Goal: Task Accomplishment & Management: Use online tool/utility

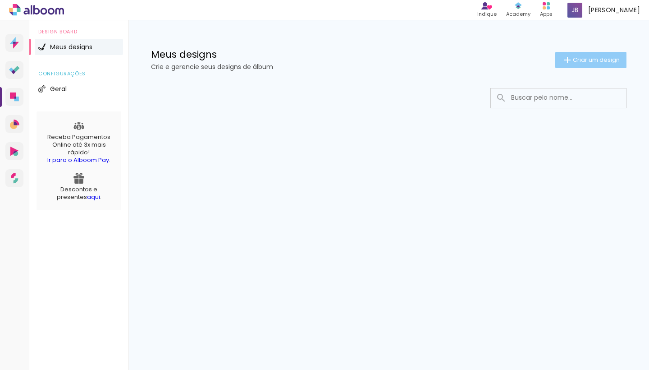
click at [583, 58] on span "Criar um design" at bounding box center [596, 60] width 47 height 6
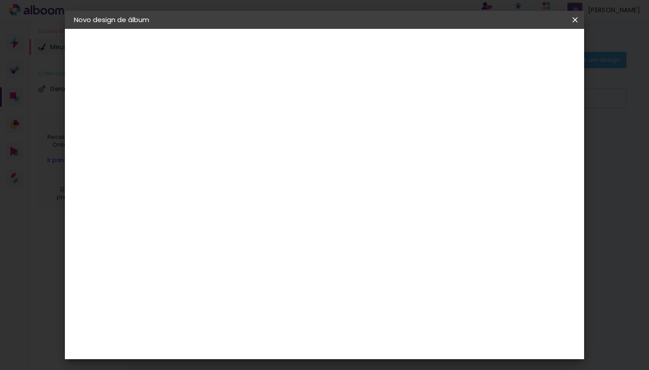
click at [221, 117] on input at bounding box center [221, 121] width 0 height 14
type input "FORMATURA JULIETE"
type paper-input "FORMATURA JULIETE"
click at [0, 0] on slot "Avançar" at bounding box center [0, 0] width 0 height 0
click at [0, 0] on slot "Tamanho Livre" at bounding box center [0, 0] width 0 height 0
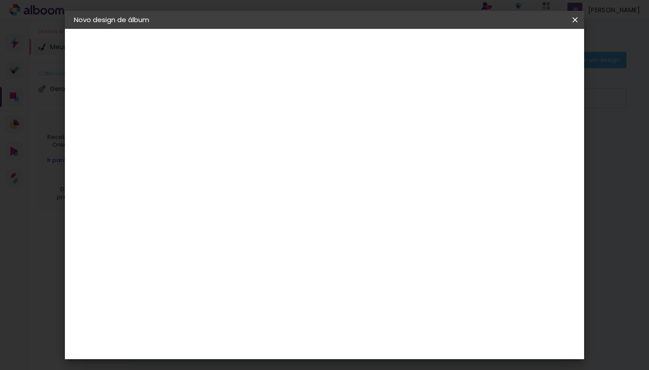
click at [0, 0] on slot "Avançar" at bounding box center [0, 0] width 0 height 0
click at [519, 45] on span "Iniciar design" at bounding box center [498, 48] width 41 height 6
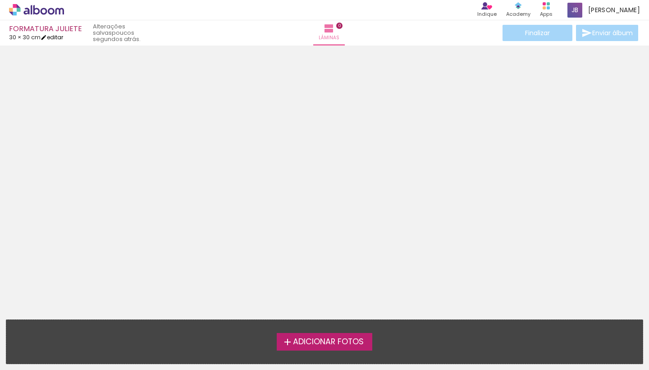
click at [55, 33] on link "editar" at bounding box center [52, 37] width 23 height 8
click at [55, 33] on body "link( href="../../bower_components/polymer/polymer.html" rel="import" ) picture…" at bounding box center [324, 185] width 649 height 370
click at [46, 38] on iron-icon at bounding box center [44, 37] width 6 height 6
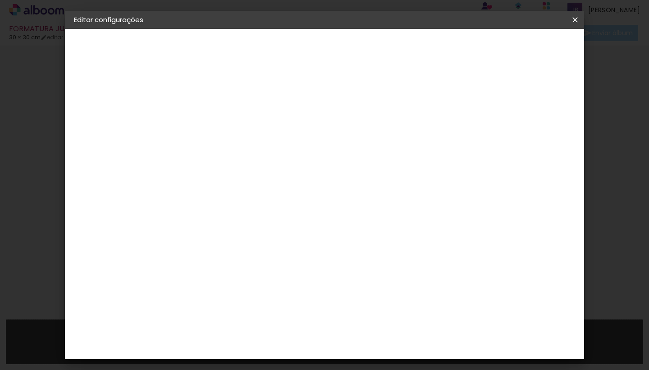
click at [111, 94] on div "2. Especificações" at bounding box center [123, 92] width 99 height 11
type input "4"
type paper-input "4"
click at [534, 139] on input "4" at bounding box center [530, 136] width 16 height 14
type input "5"
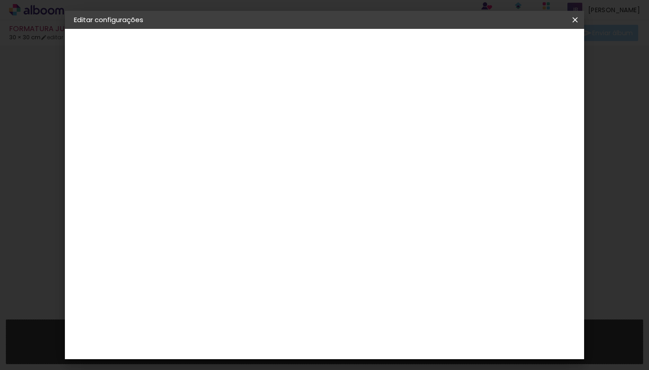
type paper-input "5"
click at [534, 133] on input "5" at bounding box center [530, 136] width 16 height 14
type input "3"
type paper-input "3"
click at [228, 100] on input "3" at bounding box center [215, 103] width 31 height 11
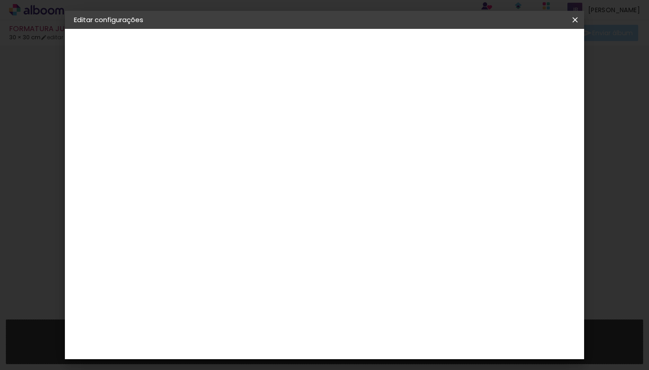
type input "4"
type paper-input "4"
click at [227, 102] on input "4" at bounding box center [215, 103] width 31 height 11
type input "3"
type paper-input "3"
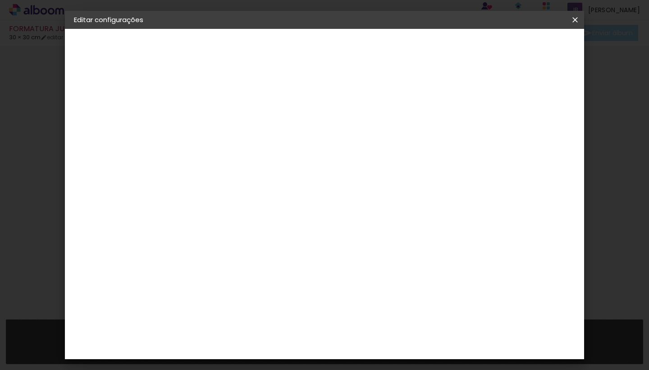
click at [227, 108] on input "3" at bounding box center [215, 103] width 31 height 11
click at [519, 50] on span "Salvar configurações" at bounding box center [485, 48] width 67 height 6
click at [519, 49] on span "Salvar configurações" at bounding box center [485, 48] width 67 height 6
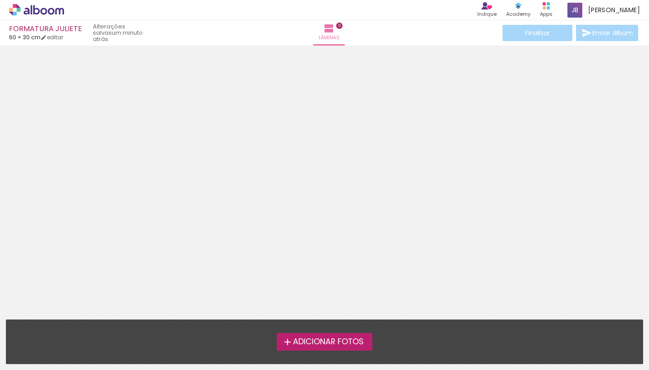
click at [313, 343] on span "Adicionar Fotos" at bounding box center [328, 342] width 71 height 8
click at [0, 0] on input "file" at bounding box center [0, 0] width 0 height 0
click at [312, 341] on span "Adicionar Fotos" at bounding box center [328, 342] width 71 height 8
click at [0, 0] on input "file" at bounding box center [0, 0] width 0 height 0
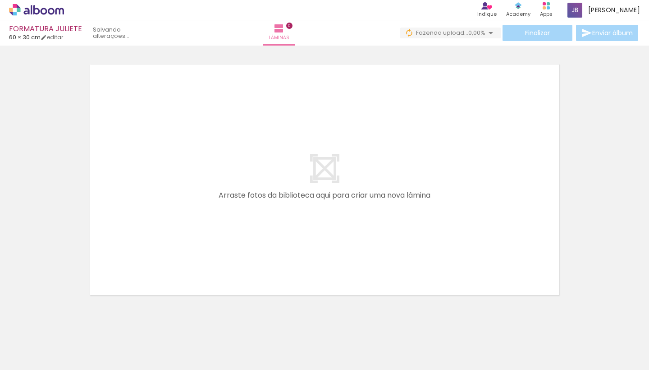
click at [33, 356] on span "Adicionar Fotos" at bounding box center [31, 358] width 27 height 10
click at [0, 0] on input "file" at bounding box center [0, 0] width 0 height 0
click at [32, 353] on span "Adicionar Fotos" at bounding box center [31, 358] width 27 height 10
click at [0, 0] on input "file" at bounding box center [0, 0] width 0 height 0
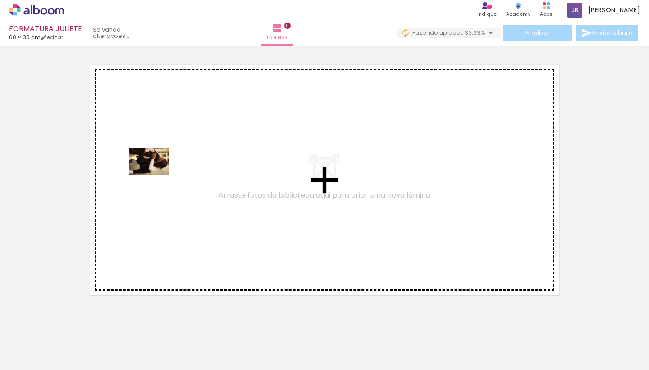
drag, startPoint x: 101, startPoint y: 345, endPoint x: 156, endPoint y: 175, distance: 179.4
click at [156, 175] on quentale-workspace at bounding box center [324, 185] width 649 height 370
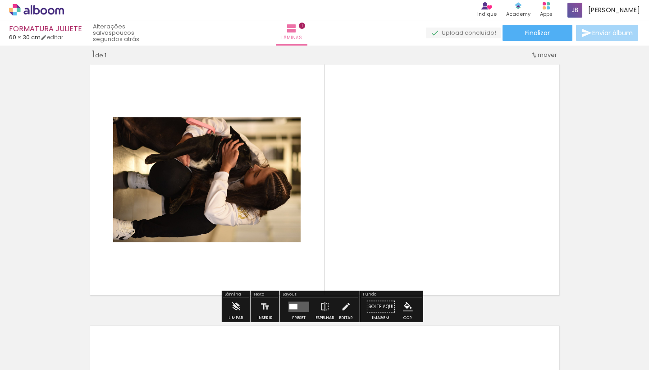
click at [198, 193] on quentale-photo at bounding box center [207, 179] width 188 height 125
click at [290, 307] on div at bounding box center [294, 306] width 8 height 5
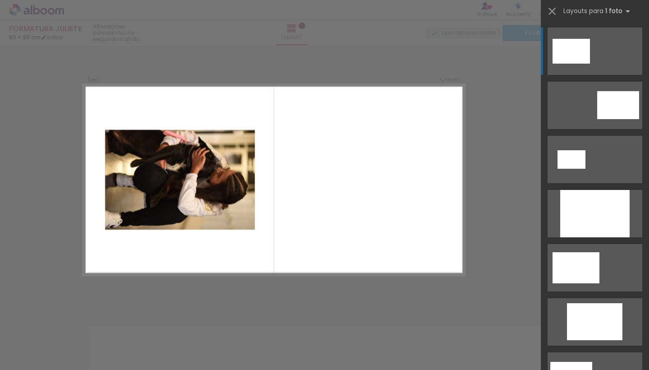
click at [566, 48] on div at bounding box center [571, 51] width 37 height 25
click at [306, 181] on quentale-layouter at bounding box center [274, 179] width 382 height 191
click at [549, 10] on iron-icon at bounding box center [552, 11] width 13 height 13
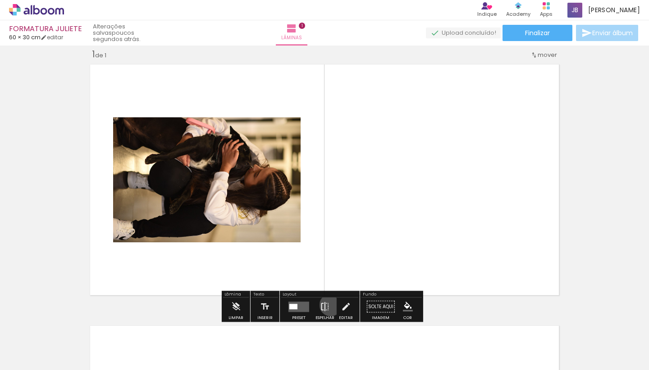
click at [329, 305] on paper-button "Espelhar" at bounding box center [324, 309] width 23 height 23
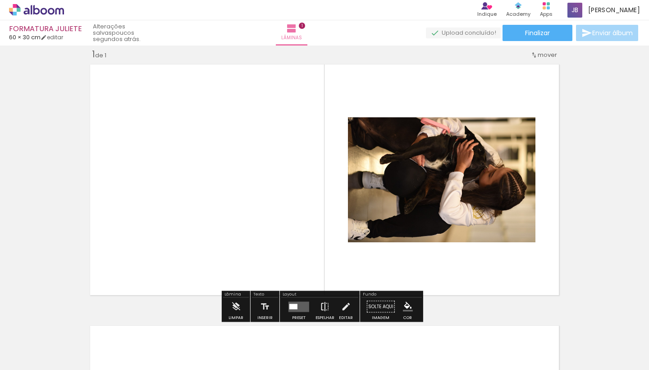
click at [329, 305] on paper-button "Espelhar" at bounding box center [324, 309] width 23 height 23
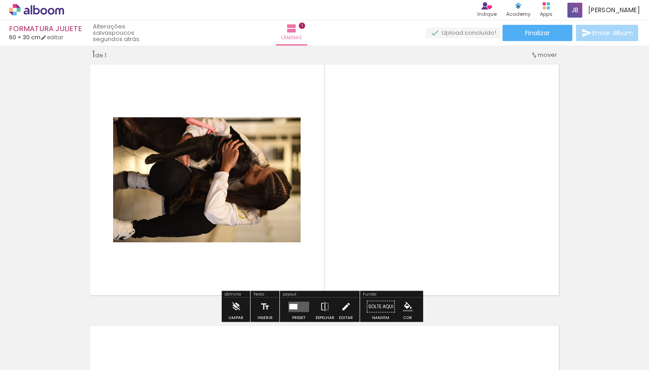
click at [337, 307] on paper-button "Editar" at bounding box center [346, 309] width 18 height 23
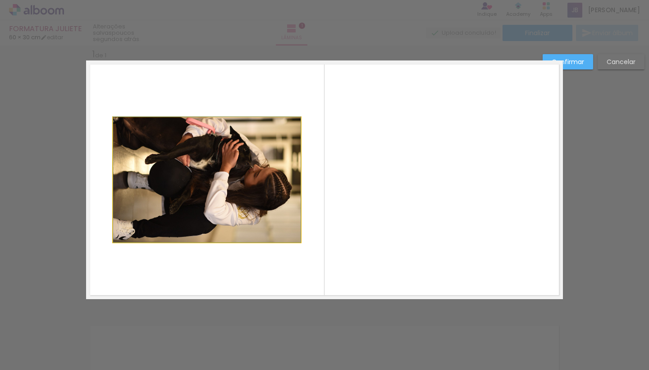
drag, startPoint x: 164, startPoint y: 197, endPoint x: 300, endPoint y: 166, distance: 139.2
click at [300, 166] on quentale-layouter at bounding box center [324, 179] width 477 height 239
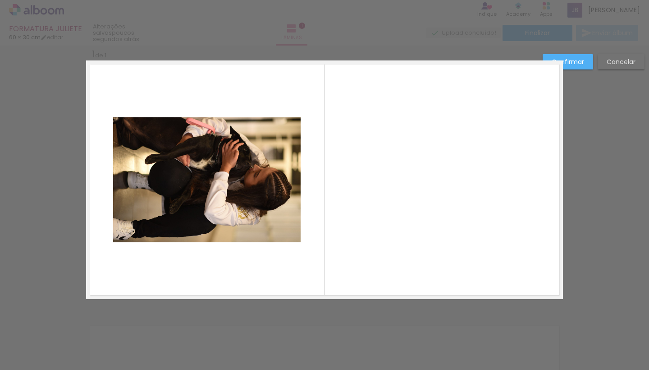
click at [364, 157] on quentale-layouter at bounding box center [324, 179] width 477 height 239
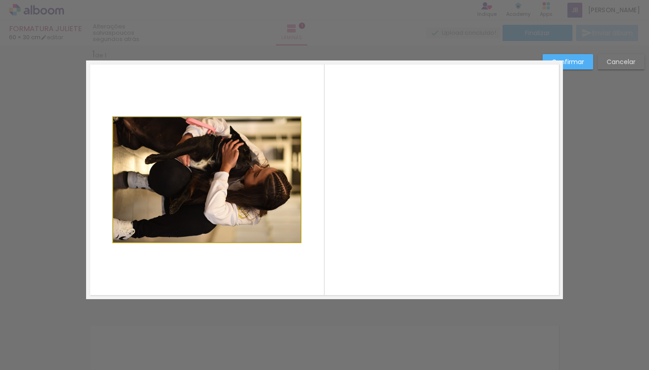
click at [238, 184] on quentale-photo at bounding box center [207, 179] width 188 height 125
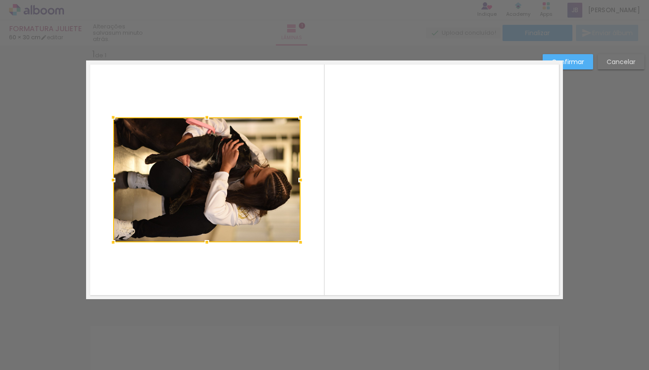
click at [534, 203] on quentale-layouter at bounding box center [324, 179] width 477 height 239
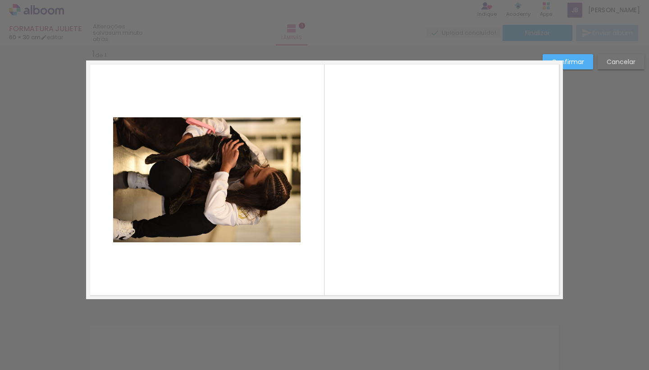
click at [588, 179] on div "Confirmar Cancelar" at bounding box center [324, 306] width 649 height 544
click at [589, 122] on div "Confirmar Cancelar" at bounding box center [324, 306] width 649 height 544
click at [0, 0] on slot "Cancelar" at bounding box center [0, 0] width 0 height 0
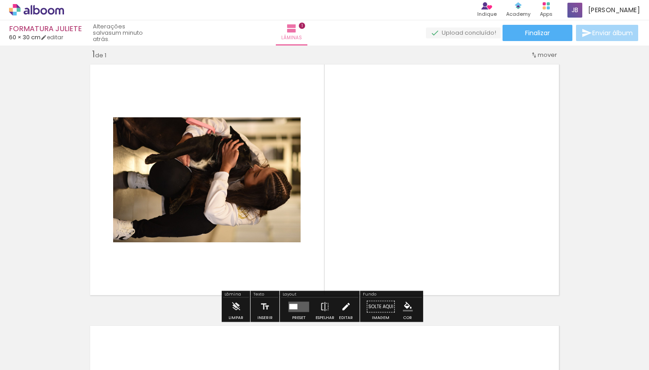
click at [341, 305] on iron-icon at bounding box center [346, 307] width 10 height 18
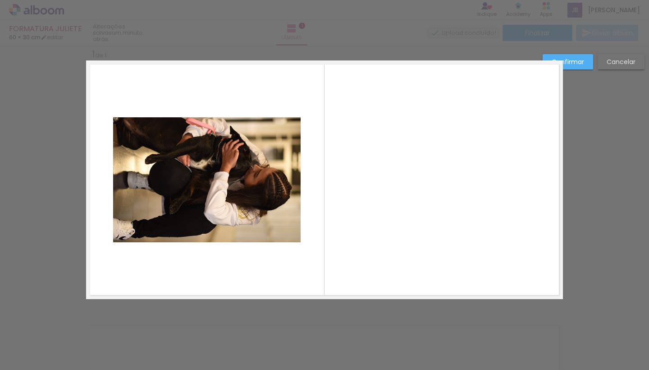
click at [264, 224] on quentale-photo at bounding box center [207, 179] width 188 height 125
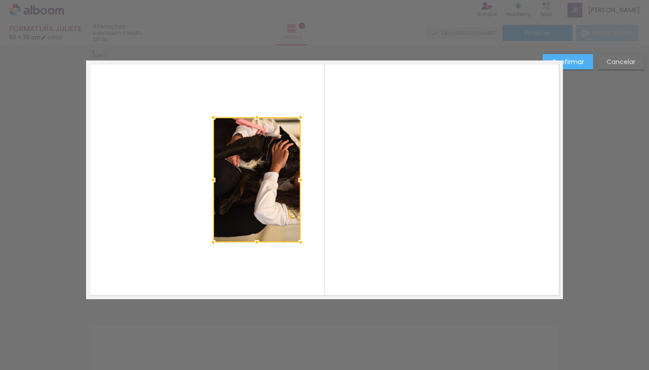
drag, startPoint x: 109, startPoint y: 180, endPoint x: 209, endPoint y: 176, distance: 100.2
click at [209, 176] on div at bounding box center [213, 180] width 18 height 18
click at [231, 160] on quentale-photo at bounding box center [256, 179] width 87 height 125
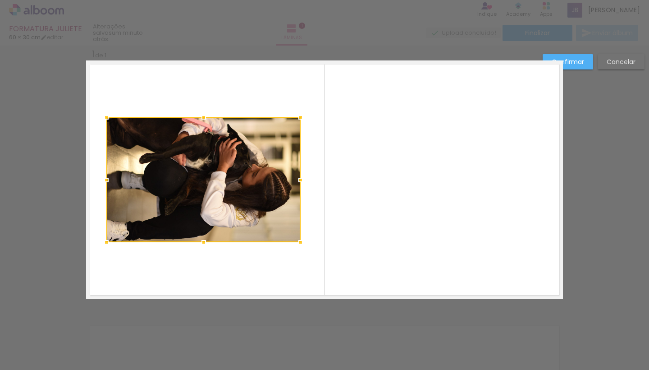
drag, startPoint x: 212, startPoint y: 179, endPoint x: 106, endPoint y: 183, distance: 107.0
click at [106, 183] on div at bounding box center [106, 180] width 18 height 18
click at [201, 252] on quentale-layouter at bounding box center [324, 179] width 477 height 239
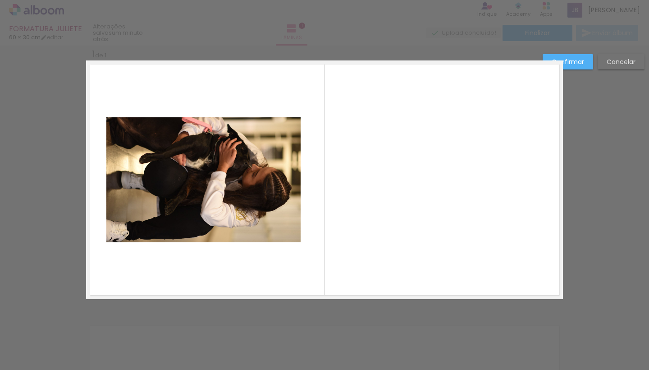
click at [0, 0] on slot "Cancelar" at bounding box center [0, 0] width 0 height 0
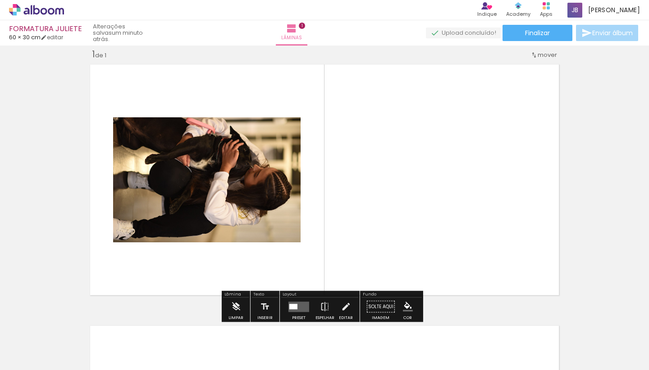
click at [238, 304] on iron-icon at bounding box center [236, 307] width 10 height 18
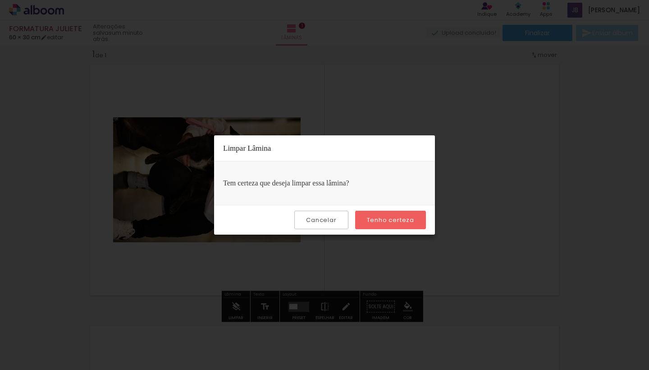
click at [0, 0] on slot "Cancelar" at bounding box center [0, 0] width 0 height 0
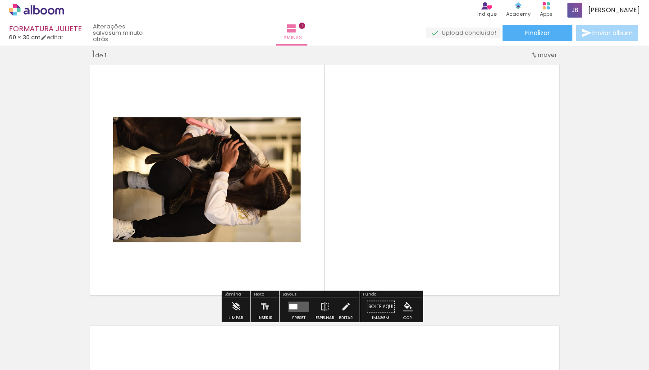
click at [379, 305] on paper-button "Solte aqui Imagem" at bounding box center [381, 309] width 32 height 23
drag, startPoint x: 379, startPoint y: 305, endPoint x: 380, endPoint y: 253, distance: 52.8
click at [380, 253] on div "Inserir lâmina 1 de 1" at bounding box center [324, 298] width 649 height 523
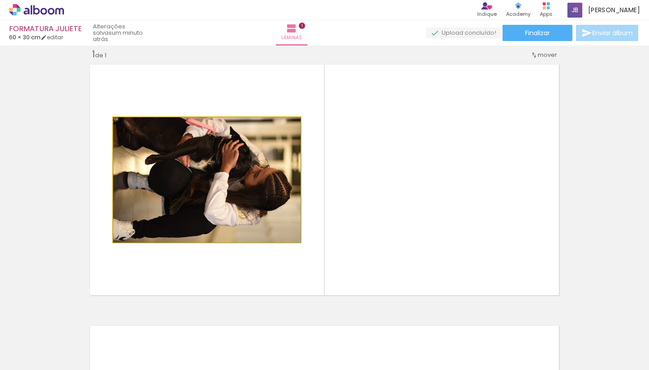
drag, startPoint x: 214, startPoint y: 180, endPoint x: 273, endPoint y: 222, distance: 72.4
click at [273, 222] on div at bounding box center [207, 179] width 188 height 125
type paper-slider "100"
drag, startPoint x: 132, startPoint y: 127, endPoint x: 107, endPoint y: 125, distance: 24.9
click at [107, 125] on quentale-layouter at bounding box center [324, 179] width 477 height 239
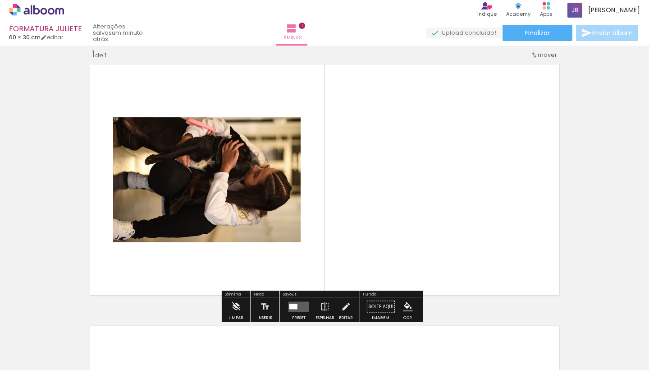
click at [0, 0] on slot "P&B" at bounding box center [0, 0] width 0 height 0
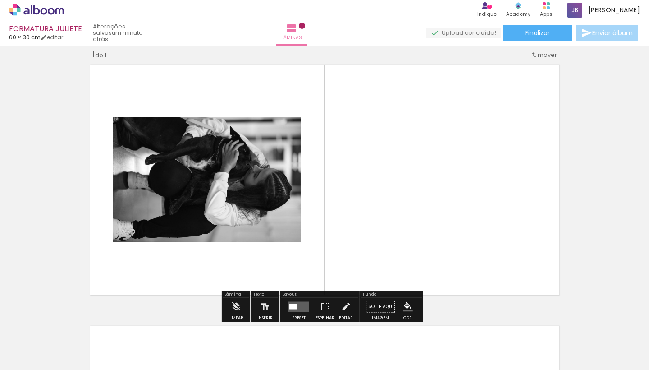
click at [0, 0] on slot "P&B" at bounding box center [0, 0] width 0 height 0
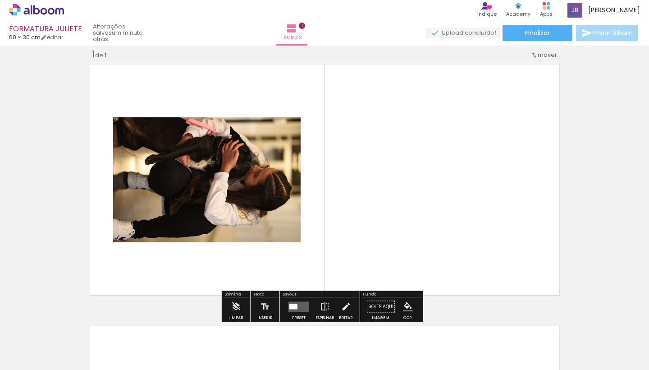
click at [0, 0] on slot "P&B" at bounding box center [0, 0] width 0 height 0
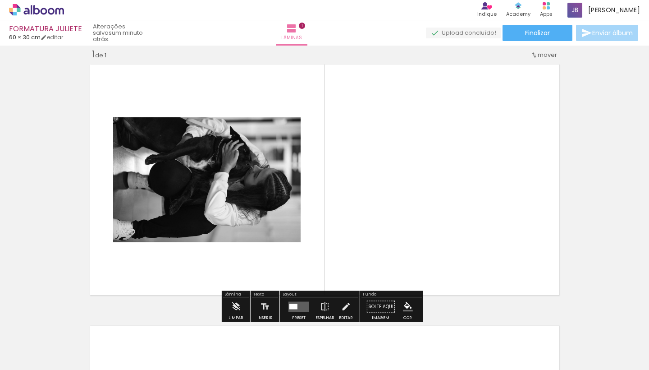
click at [0, 0] on slot "P&B" at bounding box center [0, 0] width 0 height 0
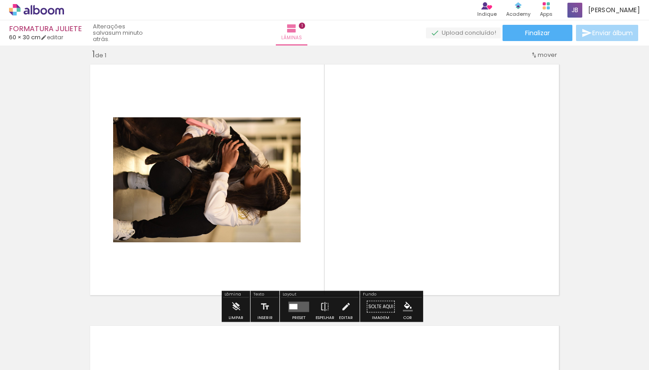
click at [120, 128] on iron-icon at bounding box center [122, 126] width 9 height 9
click at [430, 153] on quentale-layouter at bounding box center [324, 179] width 477 height 239
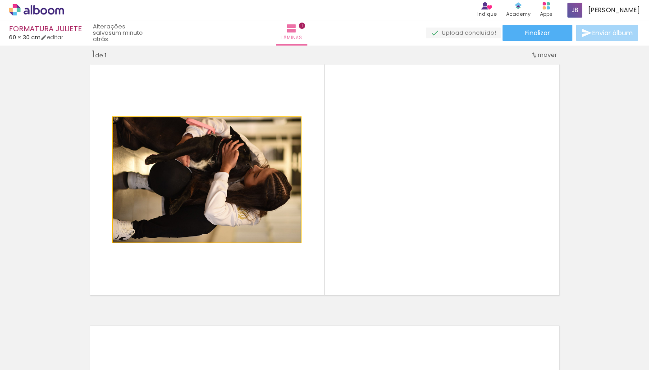
click at [249, 184] on quentale-photo at bounding box center [207, 179] width 188 height 125
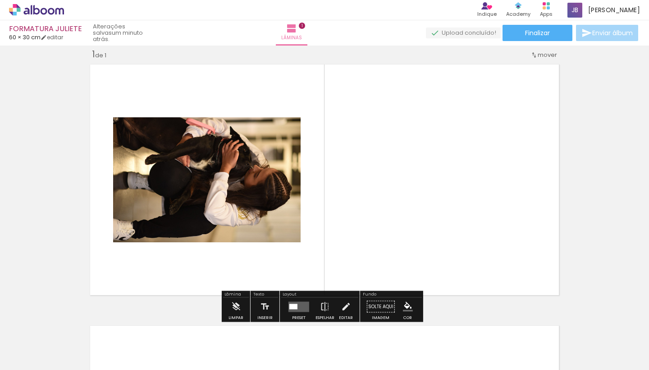
click at [111, 347] on div at bounding box center [90, 339] width 41 height 27
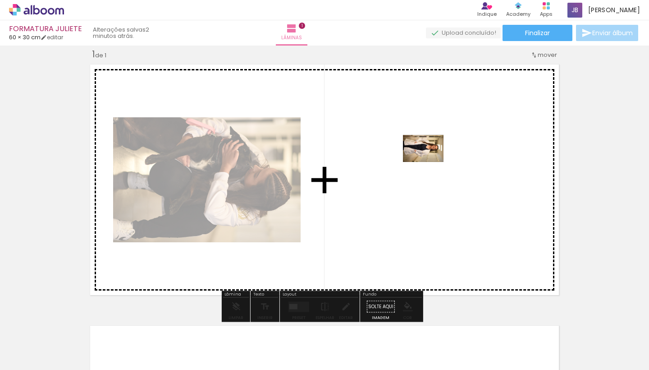
drag, startPoint x: 151, startPoint y: 345, endPoint x: 430, endPoint y: 162, distance: 333.7
click at [430, 162] on quentale-workspace at bounding box center [324, 185] width 649 height 370
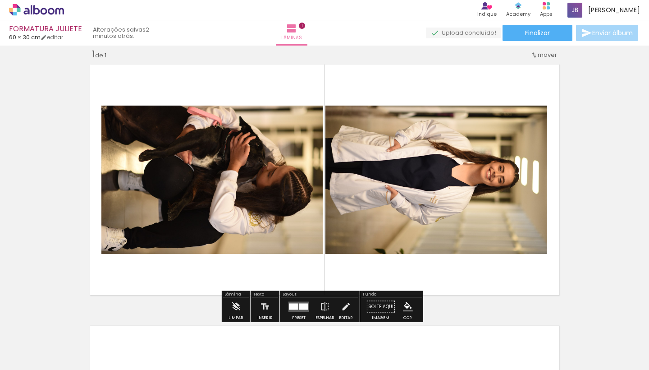
click at [368, 178] on quentale-photo at bounding box center [437, 180] width 222 height 148
click at [19, 36] on span "60 × 30 cm" at bounding box center [25, 37] width 32 height 9
click at [47, 37] on iron-icon at bounding box center [44, 37] width 6 height 6
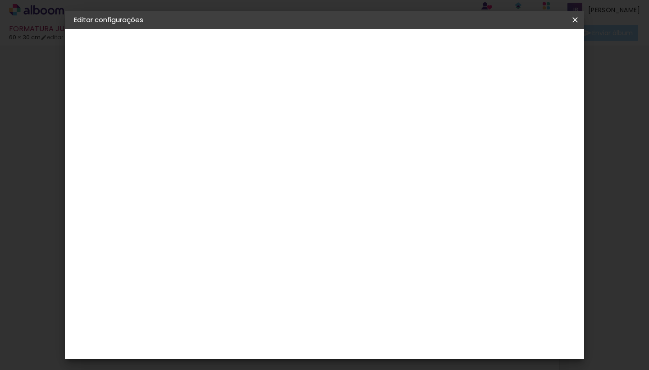
type input "2"
type paper-input "2"
click at [226, 106] on input "2" at bounding box center [215, 103] width 31 height 11
click at [199, 235] on input "30" at bounding box center [192, 240] width 23 height 14
click at [474, 100] on div at bounding box center [470, 104] width 8 height 8
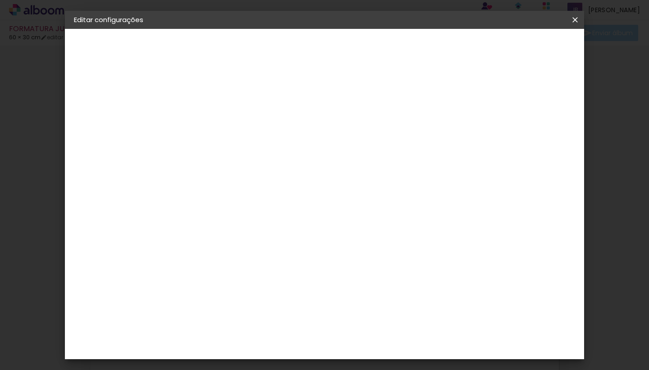
type paper-checkbox "on"
type input "3"
type paper-input "3"
click at [227, 102] on input "3" at bounding box center [215, 103] width 31 height 11
click at [519, 45] on span "Salvar configurações" at bounding box center [485, 48] width 67 height 6
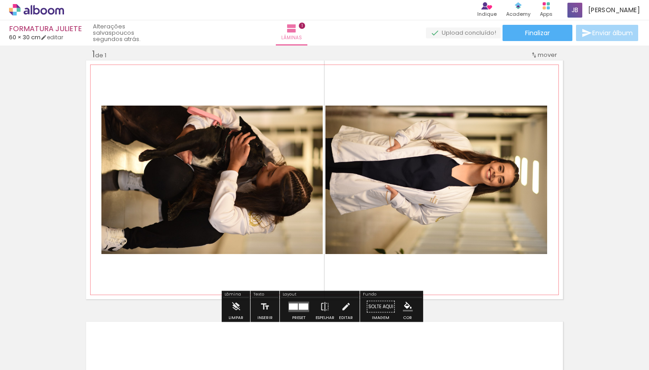
click at [372, 231] on quentale-photo at bounding box center [437, 180] width 222 height 148
click at [74, 345] on iron-horizontal-list at bounding box center [65, 341] width 18 height 56
drag, startPoint x: 462, startPoint y: 272, endPoint x: 203, endPoint y: 284, distance: 259.2
click at [203, 284] on quentale-layouter at bounding box center [324, 179] width 477 height 239
click at [584, 241] on div "Inserir lâmina 1 de 1" at bounding box center [324, 298] width 649 height 523
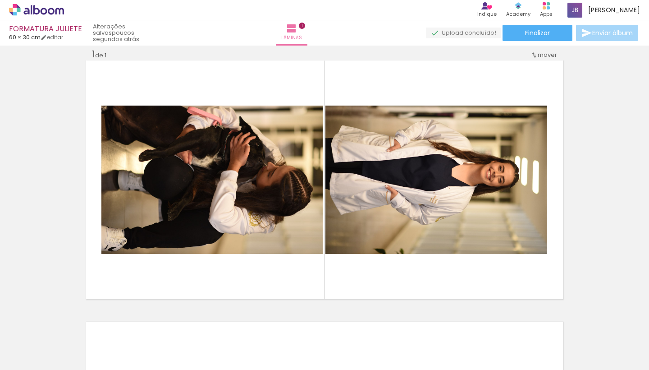
click at [36, 341] on input "Todas as fotos" at bounding box center [25, 343] width 34 height 8
click at [0, 0] on slot "Todas as fotos" at bounding box center [0, 0] width 0 height 0
click at [38, 233] on div "Inserir lâmina 1 de 1" at bounding box center [324, 298] width 649 height 523
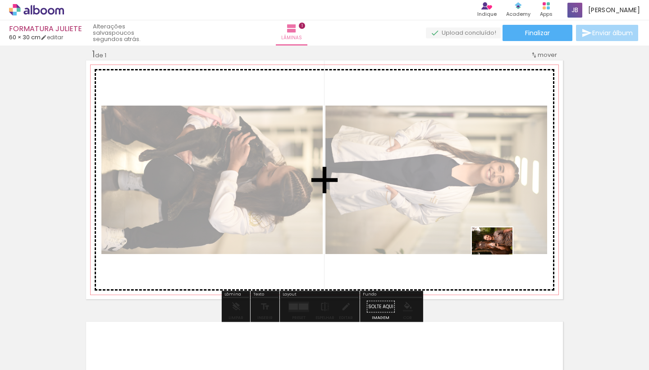
drag, startPoint x: 198, startPoint y: 342, endPoint x: 499, endPoint y: 254, distance: 313.7
click at [499, 254] on quentale-workspace at bounding box center [324, 185] width 649 height 370
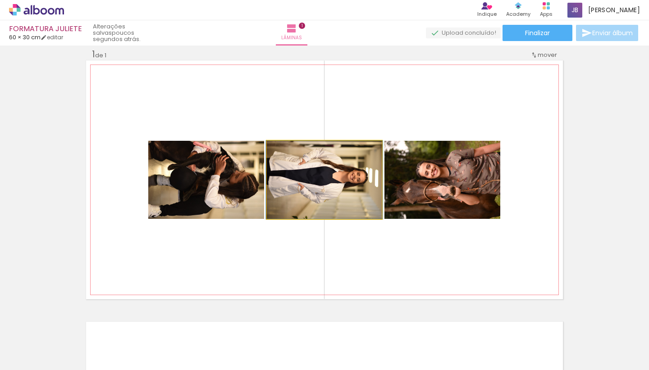
click at [362, 189] on quentale-photo at bounding box center [324, 180] width 115 height 78
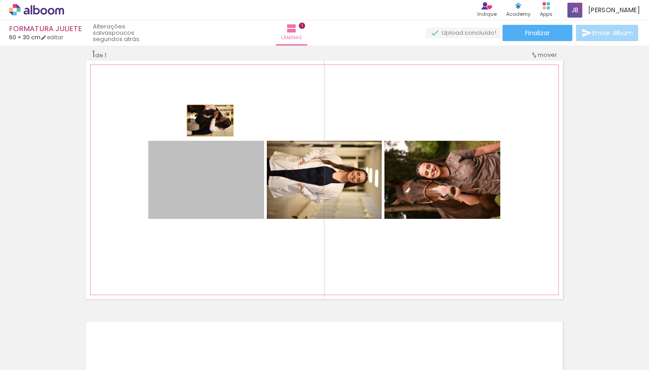
drag, startPoint x: 232, startPoint y: 184, endPoint x: 207, endPoint y: 121, distance: 67.8
click at [207, 121] on quentale-layouter at bounding box center [324, 179] width 477 height 239
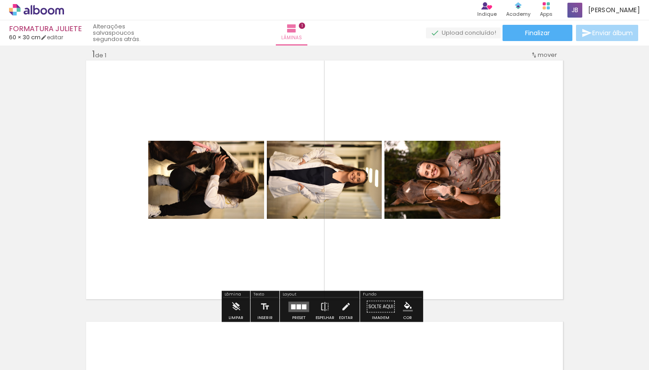
click at [297, 305] on div at bounding box center [299, 306] width 5 height 5
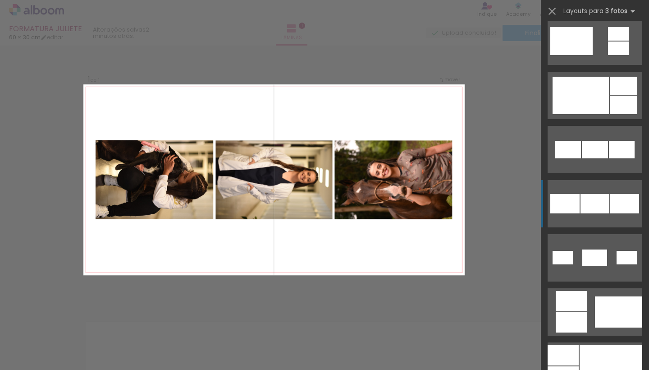
scroll to position [396, 0]
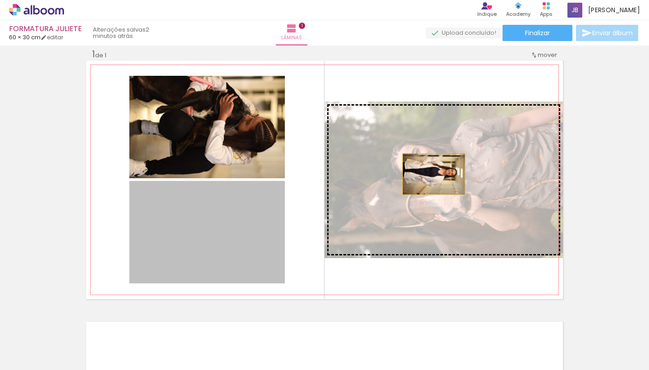
drag, startPoint x: 236, startPoint y: 220, endPoint x: 430, endPoint y: 173, distance: 199.6
click at [0, 0] on slot at bounding box center [0, 0] width 0 height 0
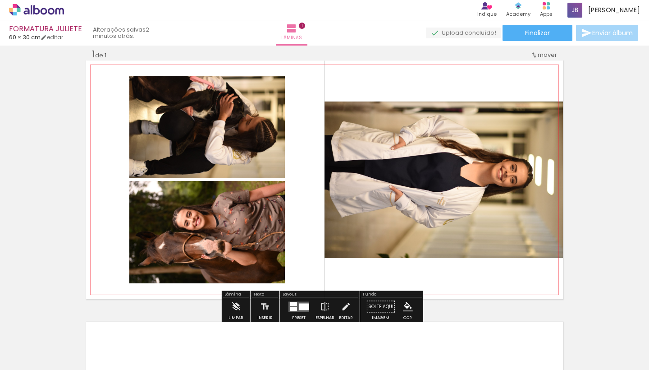
click at [226, 221] on quentale-photo at bounding box center [207, 232] width 156 height 102
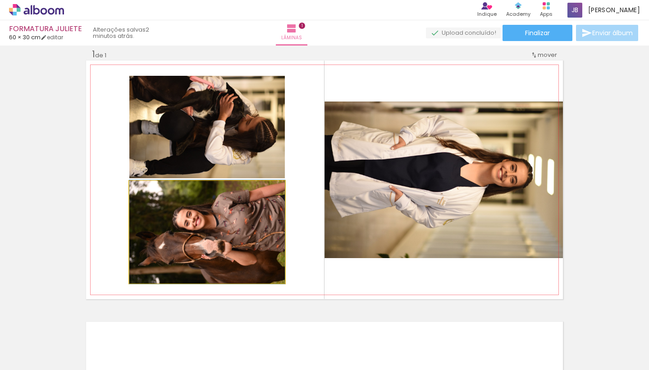
click at [213, 235] on quentale-photo at bounding box center [207, 232] width 156 height 102
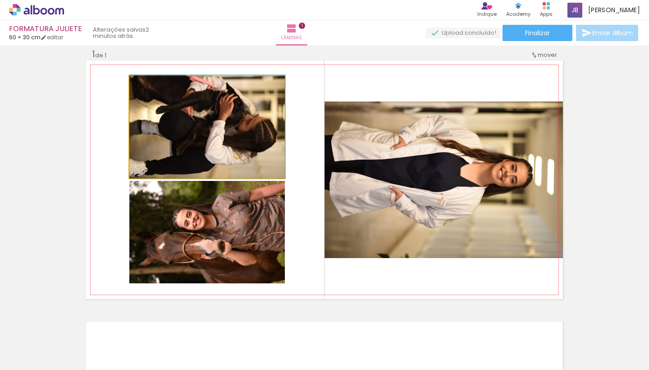
click at [223, 147] on quentale-photo at bounding box center [207, 127] width 156 height 102
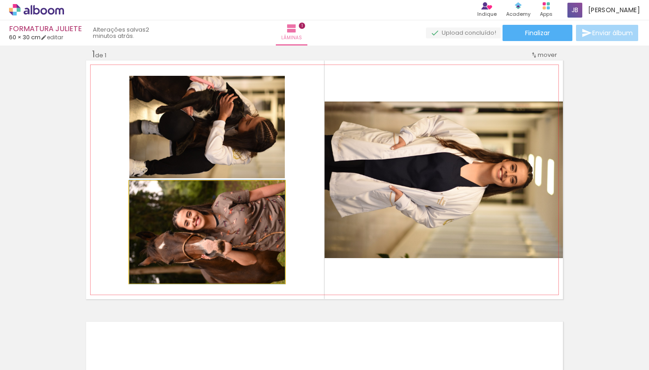
click at [228, 231] on quentale-photo at bounding box center [207, 232] width 156 height 102
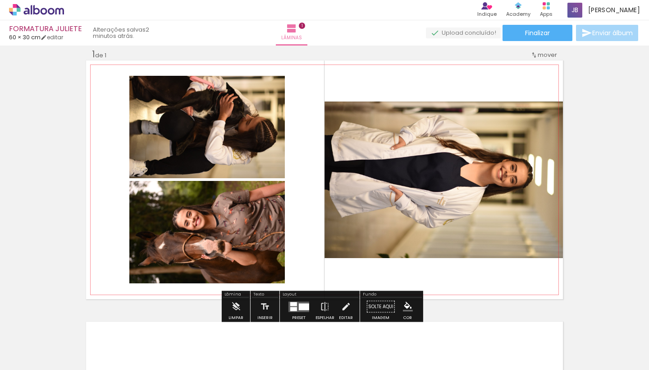
click at [227, 141] on quentale-photo at bounding box center [207, 127] width 156 height 102
click at [641, 177] on div "Inserir lâmina 1 de 1" at bounding box center [324, 298] width 649 height 523
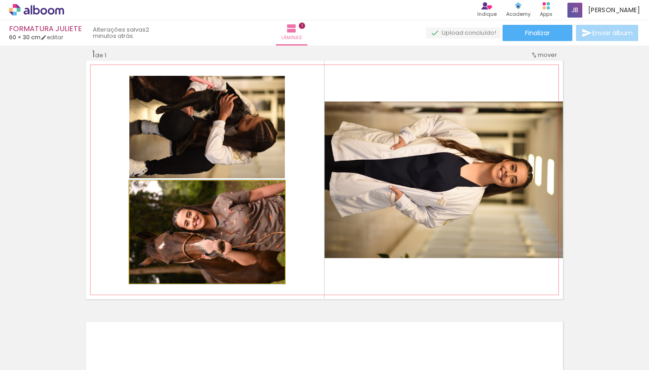
click at [233, 204] on quentale-photo at bounding box center [207, 232] width 156 height 102
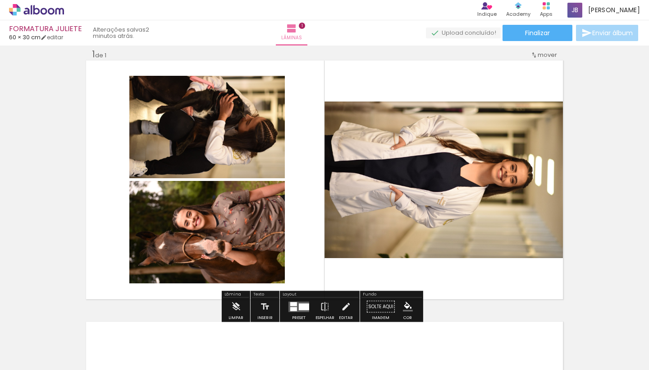
click at [302, 305] on div at bounding box center [304, 306] width 10 height 7
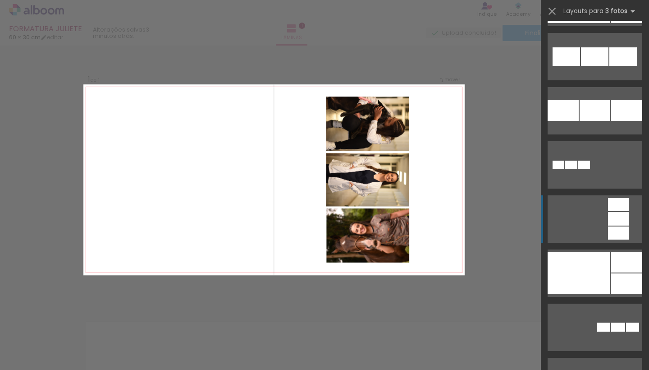
scroll to position [1295, 0]
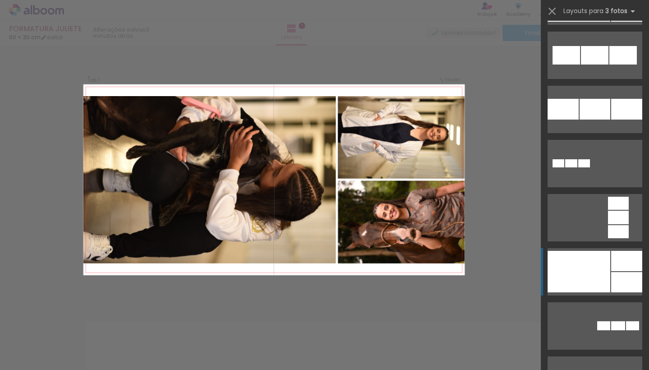
click at [575, 22] on div at bounding box center [579, 0] width 63 height 41
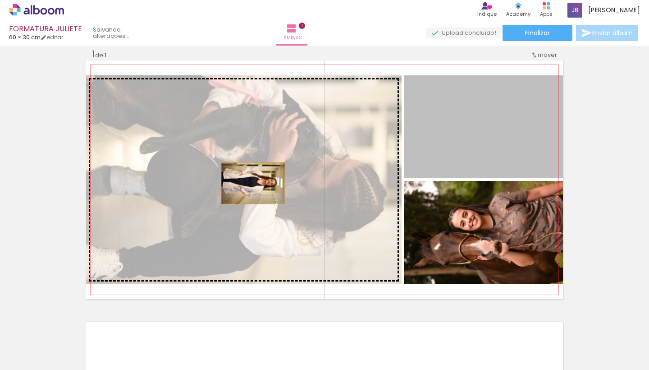
drag, startPoint x: 478, startPoint y: 154, endPoint x: 249, endPoint y: 183, distance: 230.0
click at [0, 0] on slot at bounding box center [0, 0] width 0 height 0
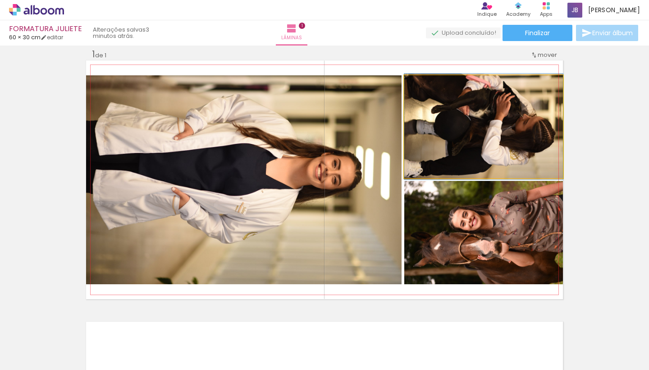
click at [469, 105] on quentale-photo at bounding box center [484, 126] width 159 height 103
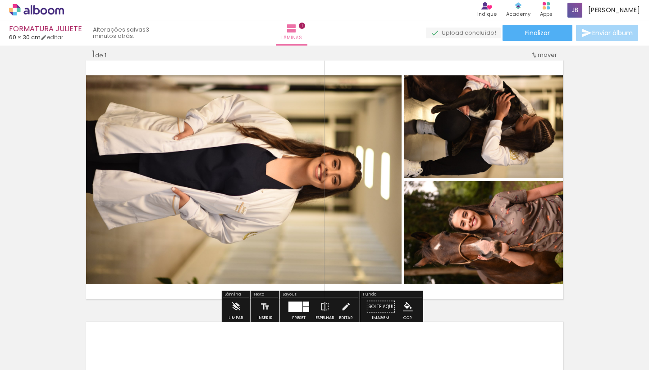
click at [623, 154] on div "Inserir lâmina 1 de 1" at bounding box center [324, 298] width 649 height 523
click at [300, 305] on quentale-layouter at bounding box center [299, 306] width 21 height 10
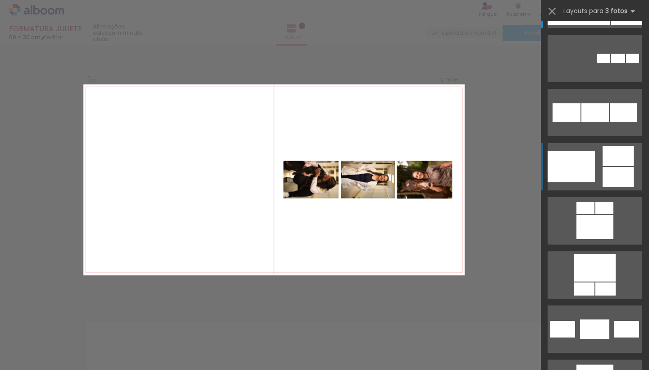
scroll to position [1573, 0]
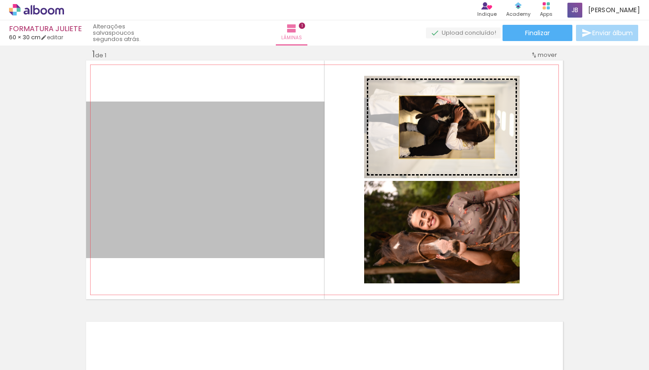
drag, startPoint x: 252, startPoint y: 181, endPoint x: 444, endPoint y: 127, distance: 199.5
click at [0, 0] on slot at bounding box center [0, 0] width 0 height 0
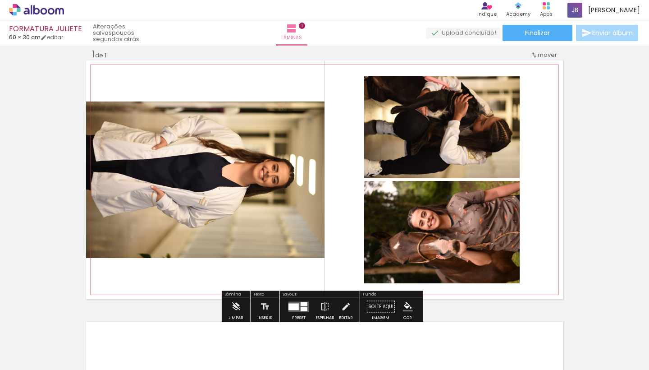
click at [291, 191] on quentale-photo at bounding box center [205, 179] width 239 height 157
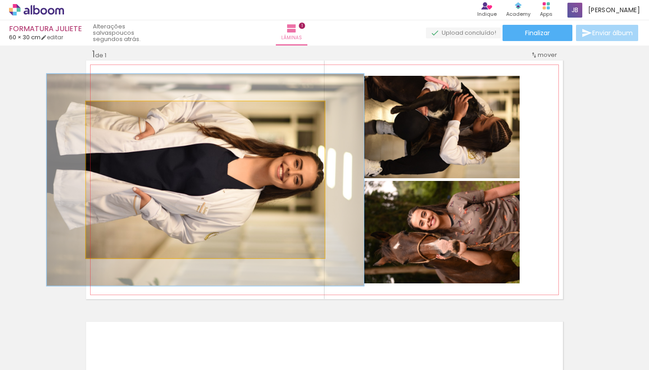
drag, startPoint x: 105, startPoint y: 112, endPoint x: 115, endPoint y: 113, distance: 10.4
type paper-slider "133"
click at [115, 113] on div at bounding box center [118, 111] width 8 height 8
click at [91, 113] on iron-icon at bounding box center [95, 110] width 9 height 9
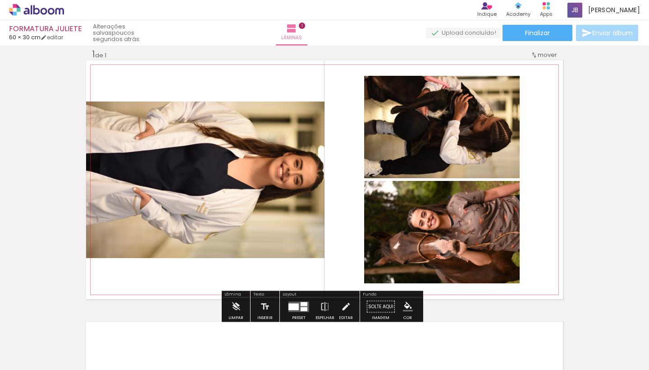
click at [0, 0] on slot "P&B" at bounding box center [0, 0] width 0 height 0
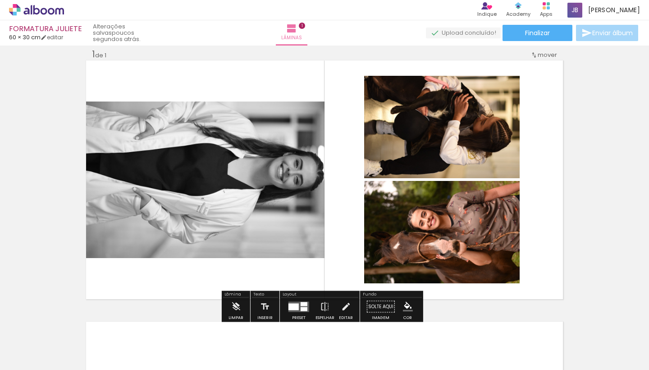
click at [589, 265] on div "Inserir lâmina 1 de 1" at bounding box center [324, 298] width 649 height 523
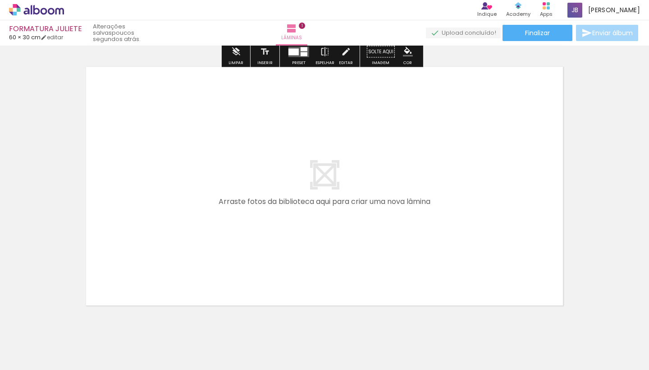
scroll to position [257, 0]
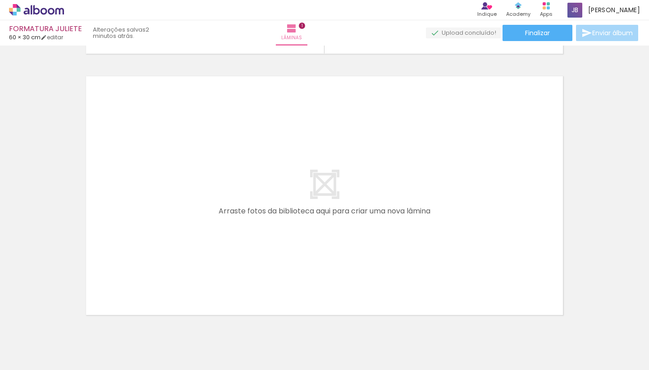
click at [29, 361] on span "Adicionar Fotos" at bounding box center [31, 358] width 27 height 10
click at [0, 0] on input "file" at bounding box center [0, 0] width 0 height 0
click at [33, 358] on span "Adicionar Fotos" at bounding box center [31, 358] width 27 height 10
click at [0, 0] on input "file" at bounding box center [0, 0] width 0 height 0
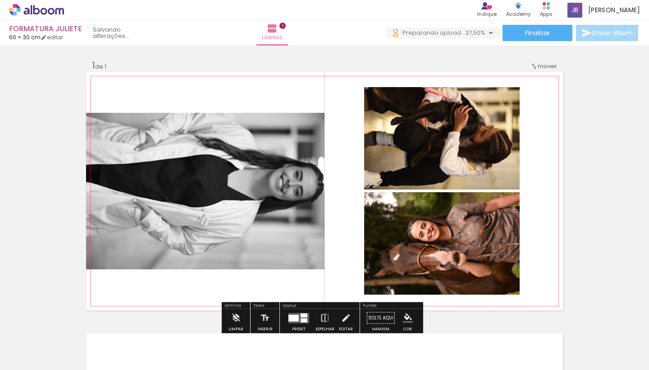
scroll to position [0, 0]
click at [543, 62] on span "mover" at bounding box center [547, 66] width 19 height 9
click at [546, 201] on quentale-layouter at bounding box center [324, 191] width 477 height 239
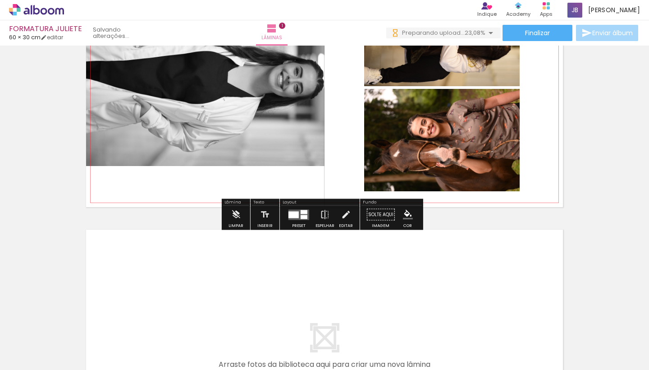
scroll to position [134, 0]
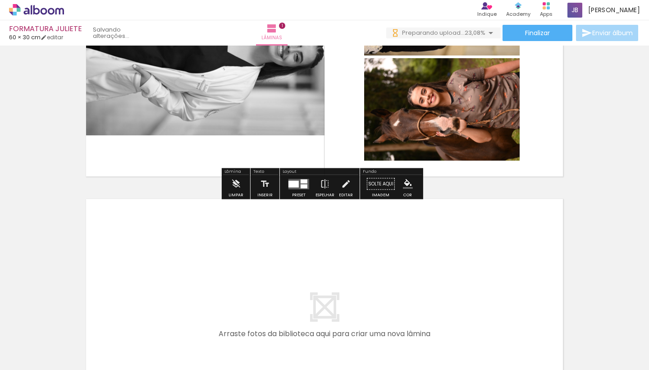
click at [295, 255] on quentale-layouter at bounding box center [324, 318] width 477 height 239
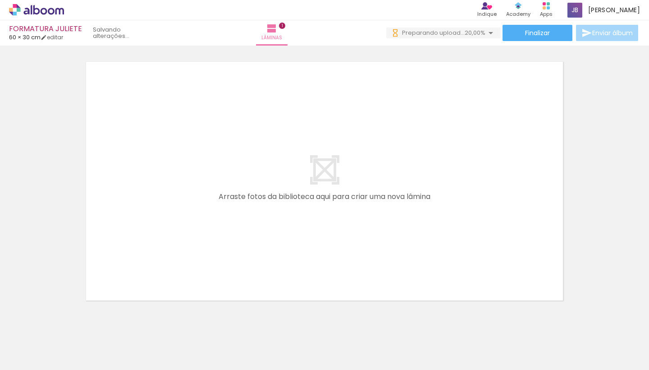
click at [305, 206] on quentale-layouter at bounding box center [324, 181] width 477 height 239
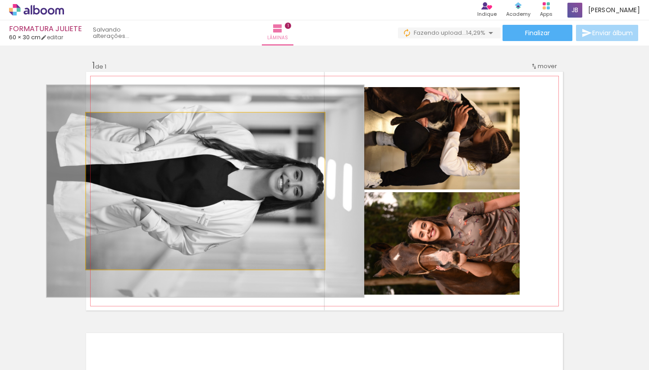
click at [267, 178] on quentale-photo at bounding box center [205, 191] width 239 height 157
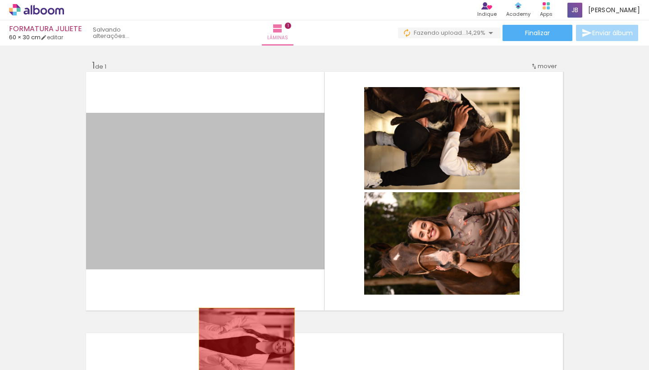
drag, startPoint x: 253, startPoint y: 178, endPoint x: 243, endPoint y: 340, distance: 162.2
click at [243, 340] on quentale-workspace at bounding box center [324, 185] width 649 height 370
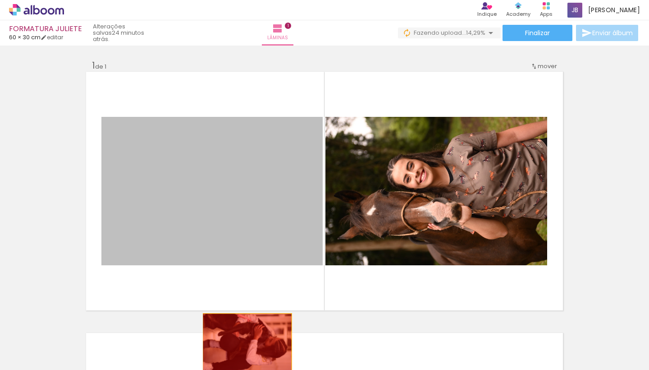
drag, startPoint x: 253, startPoint y: 207, endPoint x: 244, endPoint y: 343, distance: 136.0
click at [244, 343] on quentale-workspace at bounding box center [324, 185] width 649 height 370
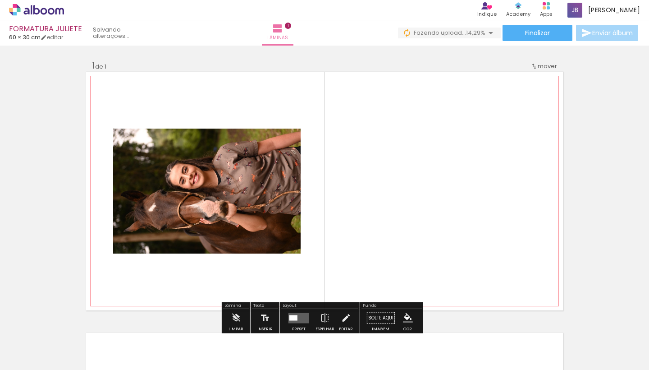
click at [451, 170] on quentale-layouter at bounding box center [324, 191] width 477 height 239
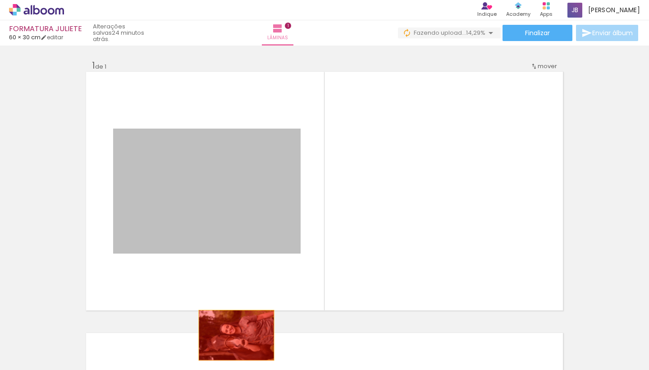
drag, startPoint x: 256, startPoint y: 170, endPoint x: 233, endPoint y: 334, distance: 164.9
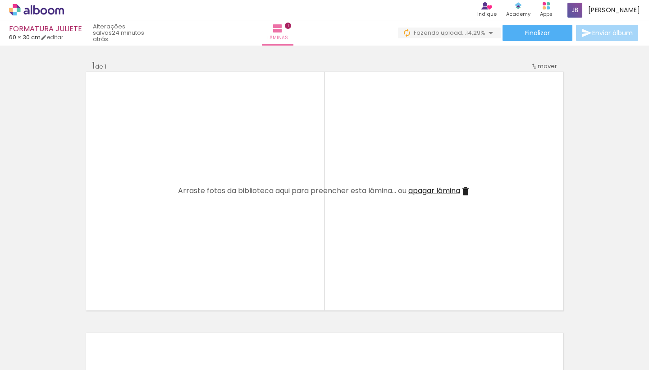
click at [406, 341] on div at bounding box center [419, 339] width 27 height 41
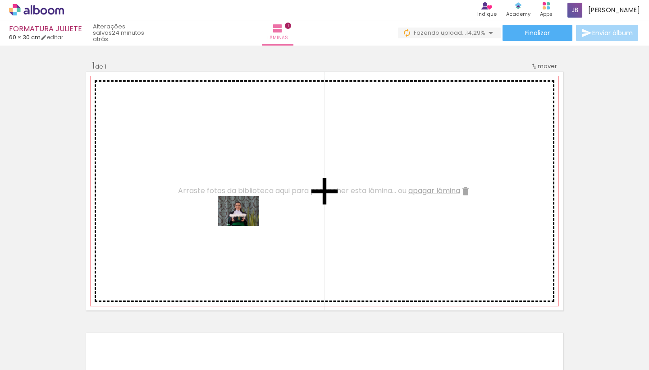
drag, startPoint x: 322, startPoint y: 343, endPoint x: 244, endPoint y: 222, distance: 144.7
click at [244, 222] on quentale-workspace at bounding box center [324, 185] width 649 height 370
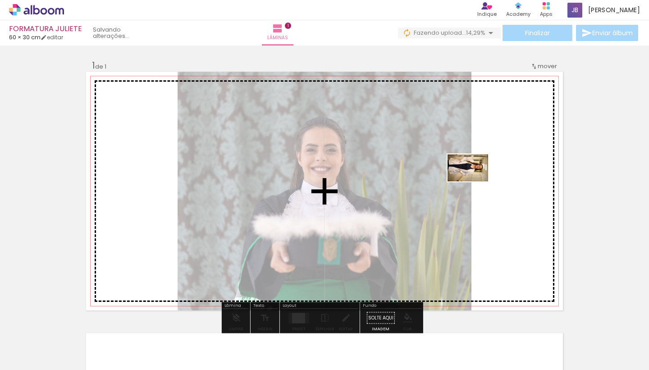
drag, startPoint x: 143, startPoint y: 345, endPoint x: 475, endPoint y: 181, distance: 369.7
click at [475, 181] on quentale-workspace at bounding box center [324, 185] width 649 height 370
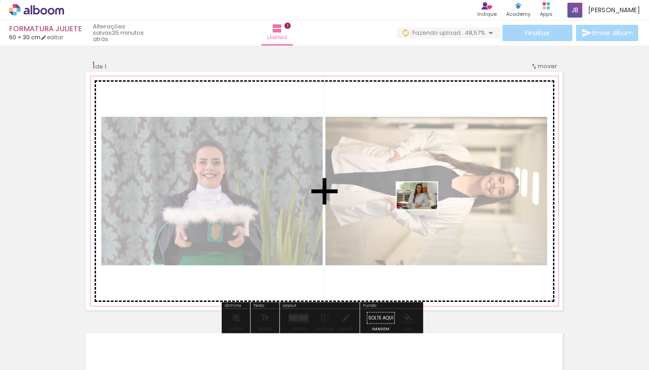
drag, startPoint x: 248, startPoint y: 342, endPoint x: 424, endPoint y: 210, distance: 220.0
click at [424, 210] on quentale-workspace at bounding box center [324, 185] width 649 height 370
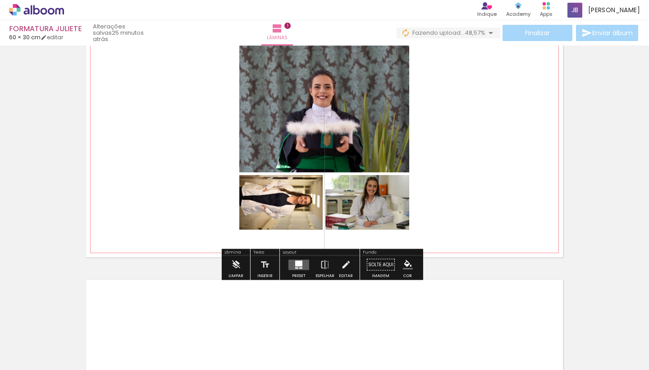
scroll to position [54, 0]
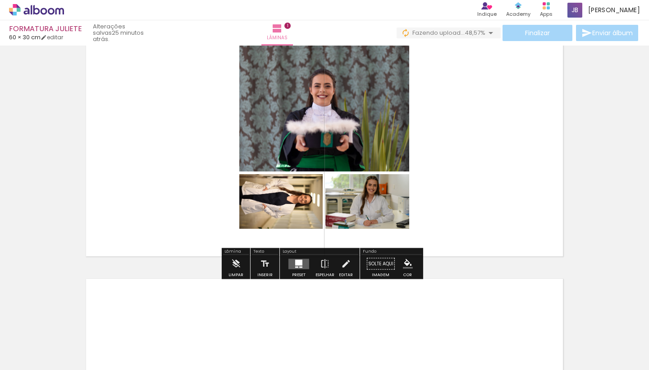
click at [295, 263] on div at bounding box center [298, 262] width 7 height 6
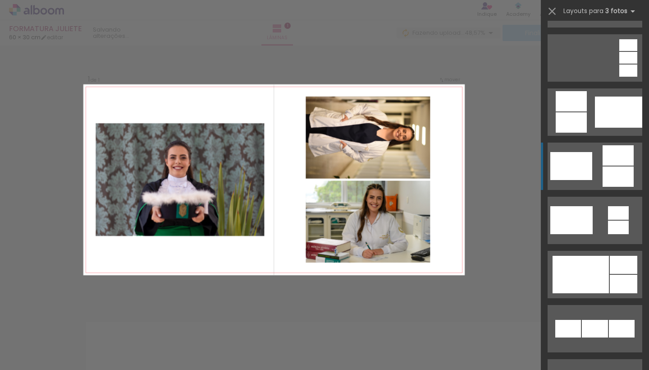
scroll to position [265, 0]
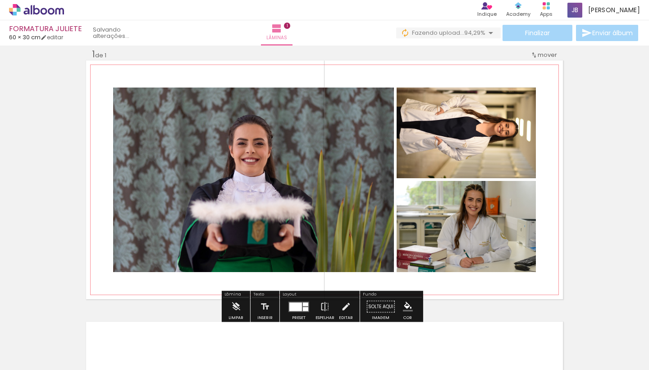
click at [0, 0] on slot "P&B" at bounding box center [0, 0] width 0 height 0
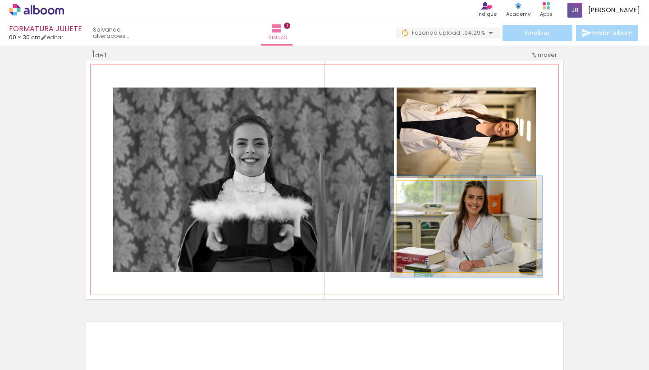
type paper-slider "109"
click at [417, 193] on div at bounding box center [421, 190] width 14 height 14
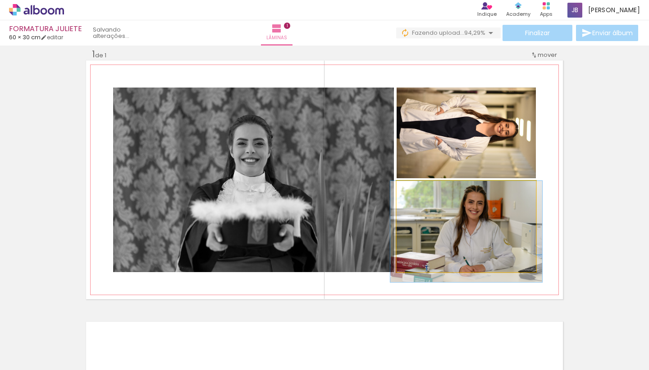
drag, startPoint x: 469, startPoint y: 213, endPoint x: 469, endPoint y: 222, distance: 9.0
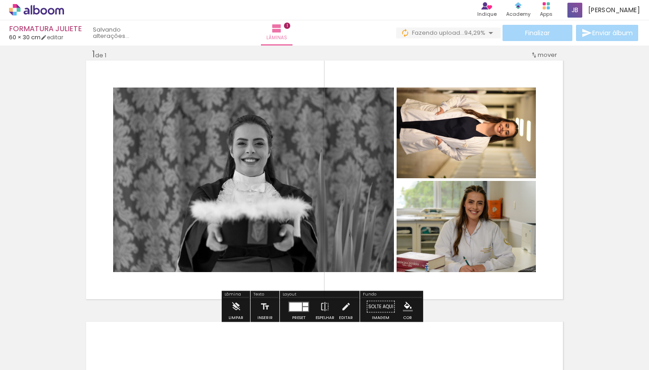
click at [600, 174] on div "Inserir lâmina 1 de 1" at bounding box center [324, 298] width 649 height 523
click at [484, 124] on quentale-photo at bounding box center [466, 132] width 139 height 91
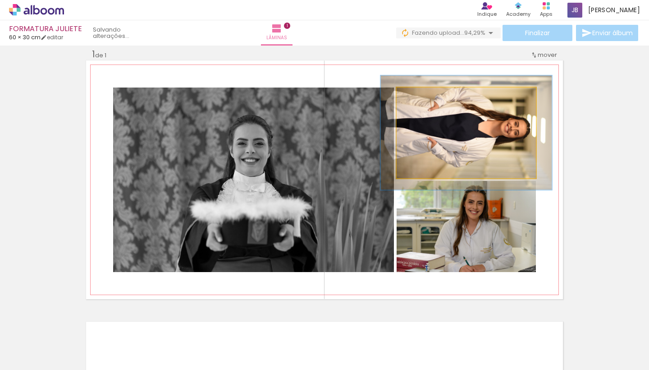
drag, startPoint x: 417, startPoint y: 100, endPoint x: 424, endPoint y: 101, distance: 7.2
type paper-slider "123"
click at [424, 101] on div at bounding box center [425, 97] width 14 height 14
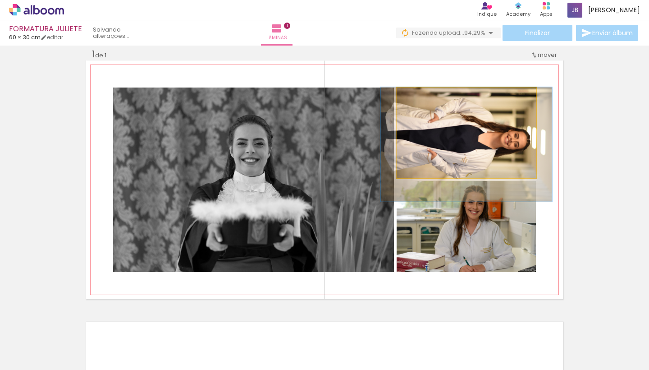
drag, startPoint x: 467, startPoint y: 135, endPoint x: 467, endPoint y: 147, distance: 12.2
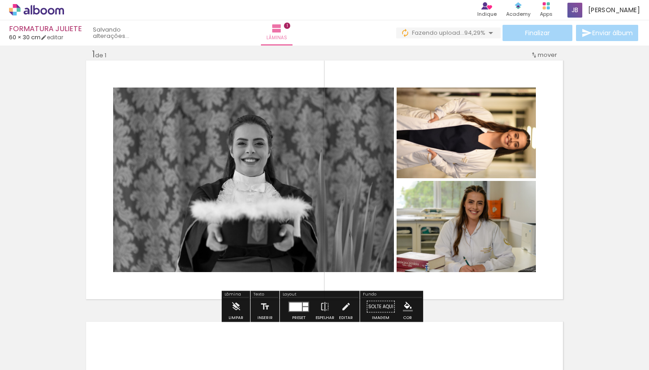
click at [580, 129] on div "Inserir lâmina 1 de 1" at bounding box center [324, 298] width 649 height 523
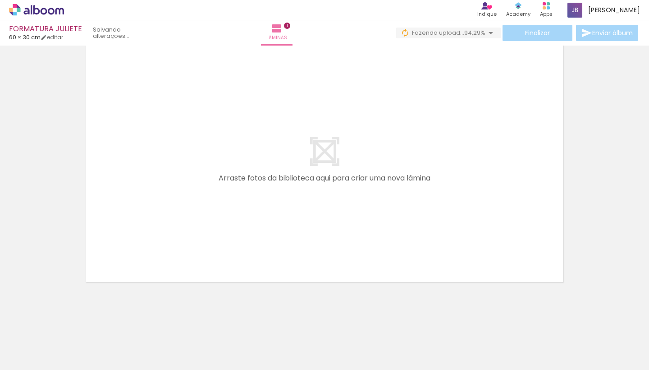
scroll to position [290, 0]
click at [257, 224] on quentale-layouter at bounding box center [324, 162] width 477 height 239
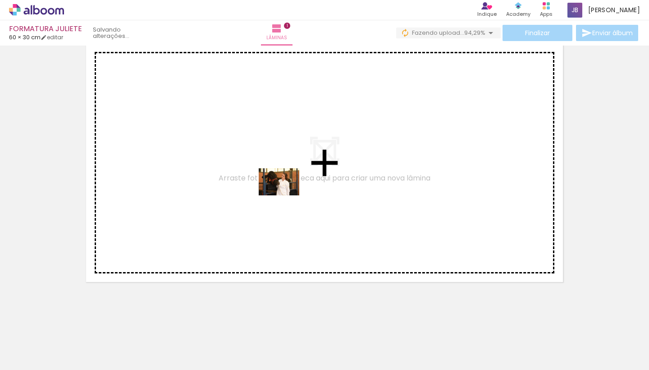
drag, startPoint x: 444, startPoint y: 344, endPoint x: 286, endPoint y: 195, distance: 216.7
click at [286, 195] on quentale-workspace at bounding box center [324, 185] width 649 height 370
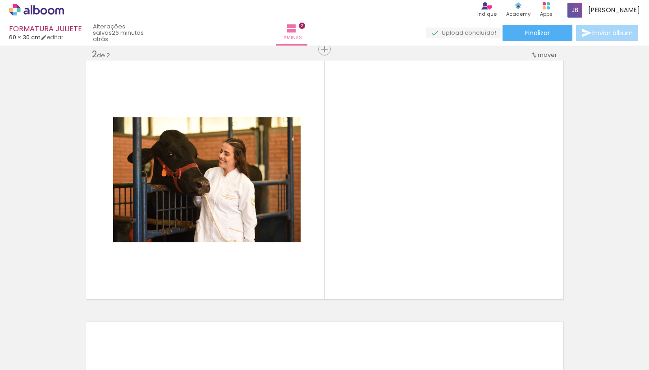
scroll to position [0, 1047]
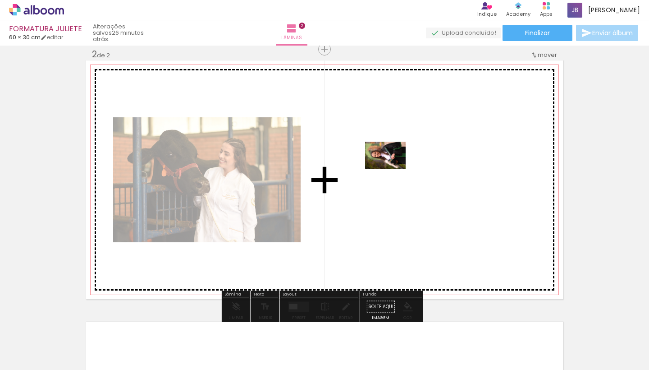
drag, startPoint x: 313, startPoint y: 344, endPoint x: 392, endPoint y: 169, distance: 192.0
click at [392, 169] on quentale-workspace at bounding box center [324, 185] width 649 height 370
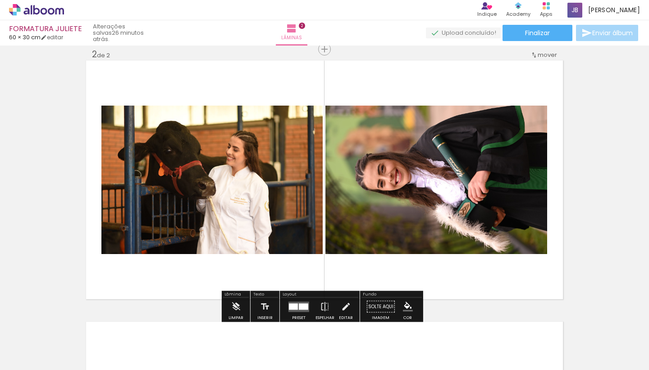
scroll to position [0, 907]
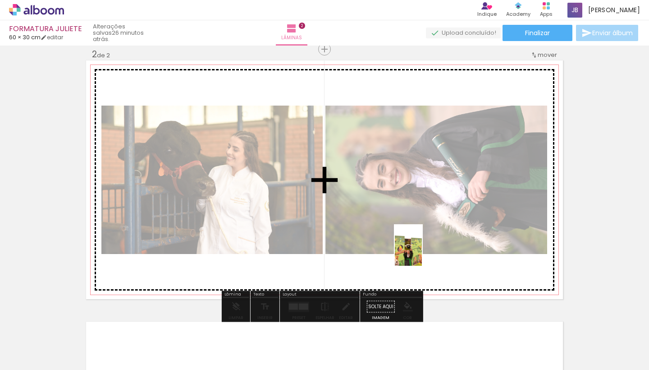
drag, startPoint x: 202, startPoint y: 347, endPoint x: 422, endPoint y: 252, distance: 240.0
click at [422, 252] on quentale-workspace at bounding box center [324, 185] width 649 height 370
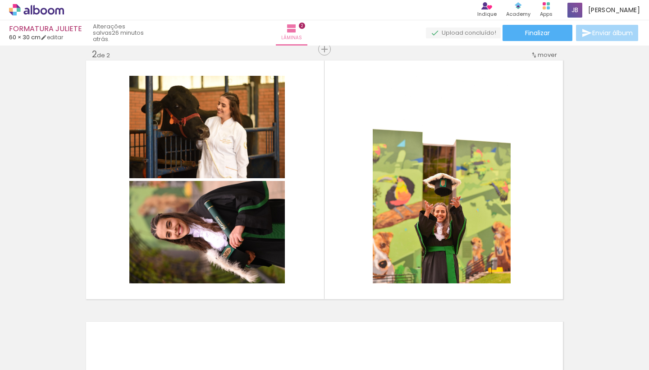
scroll to position [0, 363]
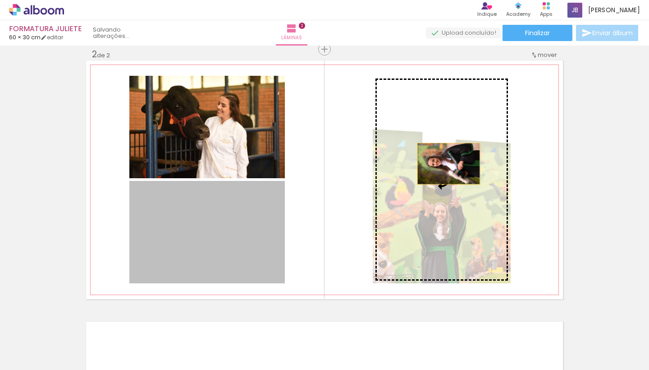
drag, startPoint x: 223, startPoint y: 243, endPoint x: 446, endPoint y: 164, distance: 236.4
click at [0, 0] on slot at bounding box center [0, 0] width 0 height 0
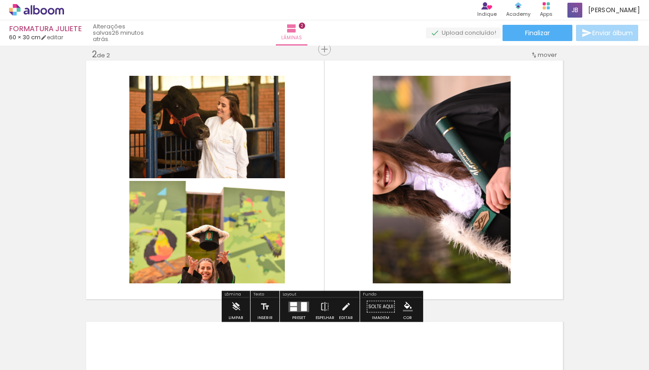
click at [290, 309] on div at bounding box center [293, 309] width 7 height 4
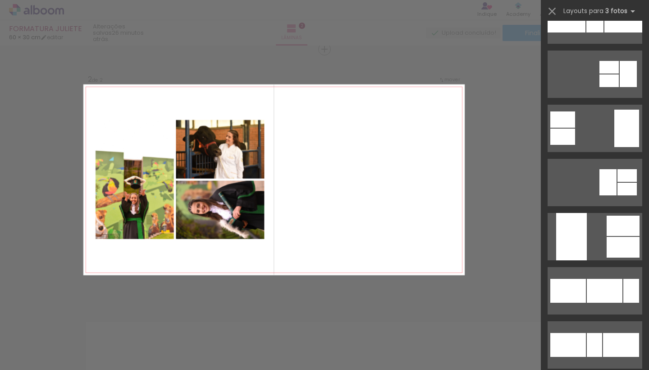
scroll to position [647, 0]
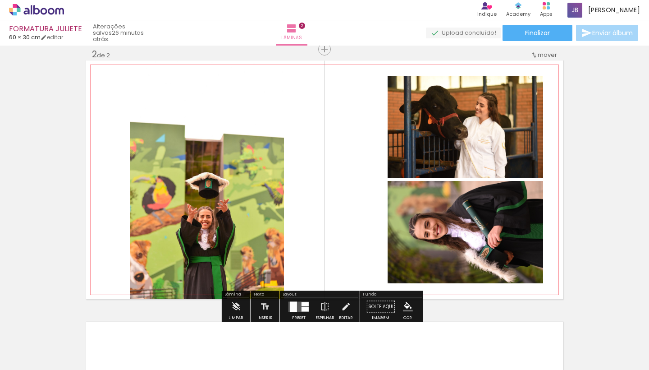
click at [481, 227] on quentale-photo at bounding box center [466, 232] width 156 height 102
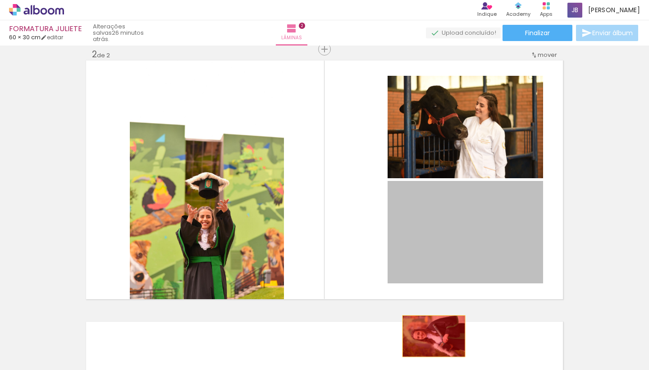
drag, startPoint x: 481, startPoint y: 227, endPoint x: 415, endPoint y: 342, distance: 132.8
click at [415, 342] on quentale-workspace at bounding box center [324, 185] width 649 height 370
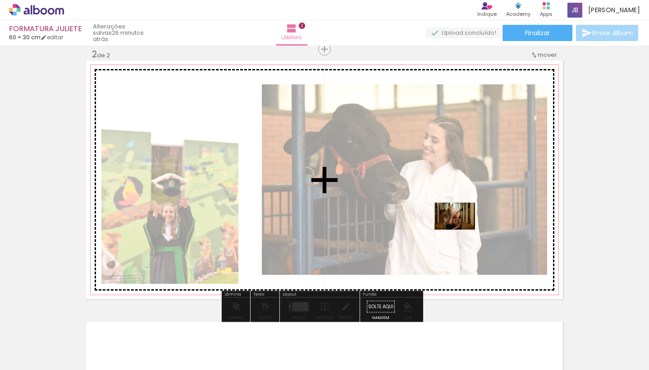
drag, startPoint x: 438, startPoint y: 350, endPoint x: 462, endPoint y: 230, distance: 121.9
click at [462, 230] on quentale-workspace at bounding box center [324, 185] width 649 height 370
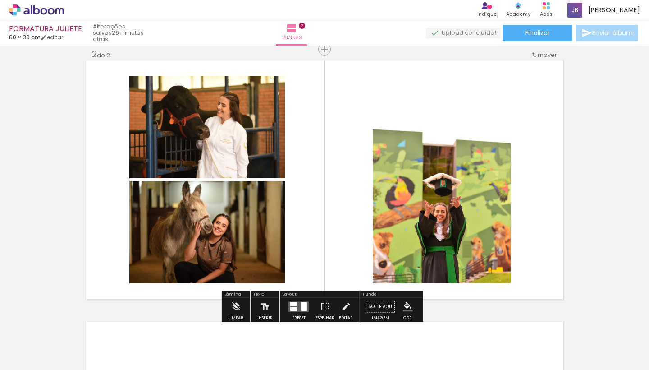
click at [301, 306] on div at bounding box center [304, 306] width 6 height 9
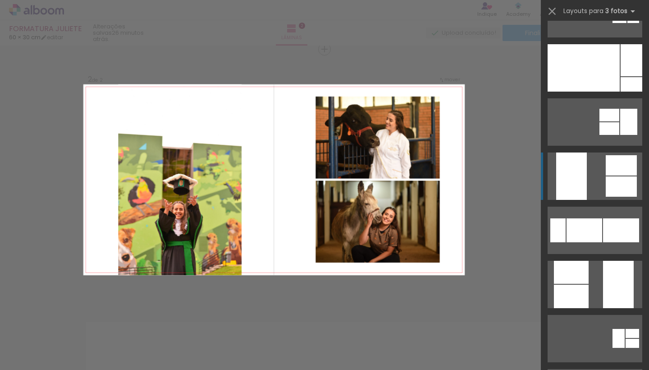
scroll to position [153, 0]
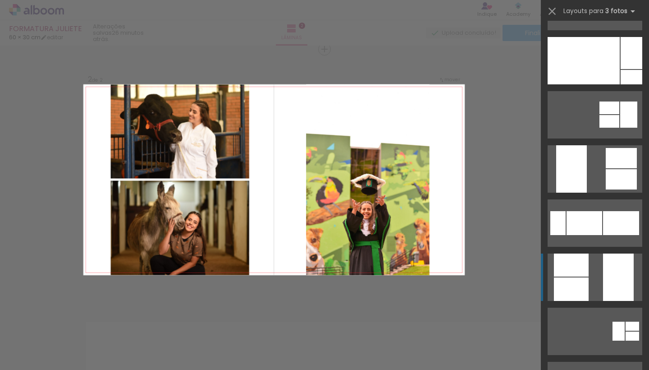
click at [621, 69] on div at bounding box center [632, 53] width 22 height 32
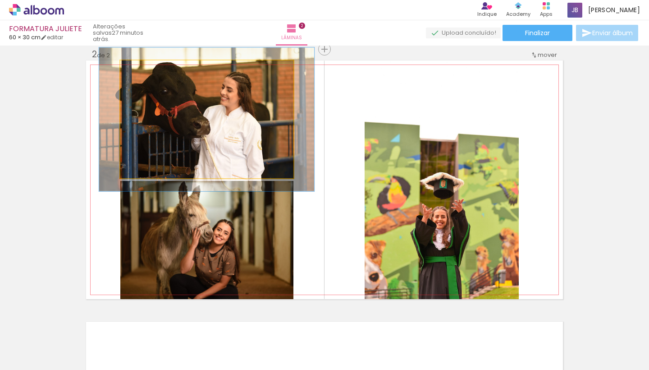
drag, startPoint x: 138, startPoint y: 72, endPoint x: 146, endPoint y: 74, distance: 7.3
type paper-slider "122"
click at [146, 74] on div at bounding box center [148, 70] width 8 height 8
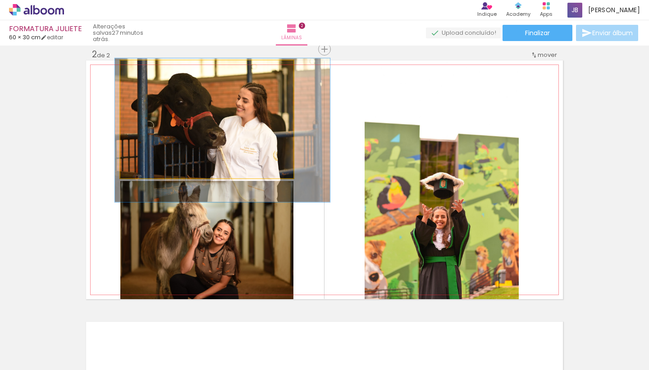
drag, startPoint x: 230, startPoint y: 124, endPoint x: 245, endPoint y: 135, distance: 19.1
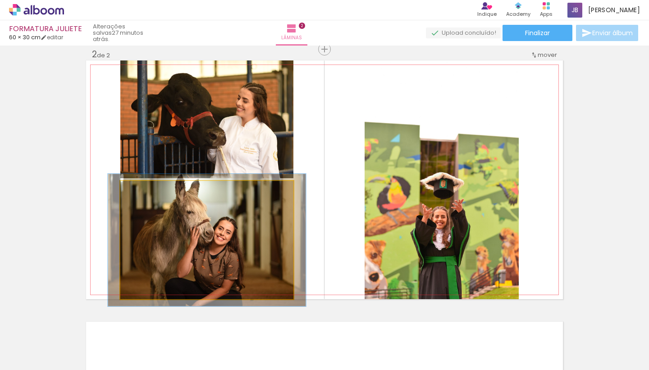
type paper-slider "112"
click at [142, 193] on div at bounding box center [145, 190] width 8 height 8
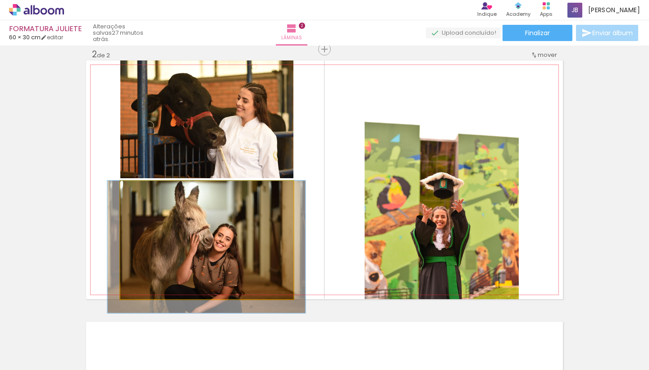
drag, startPoint x: 247, startPoint y: 234, endPoint x: 247, endPoint y: 249, distance: 14.4
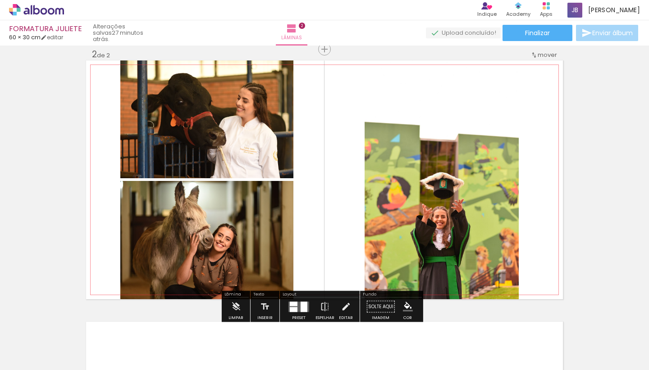
click at [399, 197] on quentale-photo at bounding box center [442, 179] width 154 height 239
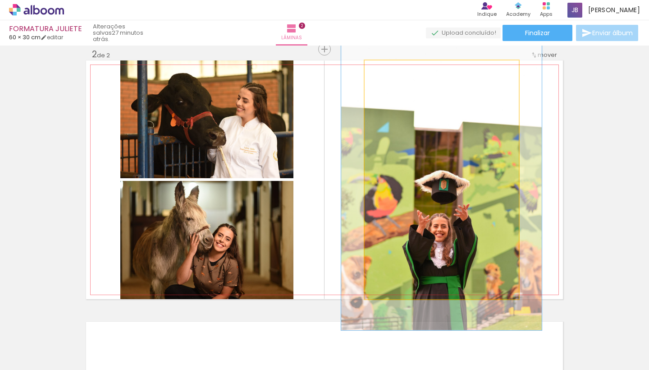
drag, startPoint x: 384, startPoint y: 70, endPoint x: 392, endPoint y: 72, distance: 8.2
type paper-slider "126"
click at [392, 72] on div at bounding box center [394, 70] width 8 height 8
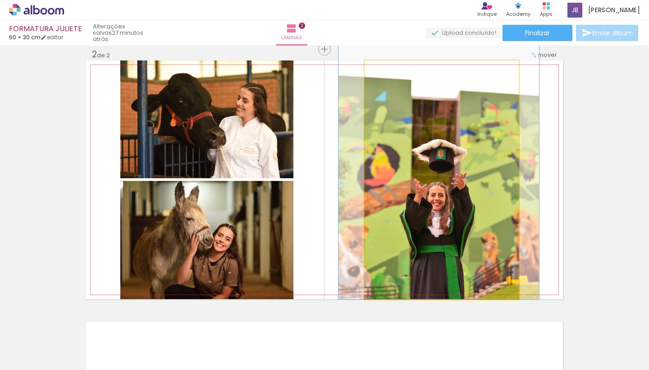
drag, startPoint x: 491, startPoint y: 166, endPoint x: 488, endPoint y: 118, distance: 48.8
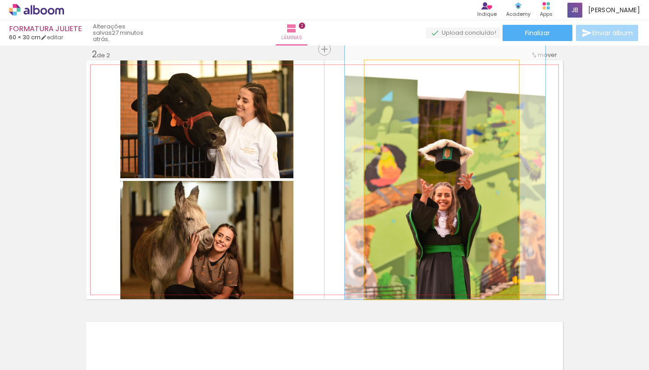
drag, startPoint x: 477, startPoint y: 149, endPoint x: 482, endPoint y: 148, distance: 5.6
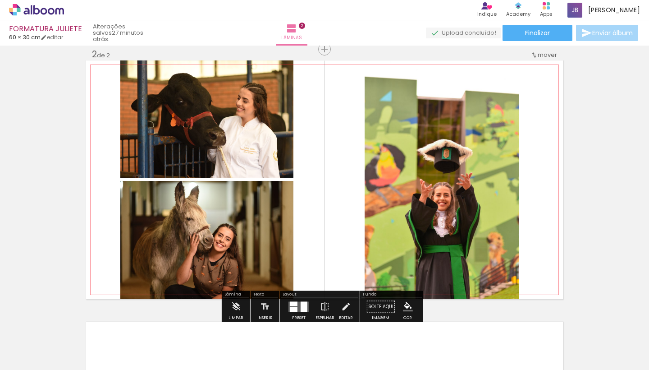
click at [0, 0] on slot "P&B" at bounding box center [0, 0] width 0 height 0
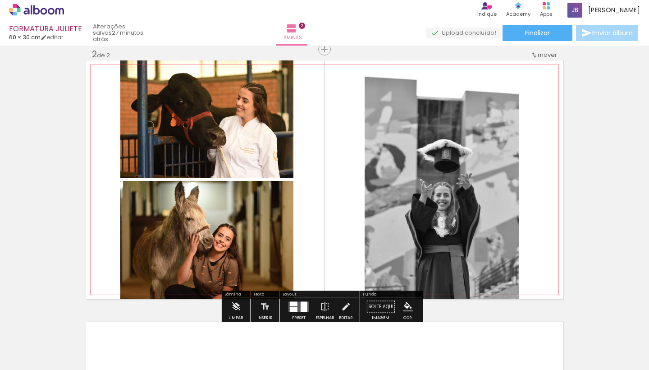
click at [0, 0] on slot "P&B" at bounding box center [0, 0] width 0 height 0
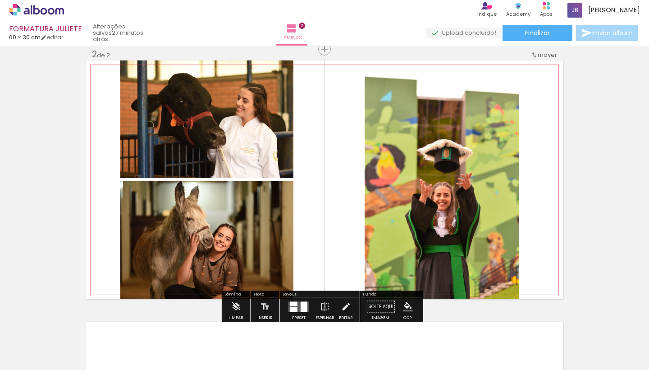
click at [0, 0] on slot "P&B" at bounding box center [0, 0] width 0 height 0
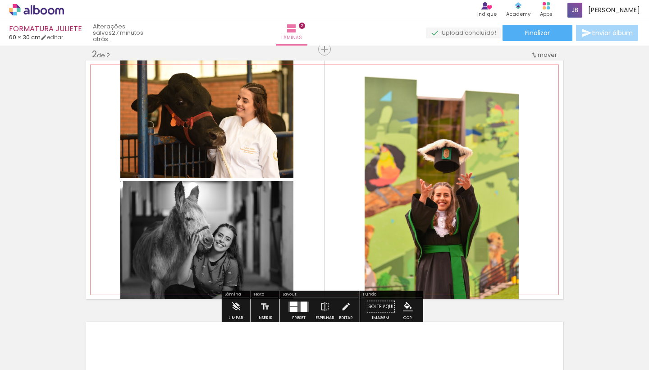
click at [0, 0] on slot "P&B" at bounding box center [0, 0] width 0 height 0
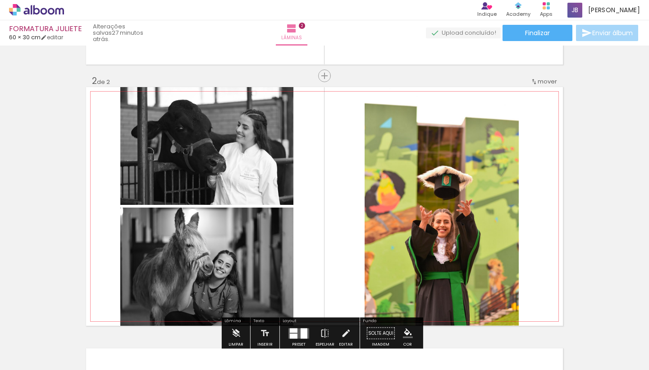
scroll to position [247, 0]
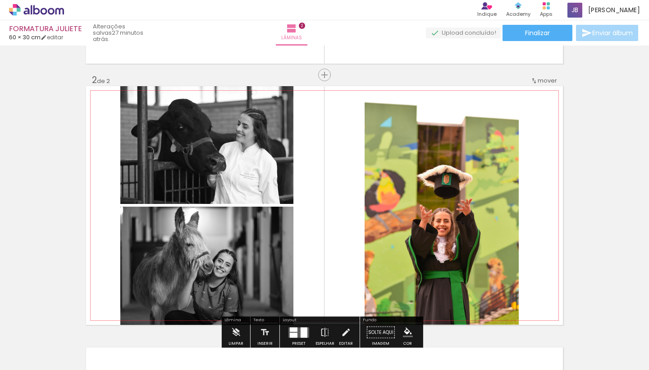
click at [0, 0] on slot "P&B" at bounding box center [0, 0] width 0 height 0
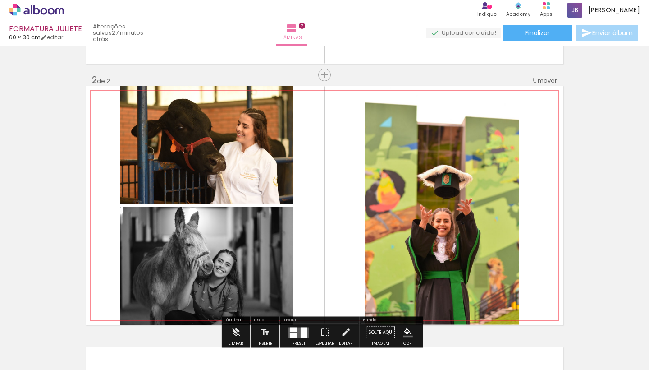
click at [0, 0] on slot "P&B" at bounding box center [0, 0] width 0 height 0
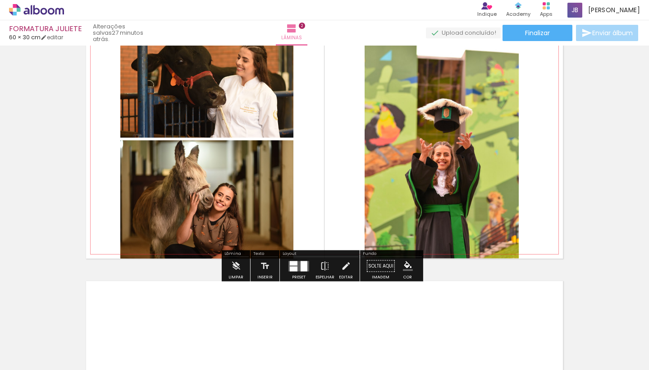
scroll to position [271, 0]
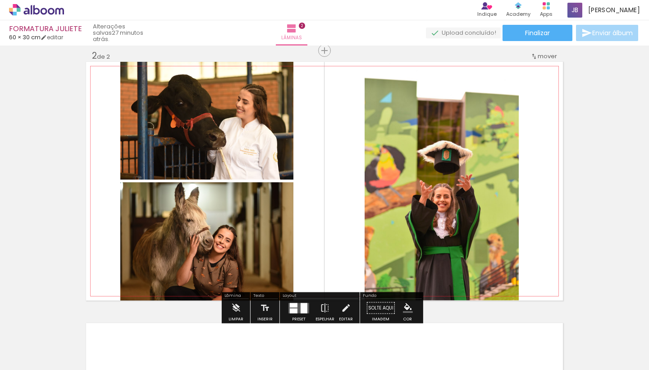
click at [0, 0] on slot "P&B" at bounding box center [0, 0] width 0 height 0
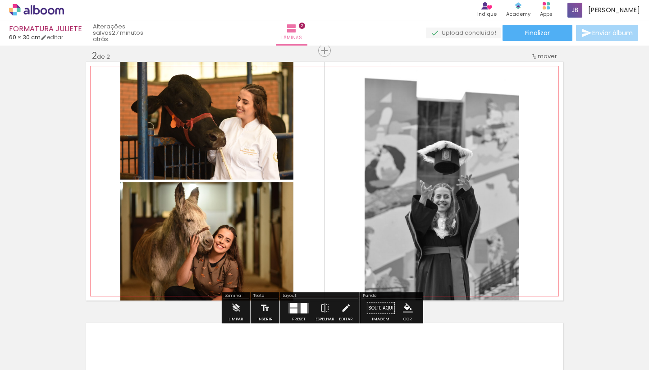
click at [0, 0] on slot "P&B" at bounding box center [0, 0] width 0 height 0
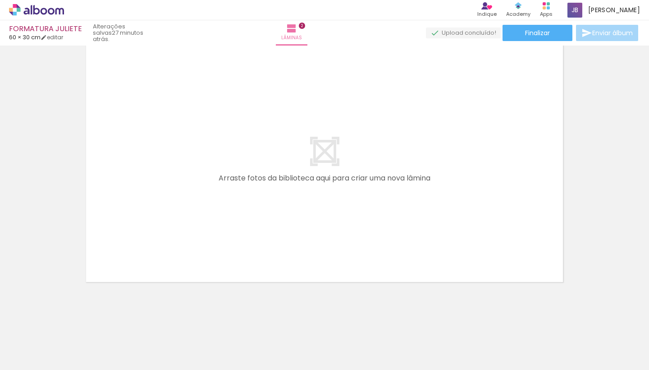
scroll to position [0, 974]
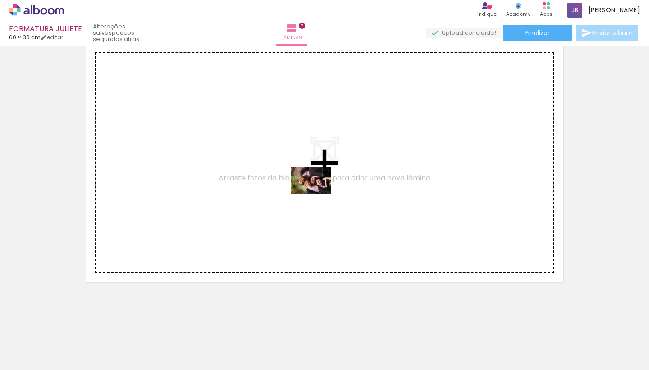
click at [318, 194] on quentale-workspace at bounding box center [324, 185] width 649 height 370
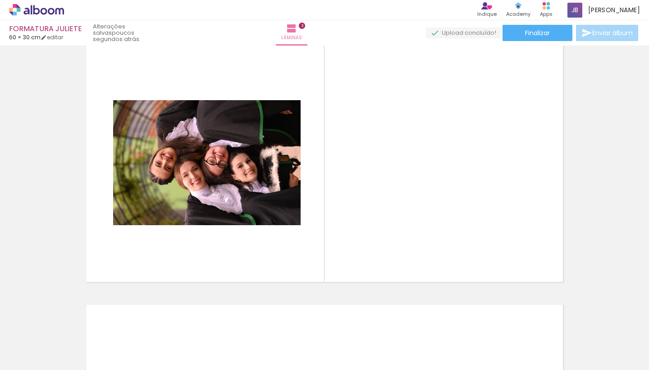
scroll to position [534, 0]
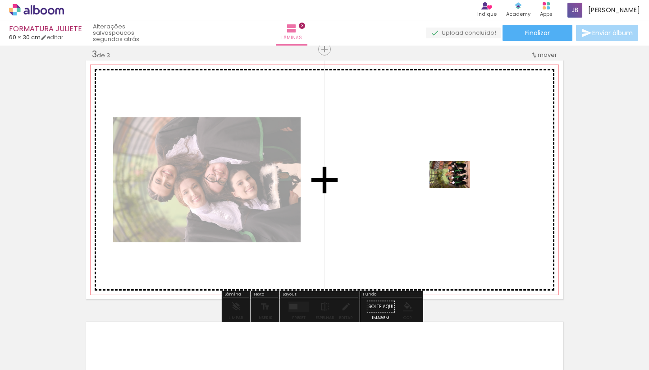
drag, startPoint x: 484, startPoint y: 347, endPoint x: 456, endPoint y: 188, distance: 161.6
click at [456, 188] on quentale-workspace at bounding box center [324, 185] width 649 height 370
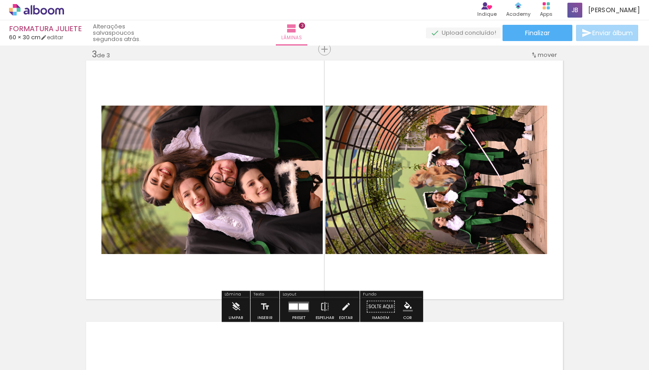
click at [303, 304] on div at bounding box center [303, 306] width 9 height 6
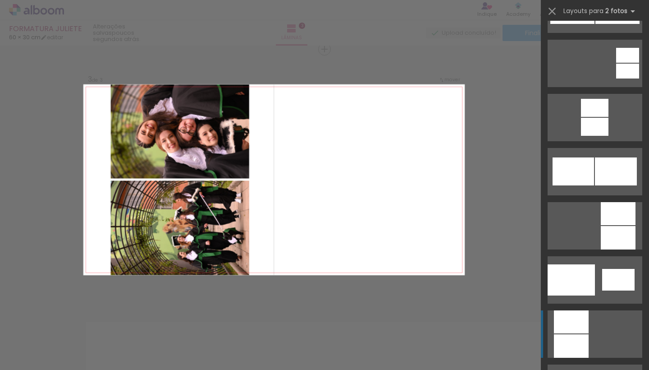
scroll to position [838, 0]
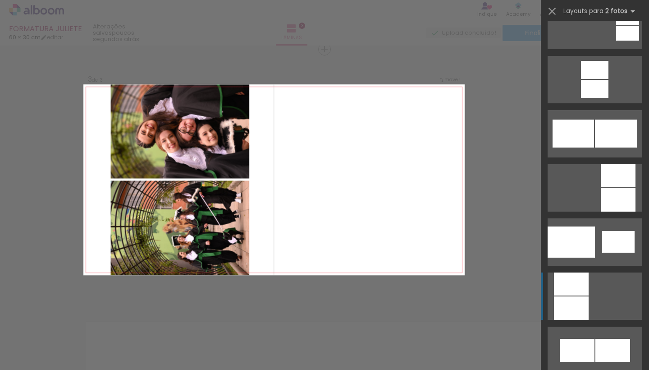
click at [571, 298] on div at bounding box center [571, 307] width 35 height 23
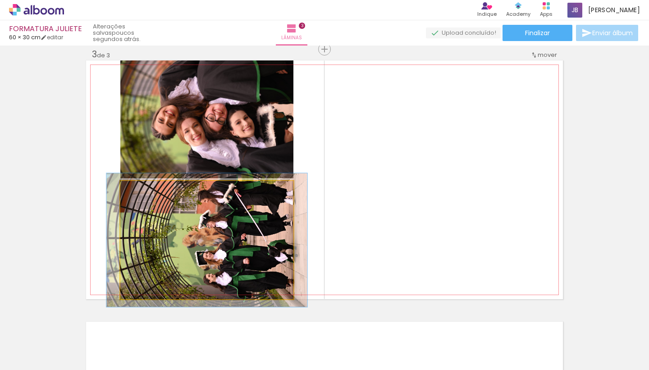
type paper-slider "113"
click at [142, 191] on div at bounding box center [146, 190] width 8 height 8
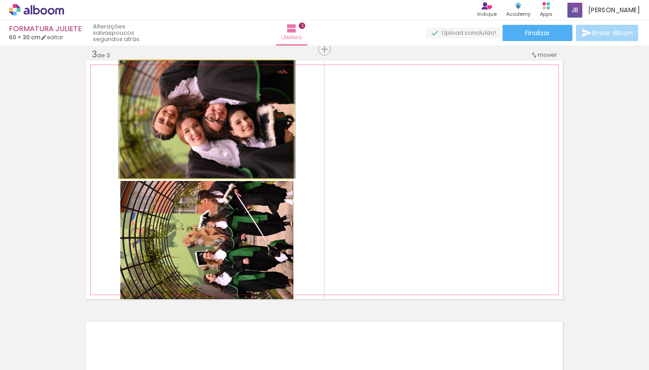
drag, startPoint x: 208, startPoint y: 132, endPoint x: 208, endPoint y: 138, distance: 5.4
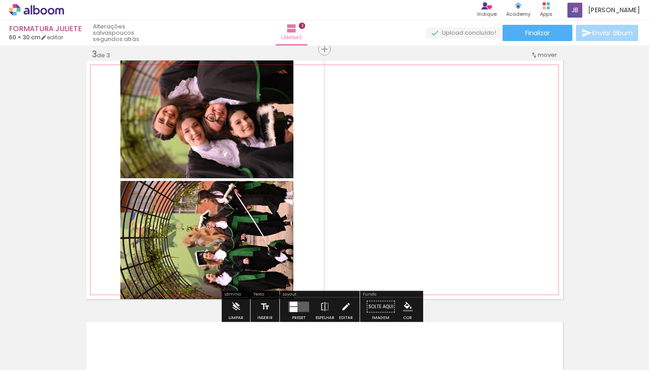
click at [375, 167] on quentale-layouter at bounding box center [324, 179] width 477 height 239
click at [383, 219] on quentale-layouter at bounding box center [324, 179] width 477 height 239
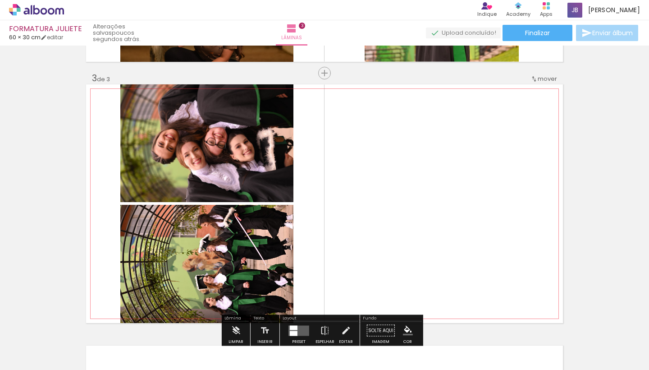
scroll to position [575, 0]
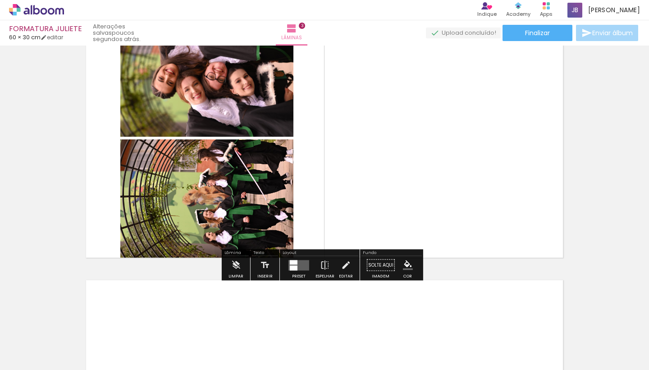
click at [376, 267] on paper-button "Solte aqui Imagem" at bounding box center [381, 267] width 32 height 23
drag, startPoint x: 377, startPoint y: 267, endPoint x: 391, endPoint y: 196, distance: 71.9
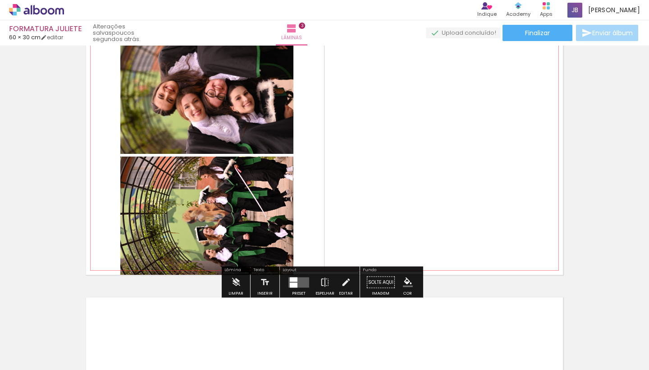
scroll to position [537, 0]
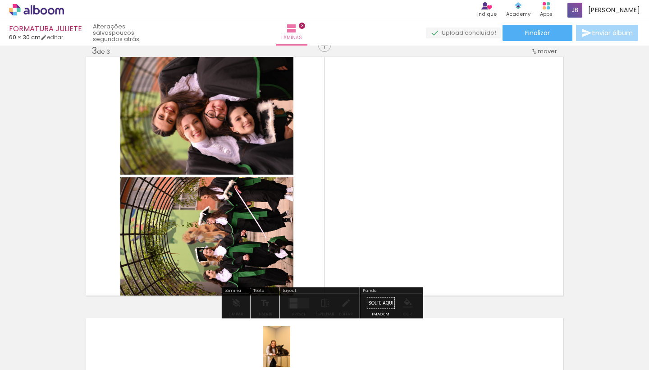
drag, startPoint x: 272, startPoint y: 338, endPoint x: 290, endPoint y: 353, distance: 23.7
click at [290, 353] on div at bounding box center [278, 339] width 30 height 45
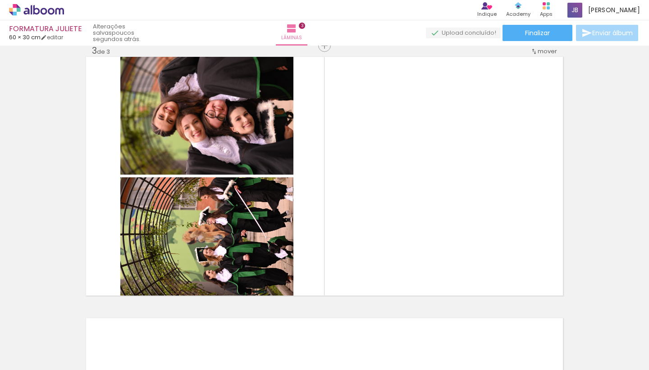
scroll to position [0, 325]
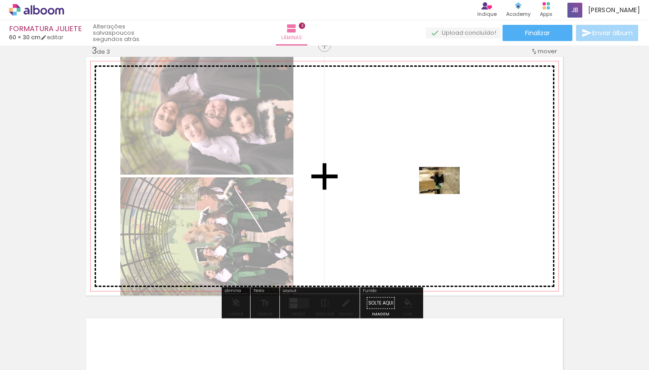
drag, startPoint x: 174, startPoint y: 335, endPoint x: 447, endPoint y: 194, distance: 306.6
click at [447, 194] on quentale-workspace at bounding box center [324, 185] width 649 height 370
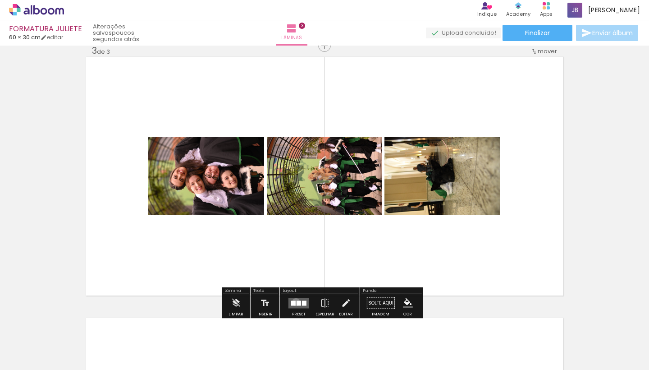
click at [294, 302] on quentale-layouter at bounding box center [299, 303] width 21 height 10
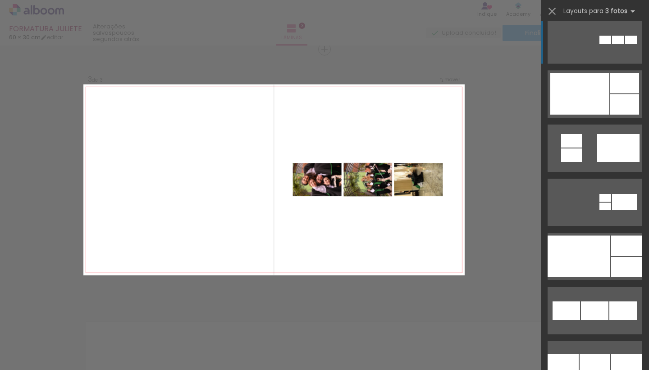
scroll to position [1047, 0]
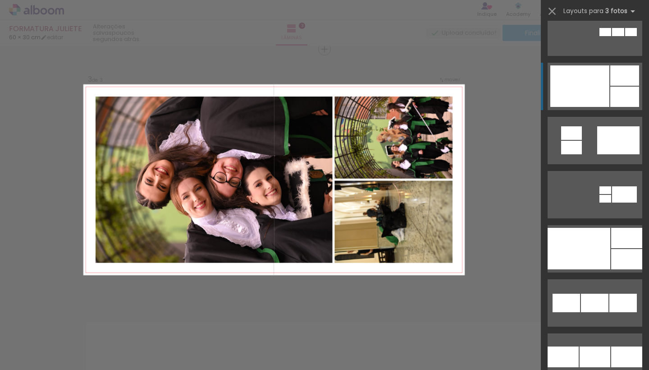
click at [604, 83] on div at bounding box center [580, 85] width 59 height 41
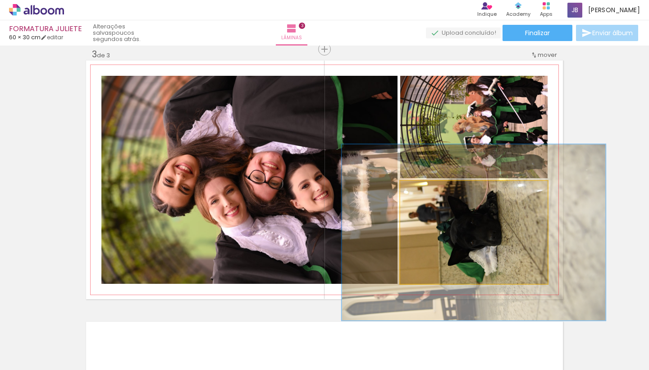
drag, startPoint x: 419, startPoint y: 190, endPoint x: 442, endPoint y: 192, distance: 22.2
type paper-slider "171"
click at [442, 192] on div at bounding box center [444, 190] width 8 height 8
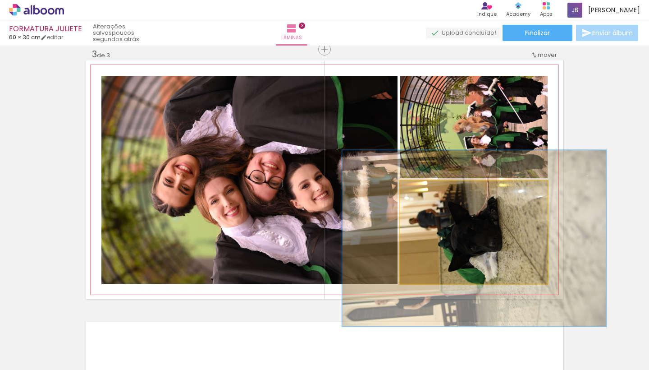
drag, startPoint x: 486, startPoint y: 239, endPoint x: 487, endPoint y: 244, distance: 5.9
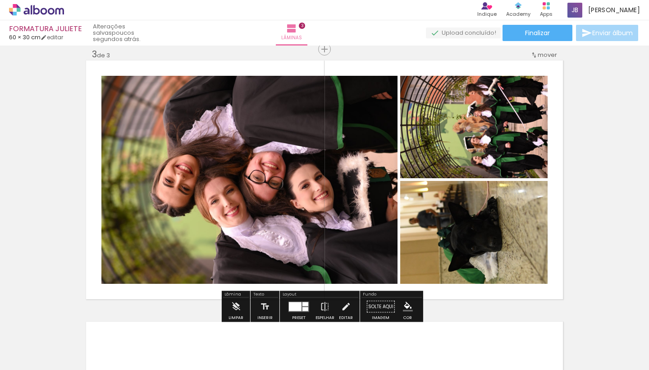
click at [603, 131] on div "Inserir lâmina 1 de 3 Inserir lâmina 2 de 3 Inserir lâmina 3 de 3" at bounding box center [324, 37] width 649 height 1045
click at [440, 254] on quentale-photo at bounding box center [474, 232] width 147 height 103
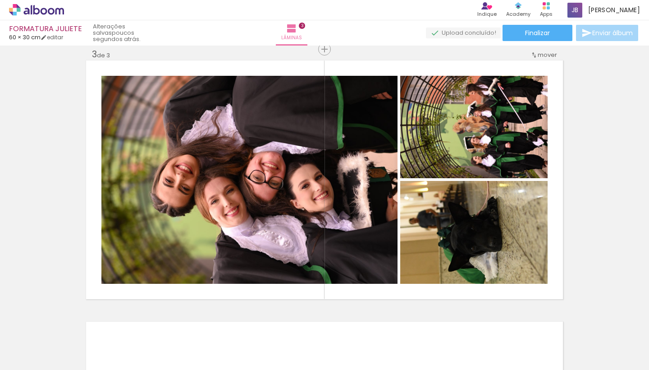
scroll to position [0, 251]
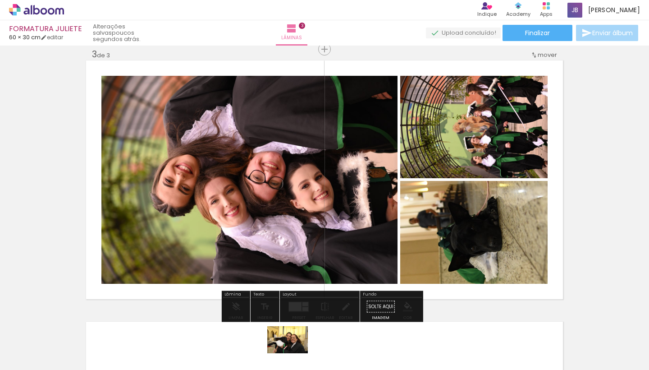
drag, startPoint x: 295, startPoint y: 343, endPoint x: 295, endPoint y: 353, distance: 10.0
click at [295, 353] on div at bounding box center [294, 340] width 45 height 30
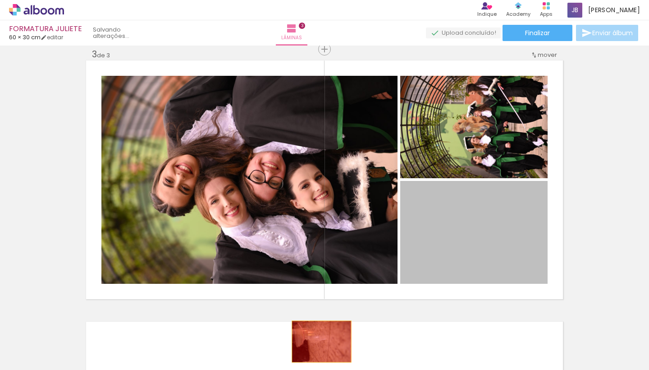
drag, startPoint x: 468, startPoint y: 242, endPoint x: 331, endPoint y: 347, distance: 172.7
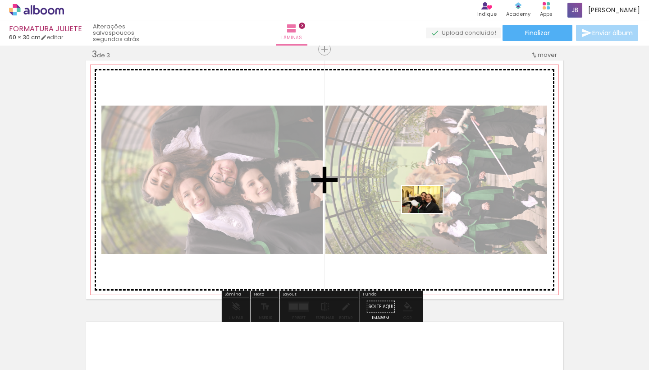
drag, startPoint x: 301, startPoint y: 344, endPoint x: 429, endPoint y: 213, distance: 183.4
click at [429, 213] on quentale-workspace at bounding box center [324, 185] width 649 height 370
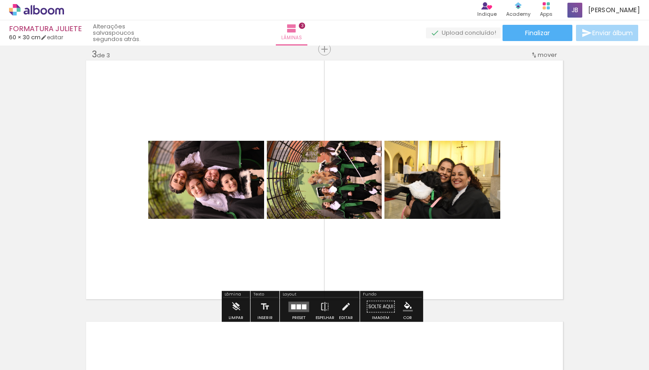
click at [297, 306] on div at bounding box center [299, 306] width 5 height 5
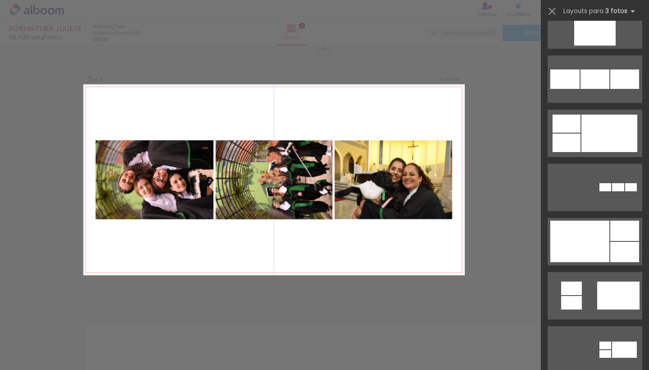
scroll to position [942, 0]
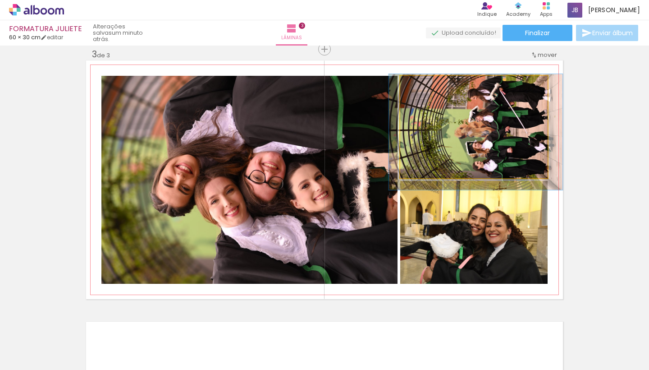
drag, startPoint x: 515, startPoint y: 129, endPoint x: 517, endPoint y: 133, distance: 4.9
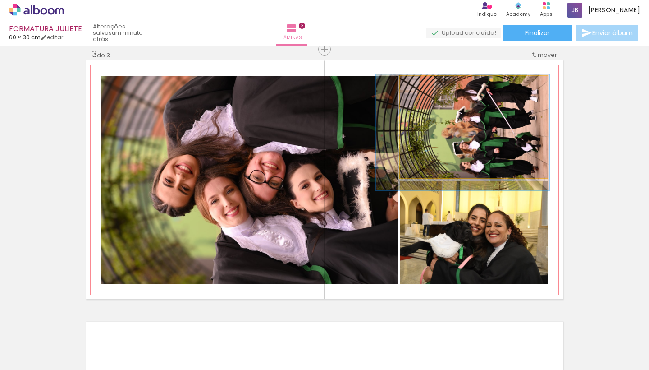
drag, startPoint x: 506, startPoint y: 133, endPoint x: 494, endPoint y: 134, distance: 12.7
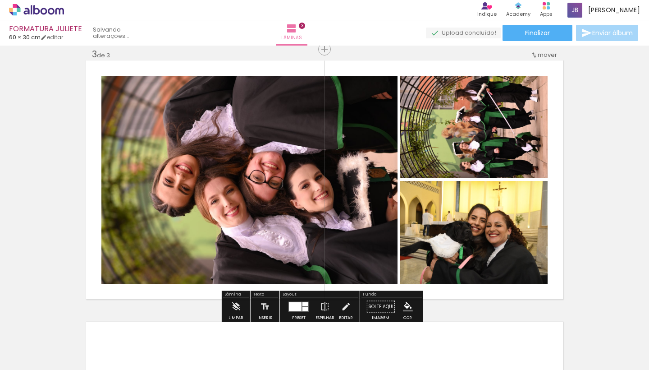
click at [608, 130] on div "Inserir lâmina 1 de 3 Inserir lâmina 2 de 3 Inserir lâmina 3 de 3" at bounding box center [324, 37] width 649 height 1045
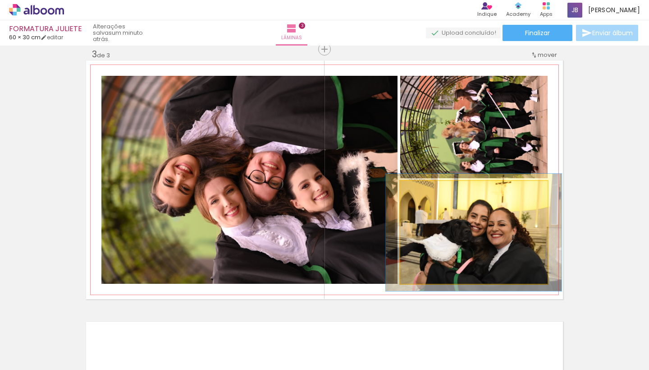
drag, startPoint x: 420, startPoint y: 193, endPoint x: 424, endPoint y: 193, distance: 4.5
type paper-slider "114"
click at [424, 193] on div at bounding box center [426, 190] width 14 height 14
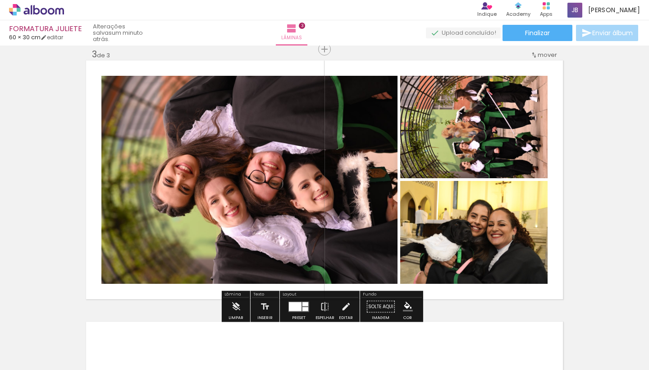
click at [591, 199] on div "Inserir lâmina 1 de 3 Inserir lâmina 2 de 3 Inserir lâmina 3 de 3" at bounding box center [324, 37] width 649 height 1045
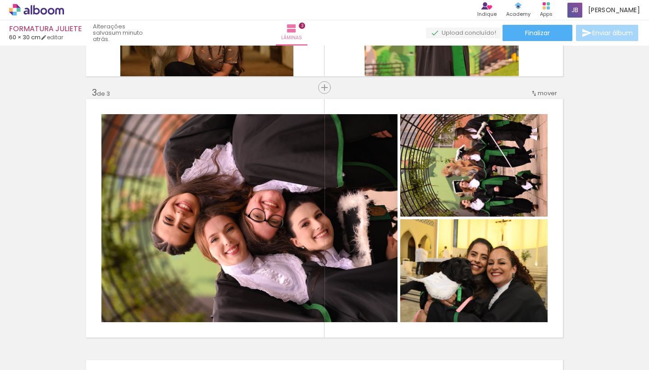
scroll to position [497, 0]
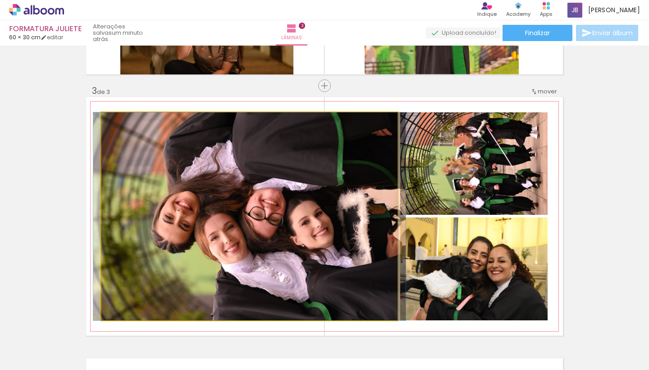
click at [279, 195] on quentale-photo at bounding box center [249, 216] width 296 height 208
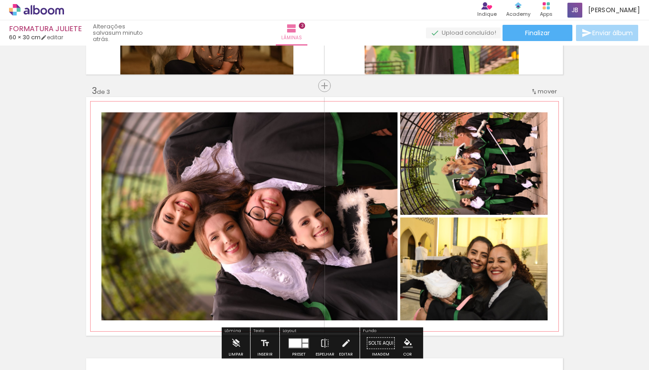
click at [0, 0] on slot "P&B" at bounding box center [0, 0] width 0 height 0
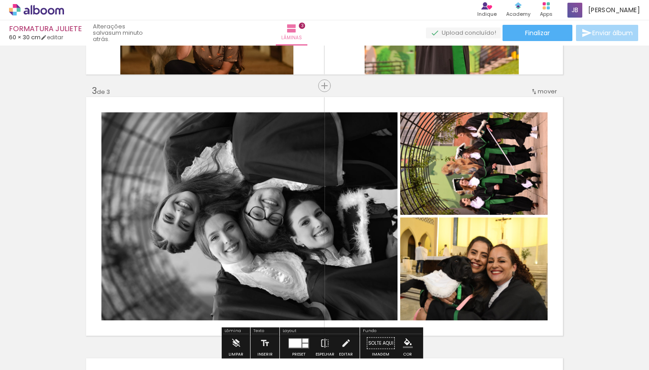
click at [591, 172] on div "Inserir lâmina 1 de 3 Inserir lâmina 2 de 3 Inserir lâmina 3 de 3" at bounding box center [324, 74] width 649 height 1045
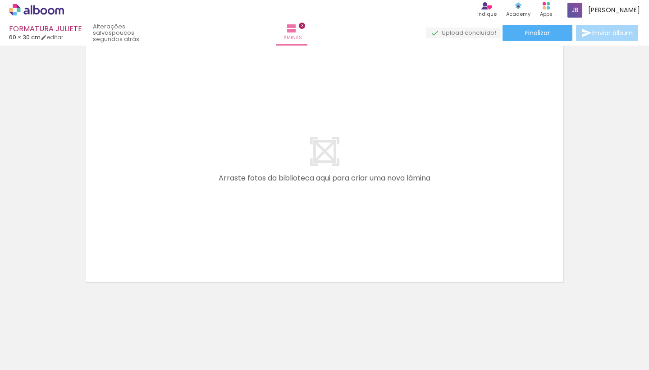
scroll to position [0, 553]
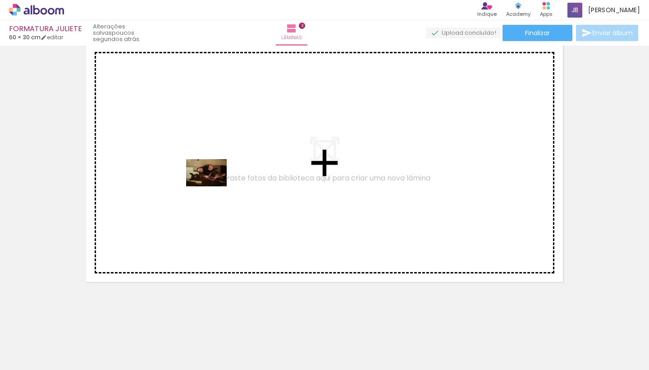
drag, startPoint x: 202, startPoint y: 341, endPoint x: 213, endPoint y: 186, distance: 155.6
click at [213, 186] on quentale-workspace at bounding box center [324, 185] width 649 height 370
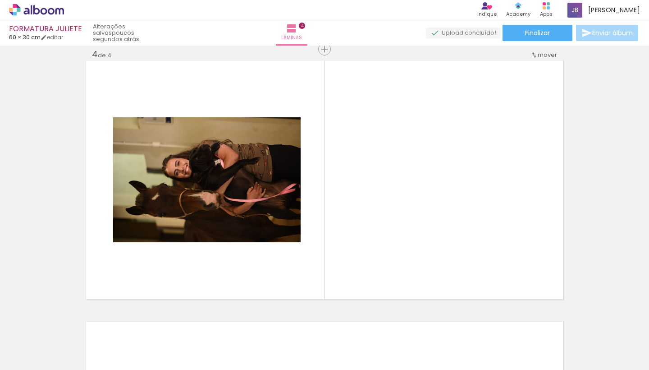
scroll to position [0, 648]
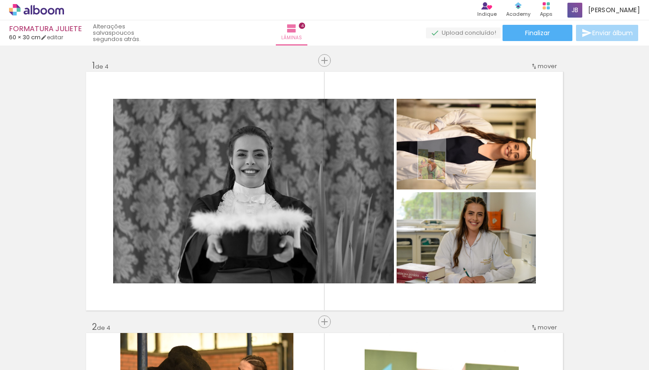
click at [446, 166] on quentale-workspace at bounding box center [324, 185] width 649 height 370
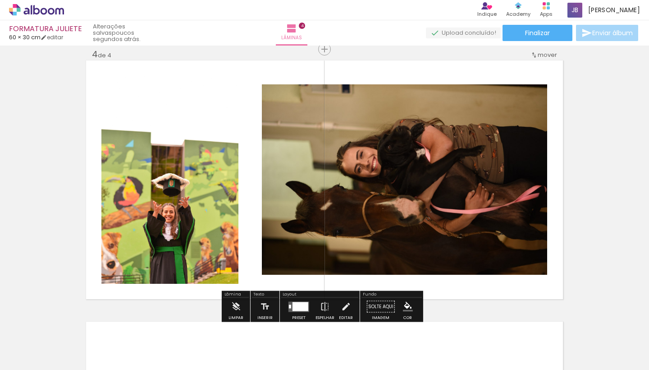
scroll to position [0, 849]
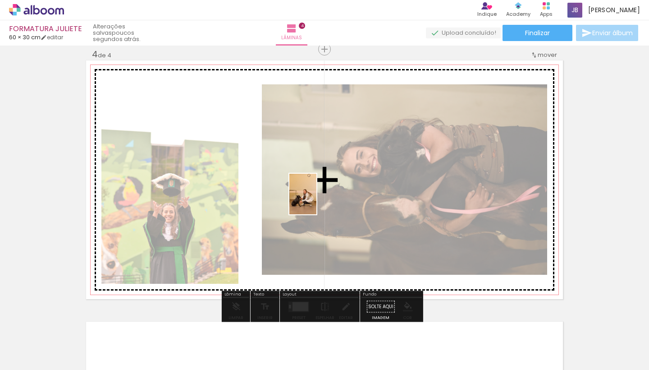
drag, startPoint x: 305, startPoint y: 346, endPoint x: 316, endPoint y: 201, distance: 146.1
click at [316, 201] on quentale-workspace at bounding box center [324, 185] width 649 height 370
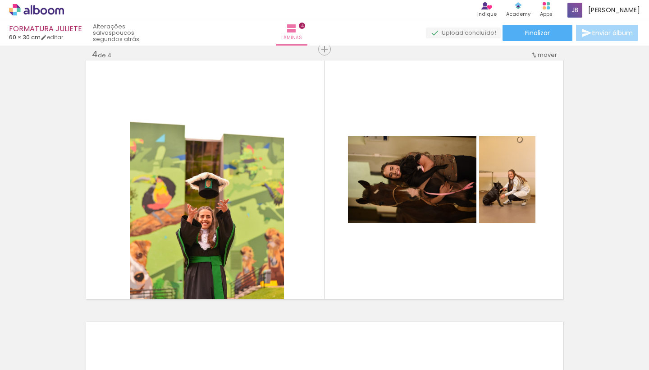
scroll to position [0, 0]
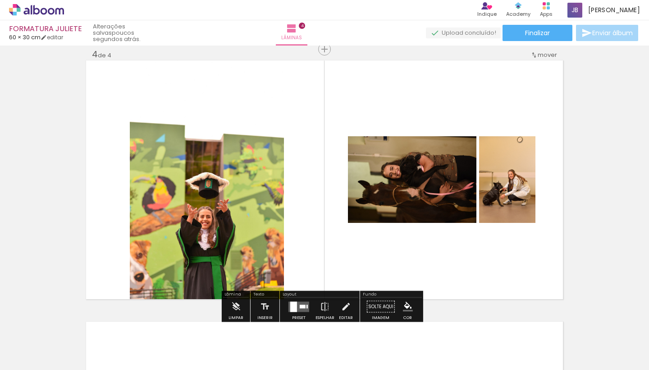
click at [300, 303] on quentale-layouter at bounding box center [299, 306] width 21 height 10
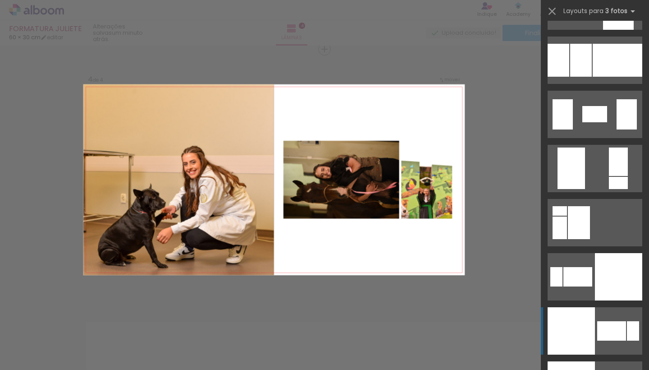
scroll to position [1778, 0]
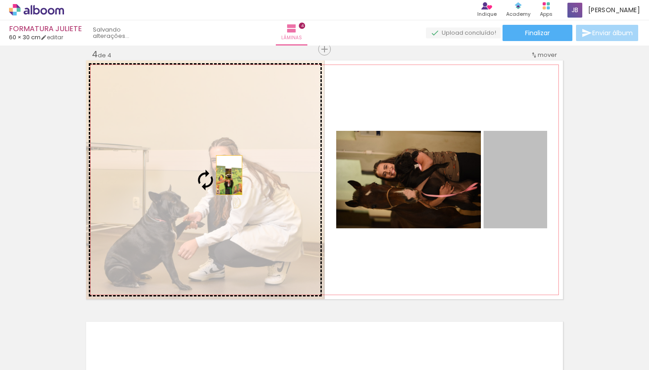
drag, startPoint x: 513, startPoint y: 192, endPoint x: 224, endPoint y: 174, distance: 289.7
click at [0, 0] on slot at bounding box center [0, 0] width 0 height 0
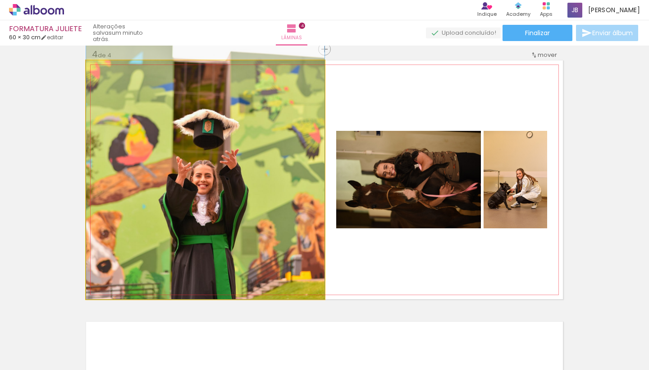
drag, startPoint x: 239, startPoint y: 197, endPoint x: 240, endPoint y: 135, distance: 61.8
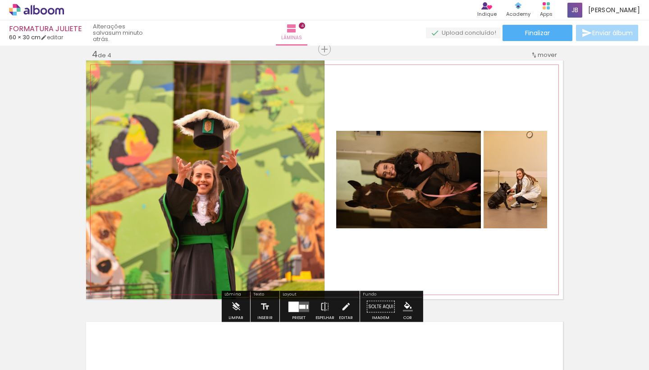
click at [0, 0] on slot "P&B" at bounding box center [0, 0] width 0 height 0
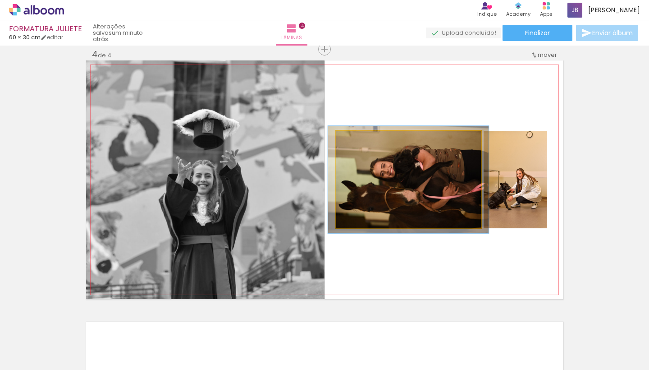
type paper-slider "110"
click at [357, 140] on div at bounding box center [361, 140] width 8 height 8
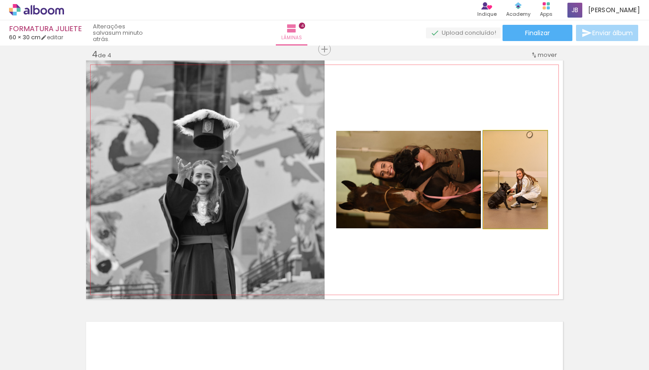
click at [502, 187] on quentale-photo at bounding box center [516, 179] width 64 height 97
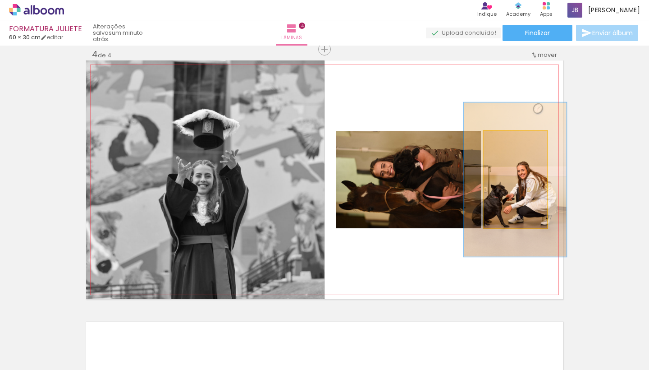
drag, startPoint x: 502, startPoint y: 141, endPoint x: 518, endPoint y: 144, distance: 16.5
type paper-slider "158"
click at [518, 144] on div at bounding box center [521, 140] width 8 height 8
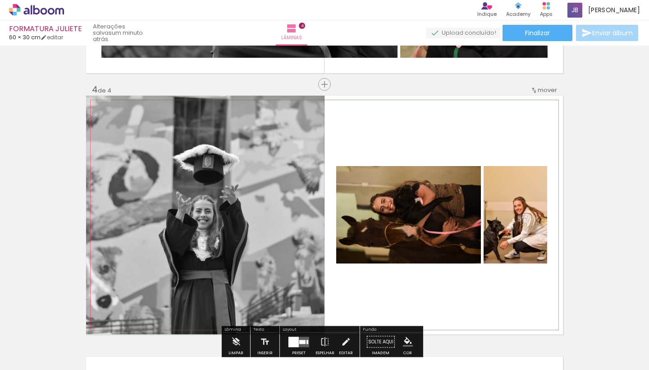
scroll to position [753, 0]
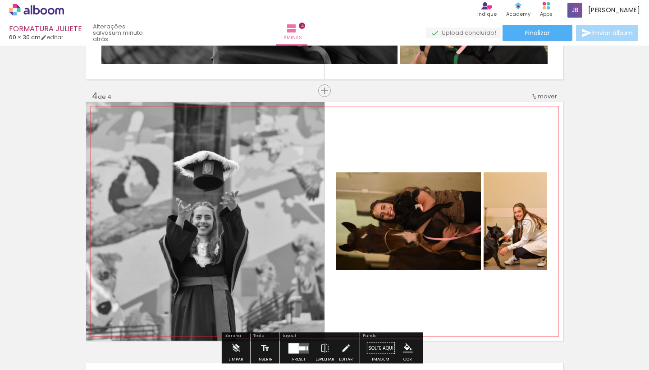
click at [0, 0] on slot "P&B" at bounding box center [0, 0] width 0 height 0
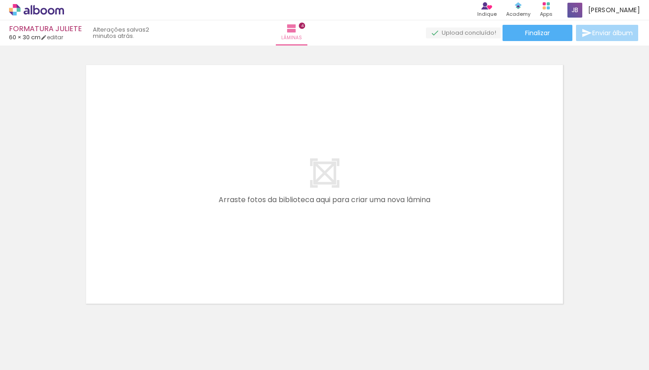
scroll to position [1053, 0]
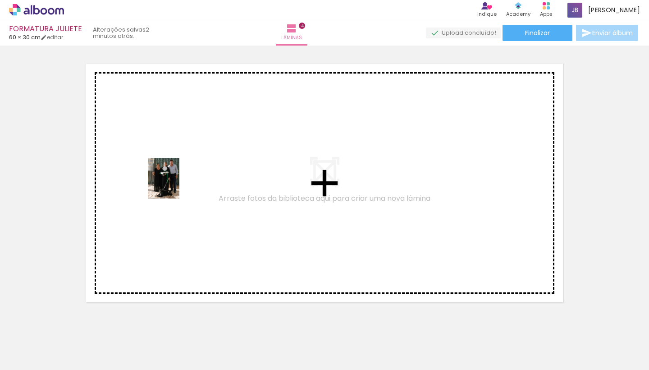
drag, startPoint x: 295, startPoint y: 343, endPoint x: 170, endPoint y: 182, distance: 204.1
click at [170, 182] on quentale-workspace at bounding box center [324, 185] width 649 height 370
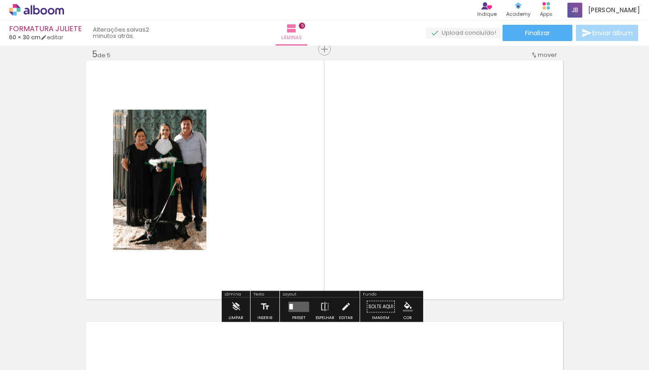
scroll to position [0, 93]
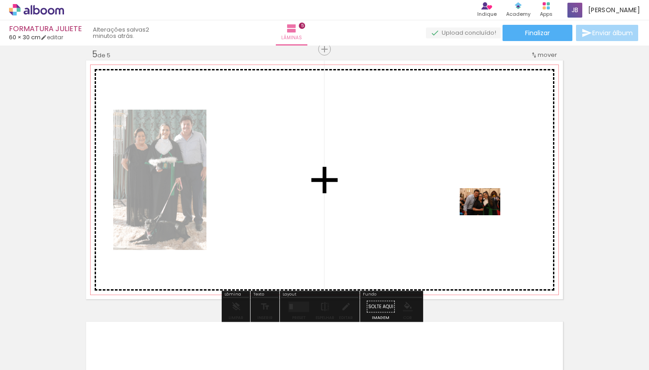
drag, startPoint x: 518, startPoint y: 343, endPoint x: 505, endPoint y: 311, distance: 34.4
click at [487, 215] on quentale-workspace at bounding box center [324, 185] width 649 height 370
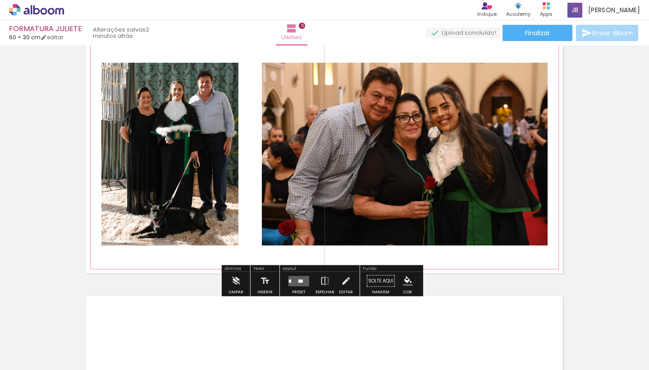
scroll to position [1082, 0]
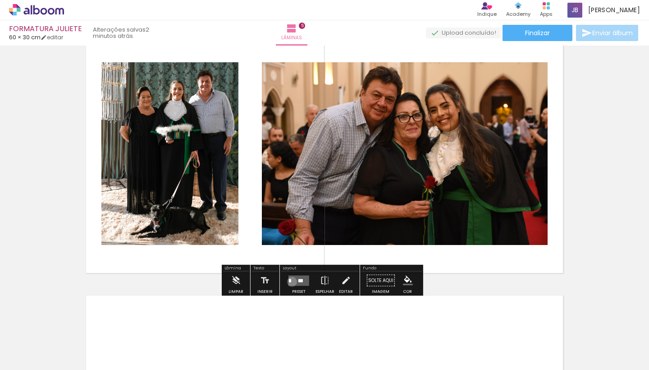
click at [290, 281] on quentale-layouter at bounding box center [299, 280] width 21 height 10
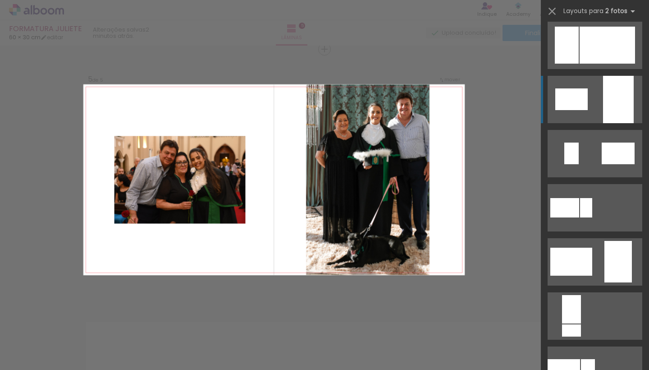
scroll to position [270, 0]
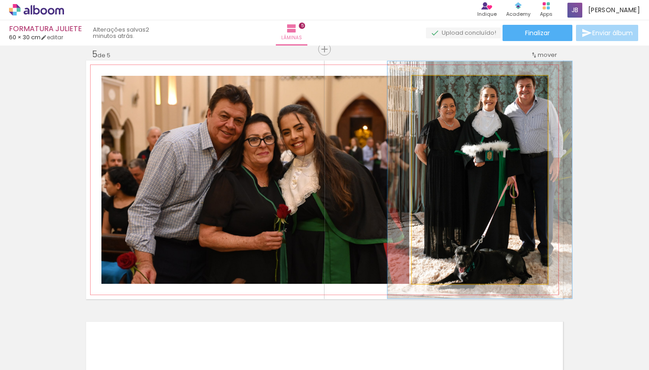
drag, startPoint x: 431, startPoint y: 87, endPoint x: 436, endPoint y: 87, distance: 4.6
click at [436, 87] on div at bounding box center [438, 85] width 8 height 8
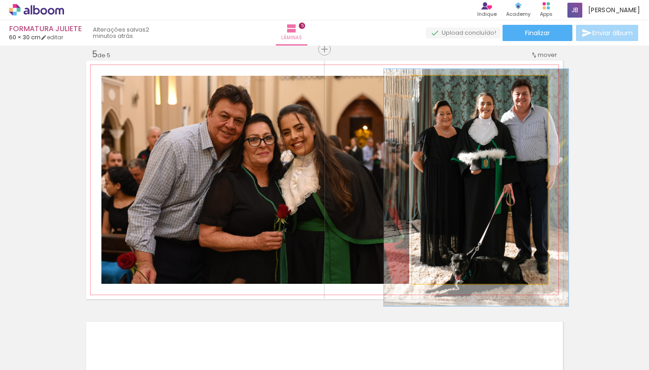
drag, startPoint x: 502, startPoint y: 137, endPoint x: 498, endPoint y: 145, distance: 8.5
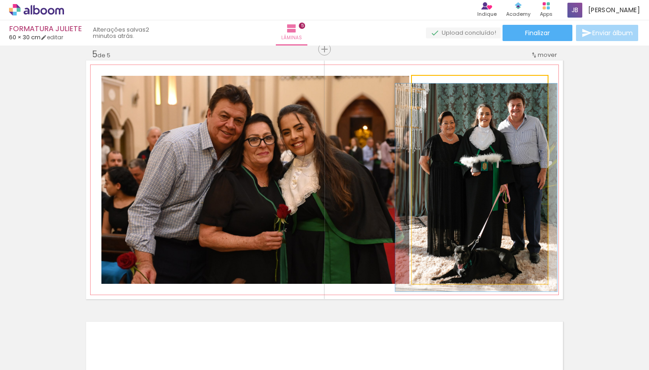
drag, startPoint x: 436, startPoint y: 87, endPoint x: 431, endPoint y: 87, distance: 5.0
type paper-slider "100"
click at [431, 87] on div at bounding box center [433, 85] width 8 height 8
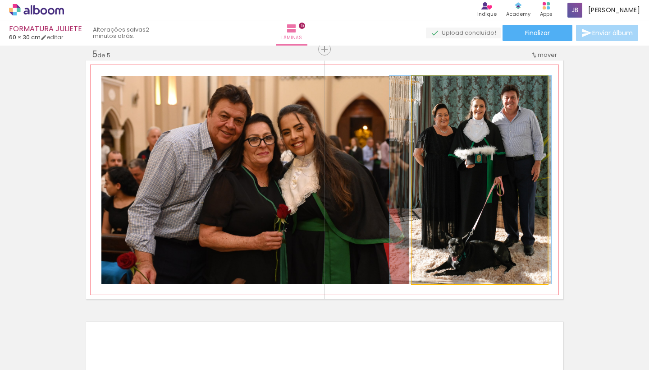
drag, startPoint x: 517, startPoint y: 160, endPoint x: 511, endPoint y: 166, distance: 8.6
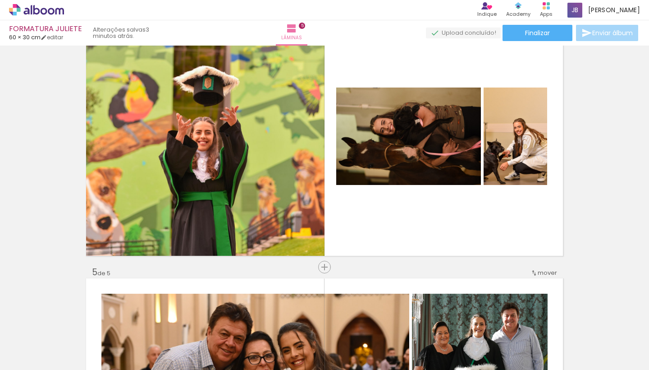
scroll to position [781, 0]
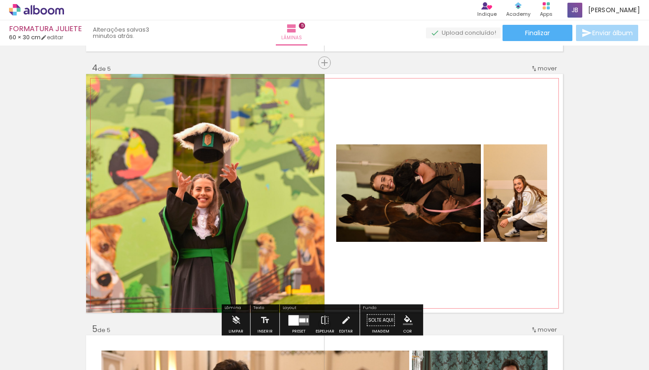
click at [0, 0] on slot "P&B" at bounding box center [0, 0] width 0 height 0
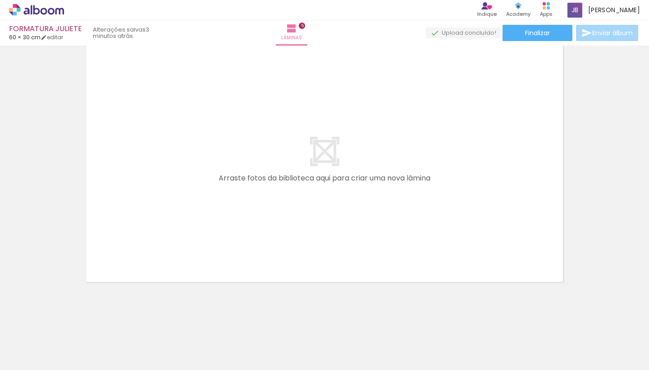
scroll to position [1334, 0]
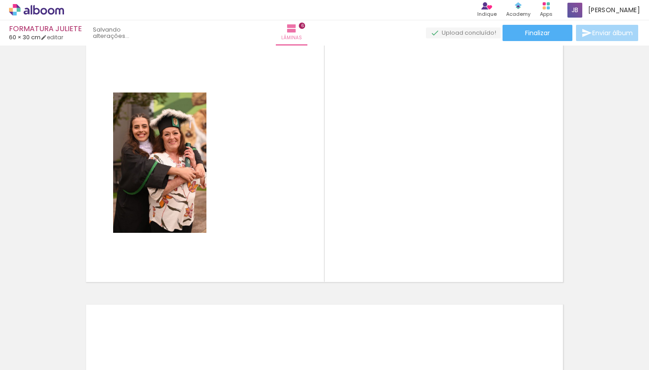
drag, startPoint x: 421, startPoint y: 341, endPoint x: 225, endPoint y: 176, distance: 256.7
click at [225, 176] on quentale-workspace at bounding box center [324, 185] width 649 height 370
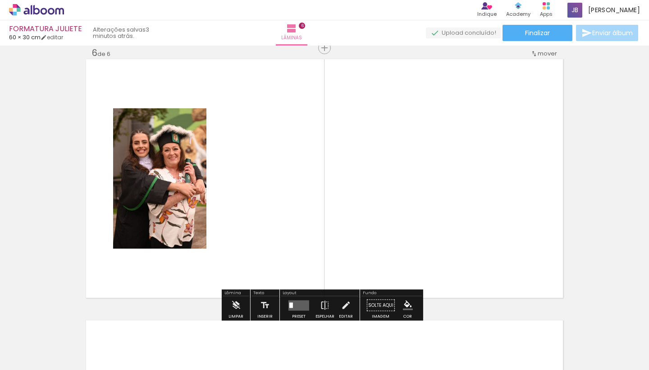
scroll to position [1317, 0]
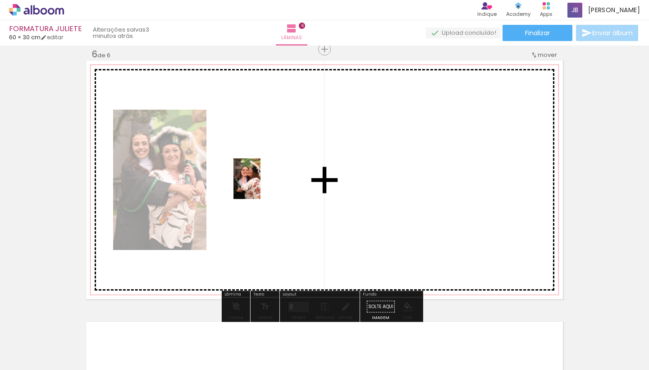
drag, startPoint x: 370, startPoint y: 345, endPoint x: 260, endPoint y: 185, distance: 194.0
click at [260, 185] on quentale-workspace at bounding box center [324, 185] width 649 height 370
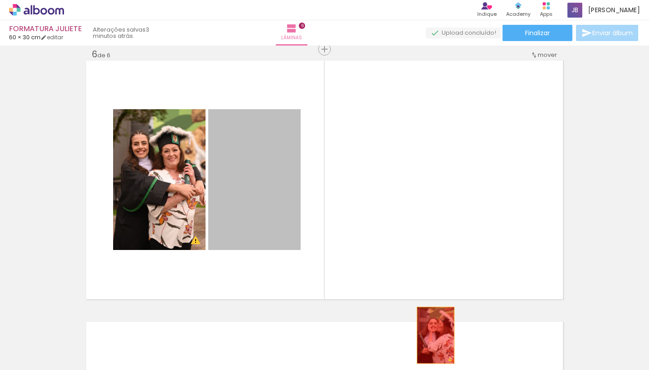
drag, startPoint x: 273, startPoint y: 177, endPoint x: 428, endPoint y: 343, distance: 227.8
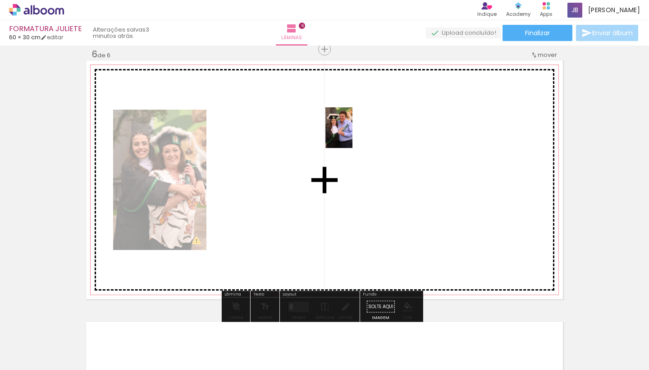
drag, startPoint x: 521, startPoint y: 345, endPoint x: 360, endPoint y: 145, distance: 257.3
click at [360, 145] on quentale-workspace at bounding box center [324, 185] width 649 height 370
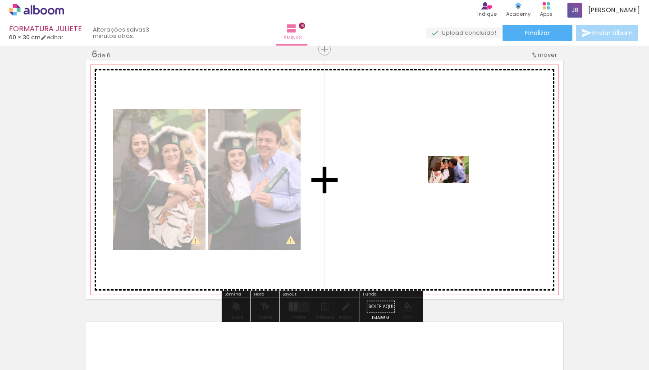
click at [456, 184] on quentale-workspace at bounding box center [324, 185] width 649 height 370
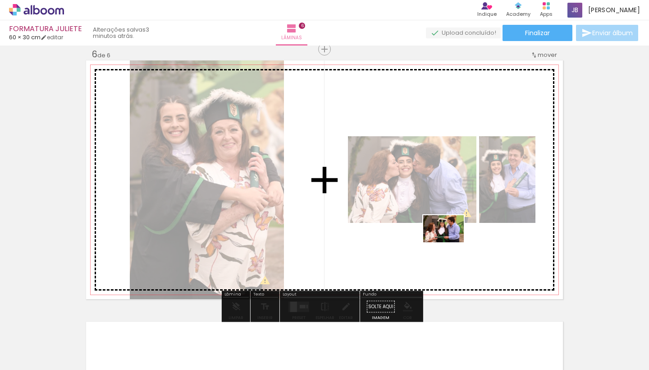
drag, startPoint x: 617, startPoint y: 340, endPoint x: 449, endPoint y: 242, distance: 194.2
click at [449, 242] on quentale-workspace at bounding box center [324, 185] width 649 height 370
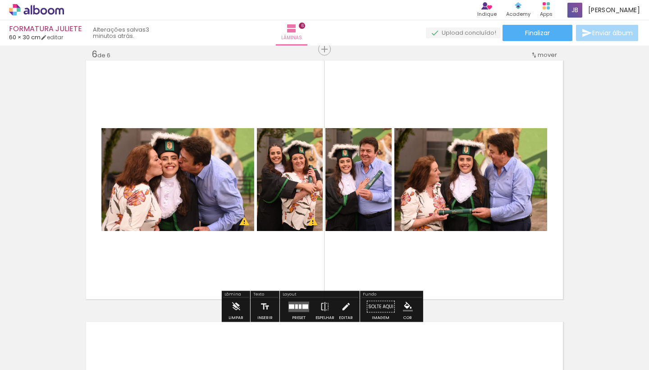
click at [295, 304] on div at bounding box center [296, 306] width 3 height 5
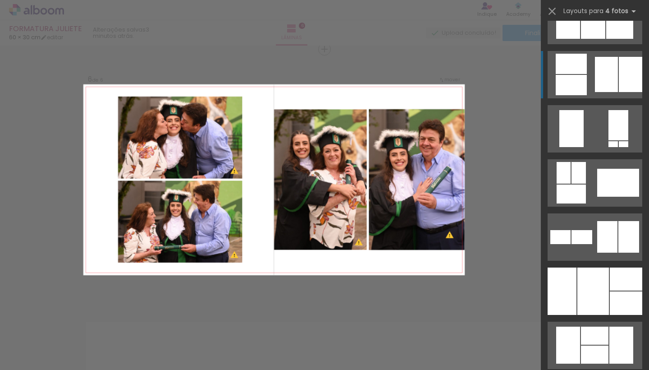
scroll to position [580, 0]
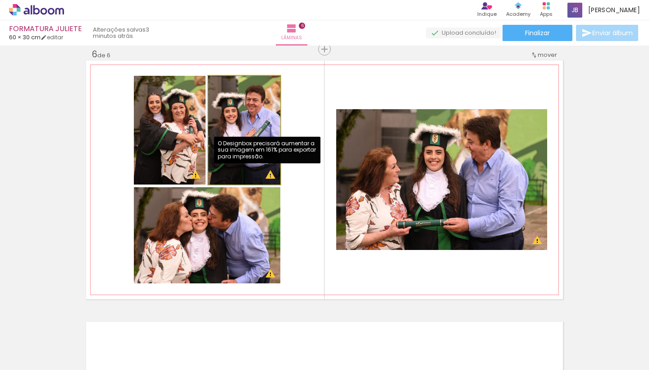
click at [267, 178] on quentale-photo at bounding box center [244, 130] width 72 height 109
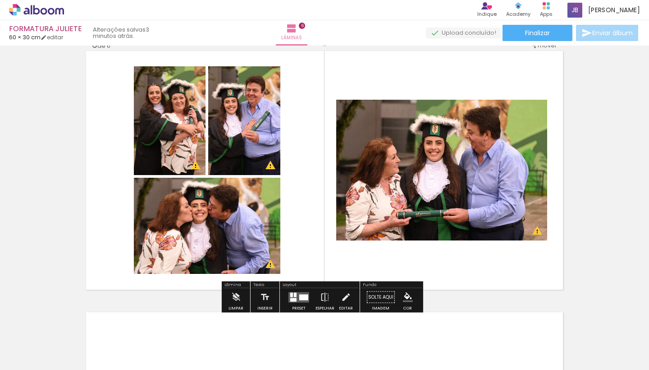
scroll to position [1326, 0]
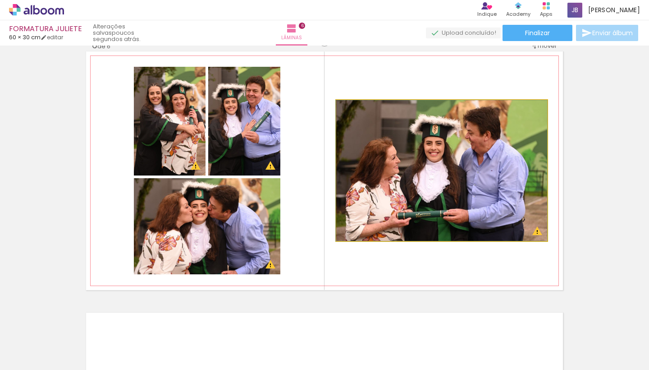
click at [431, 202] on quentale-photo at bounding box center [441, 170] width 211 height 141
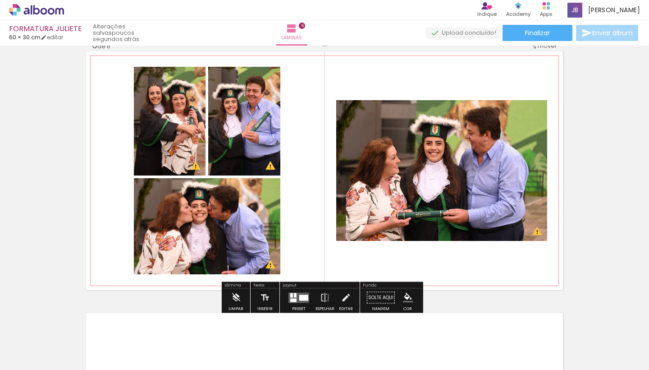
click at [0, 0] on slot "P&B" at bounding box center [0, 0] width 0 height 0
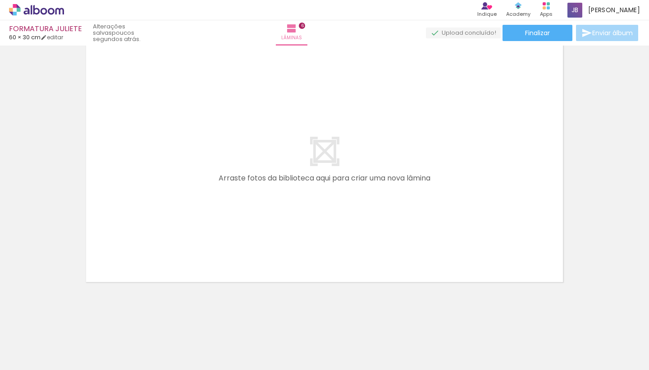
scroll to position [0, 1039]
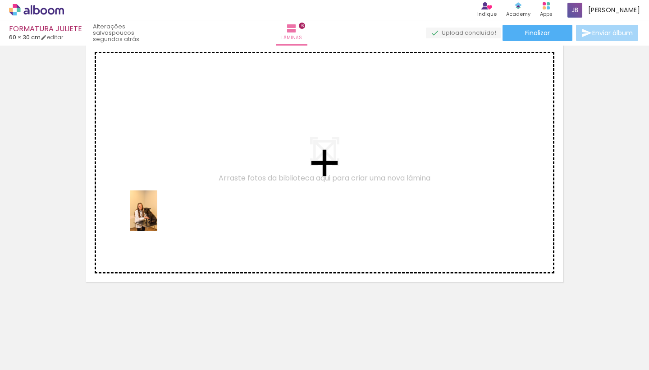
click at [157, 217] on quentale-workspace at bounding box center [324, 185] width 649 height 370
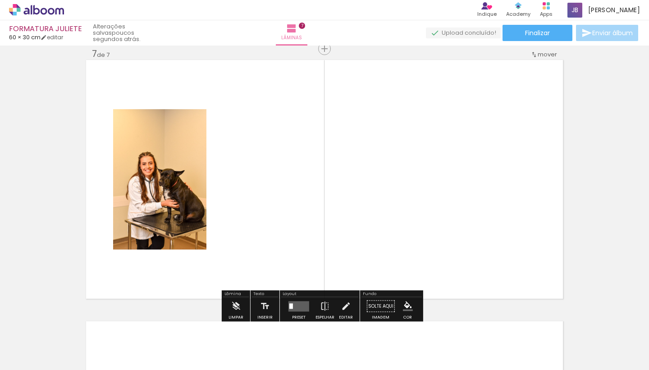
scroll to position [1578, 0]
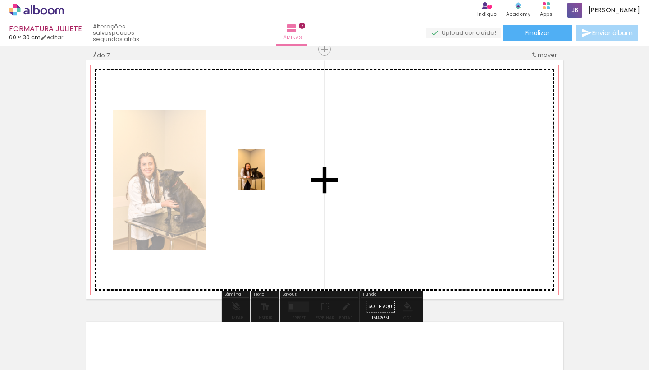
drag, startPoint x: 221, startPoint y: 338, endPoint x: 265, endPoint y: 176, distance: 167.7
click at [265, 176] on quentale-workspace at bounding box center [324, 185] width 649 height 370
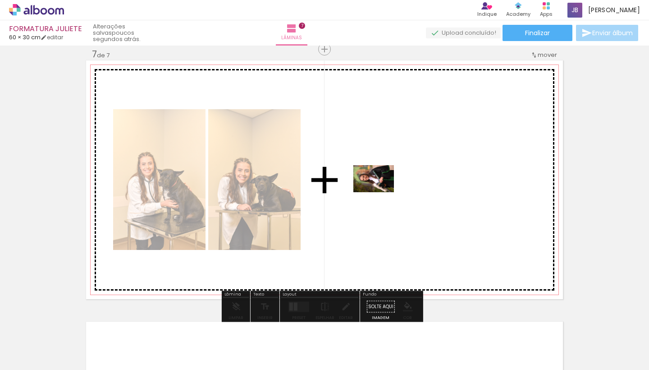
drag, startPoint x: 319, startPoint y: 344, endPoint x: 381, endPoint y: 192, distance: 163.5
click at [381, 192] on quentale-workspace at bounding box center [324, 185] width 649 height 370
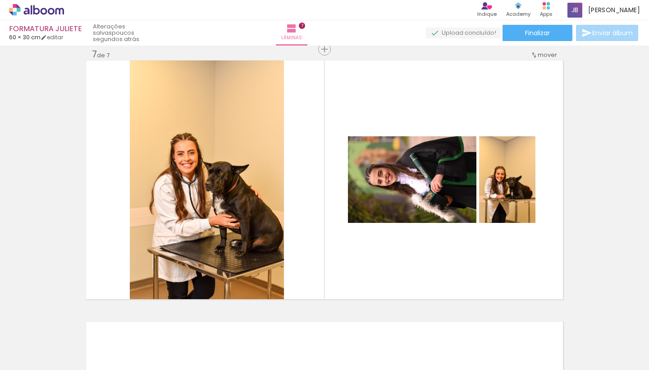
scroll to position [0, 550]
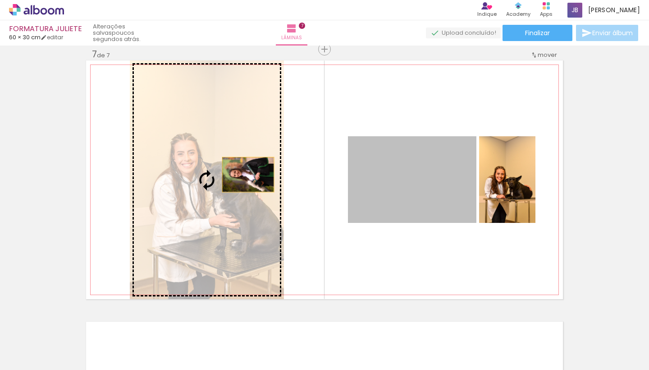
drag, startPoint x: 442, startPoint y: 191, endPoint x: 212, endPoint y: 171, distance: 230.9
click at [0, 0] on slot at bounding box center [0, 0] width 0 height 0
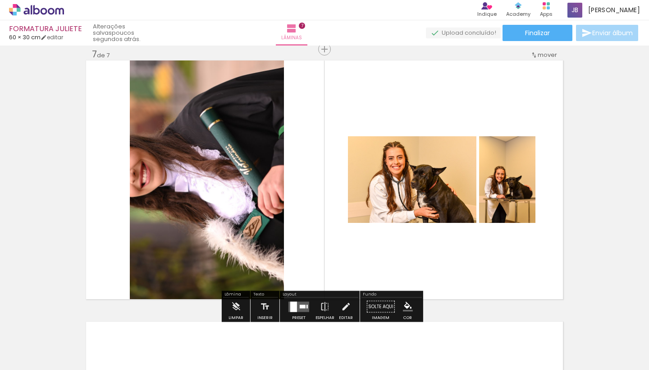
click at [297, 305] on quentale-layouter at bounding box center [299, 306] width 21 height 10
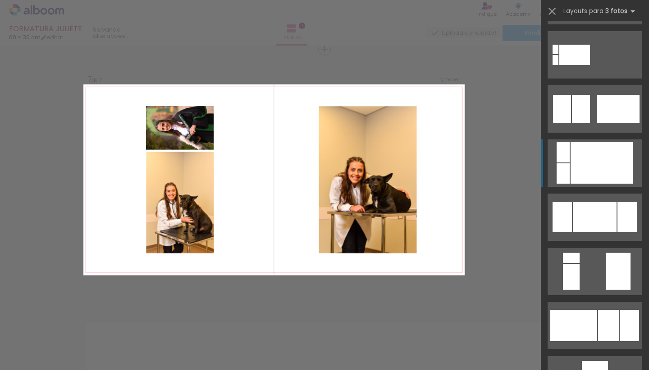
scroll to position [757, 0]
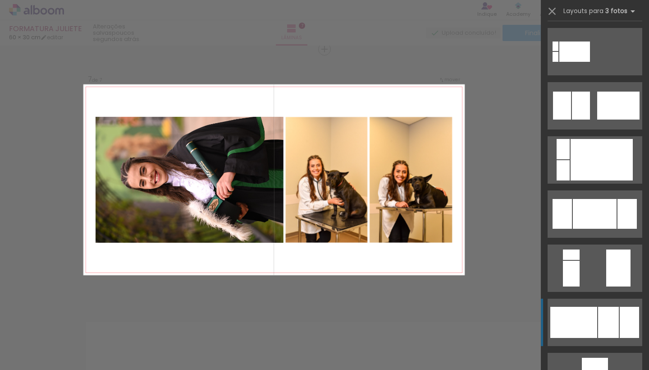
click at [577, 322] on div at bounding box center [574, 322] width 47 height 31
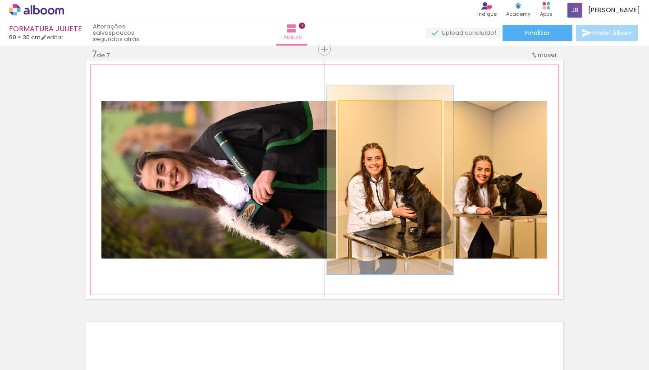
drag, startPoint x: 359, startPoint y: 109, endPoint x: 366, endPoint y: 111, distance: 7.8
type paper-slider "125"
click at [366, 111] on div at bounding box center [367, 110] width 8 height 8
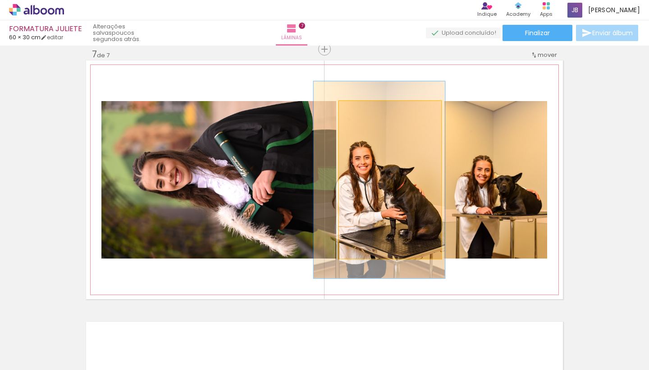
drag, startPoint x: 404, startPoint y: 185, endPoint x: 393, endPoint y: 185, distance: 10.8
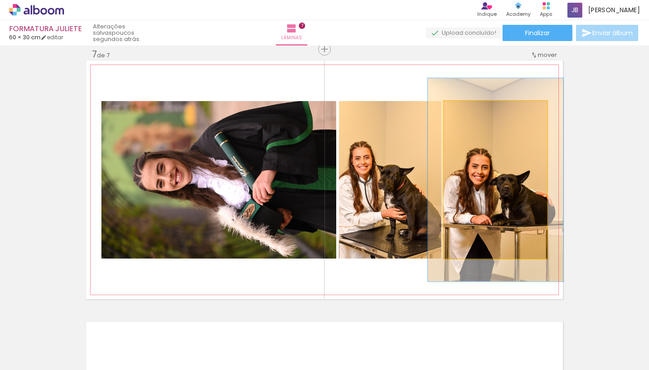
drag, startPoint x: 464, startPoint y: 111, endPoint x: 473, endPoint y: 113, distance: 9.4
type paper-slider "129"
click at [473, 113] on div at bounding box center [474, 110] width 8 height 8
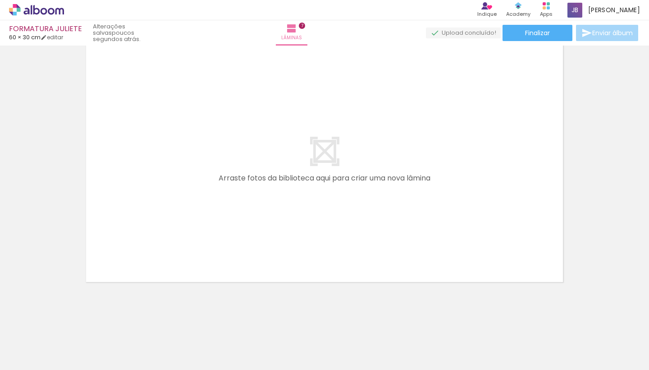
scroll to position [1856, 0]
click at [363, 180] on quentale-layouter at bounding box center [324, 162] width 477 height 239
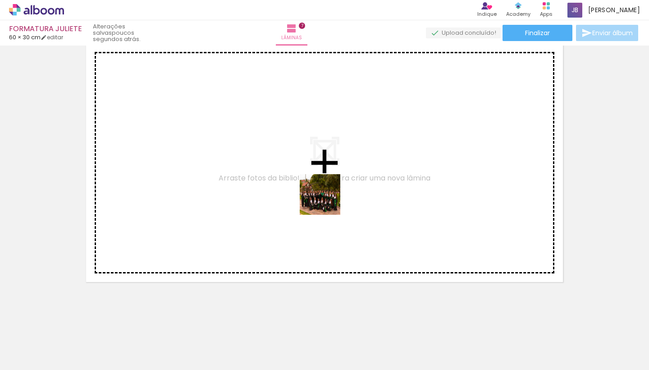
drag, startPoint x: 407, startPoint y: 347, endPoint x: 321, endPoint y: 179, distance: 188.6
click at [321, 179] on quentale-workspace at bounding box center [324, 185] width 649 height 370
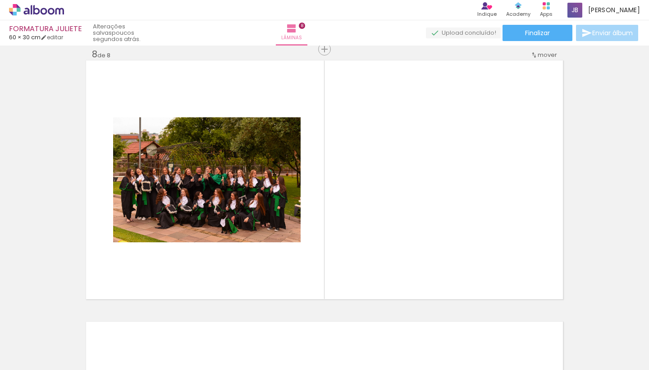
scroll to position [1839, 0]
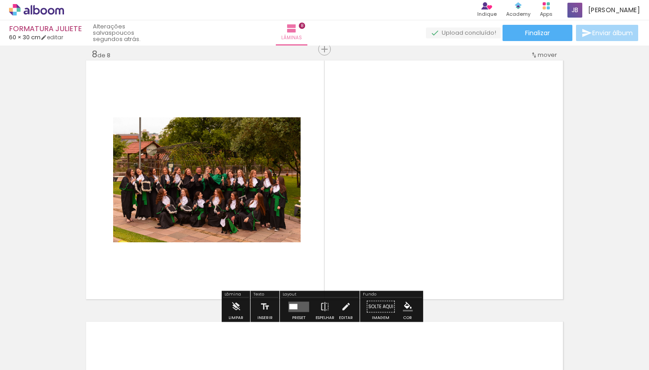
click at [291, 301] on quentale-layouter at bounding box center [299, 306] width 21 height 10
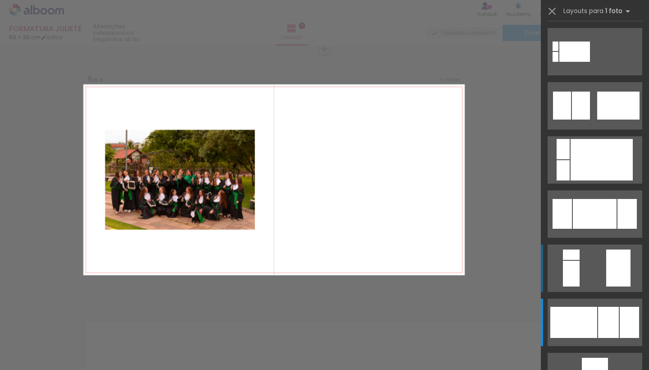
scroll to position [0, 0]
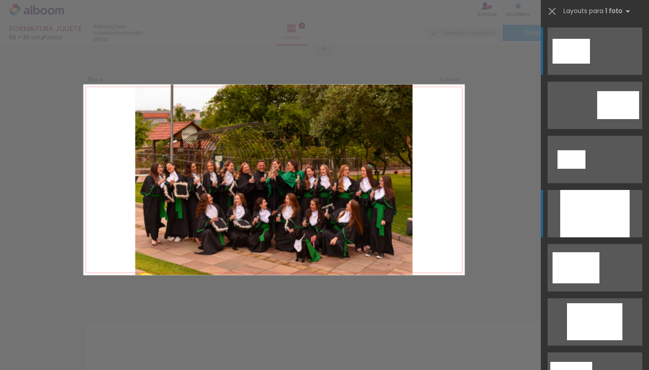
click at [580, 214] on div at bounding box center [595, 213] width 69 height 47
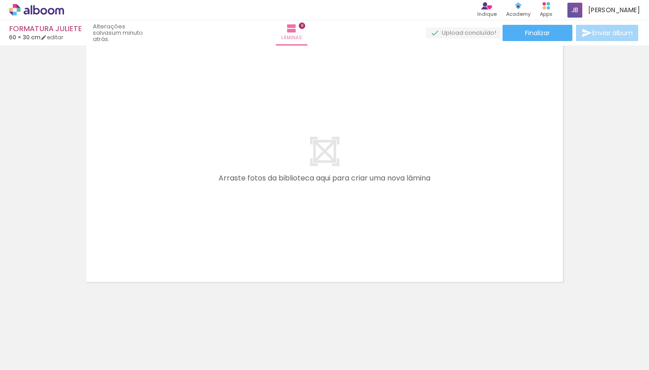
scroll to position [2118, 0]
click at [378, 206] on quentale-layouter at bounding box center [324, 162] width 477 height 239
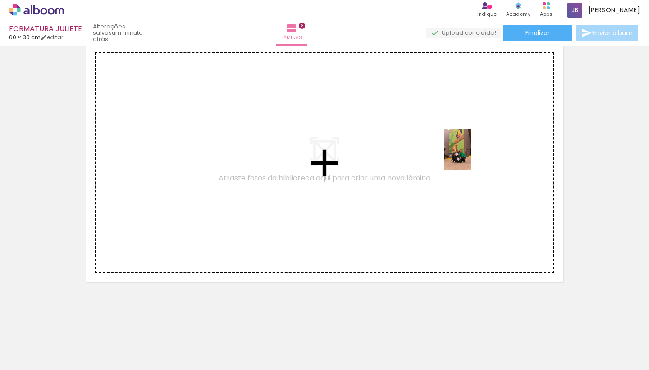
drag, startPoint x: 449, startPoint y: 339, endPoint x: 472, endPoint y: 157, distance: 183.7
click at [472, 157] on quentale-workspace at bounding box center [324, 185] width 649 height 370
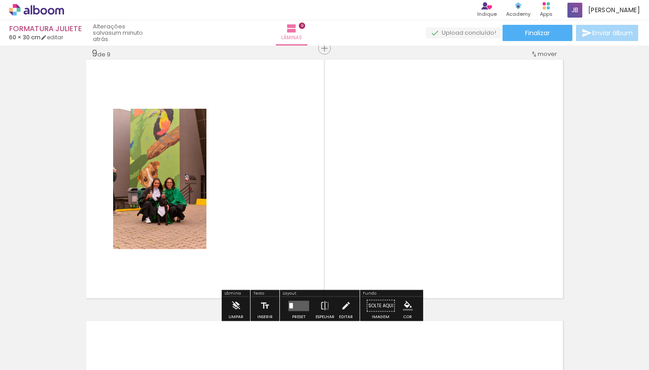
scroll to position [2100, 0]
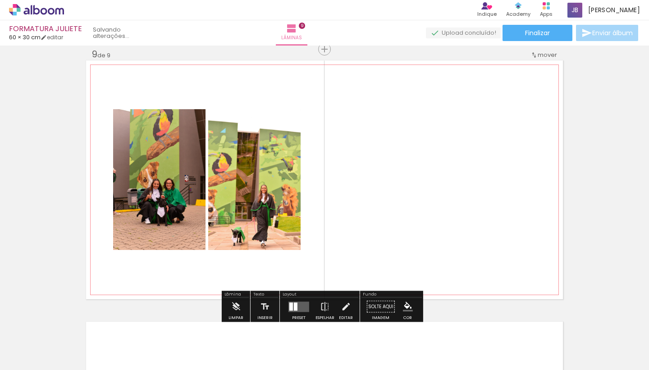
drag, startPoint x: 504, startPoint y: 341, endPoint x: 421, endPoint y: 177, distance: 183.8
click at [421, 177] on quentale-workspace at bounding box center [324, 185] width 649 height 370
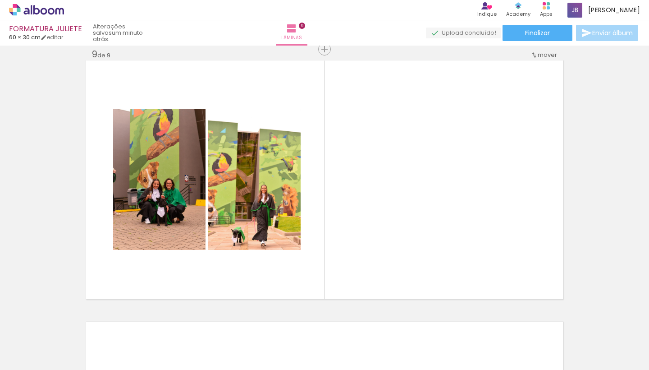
scroll to position [0, 0]
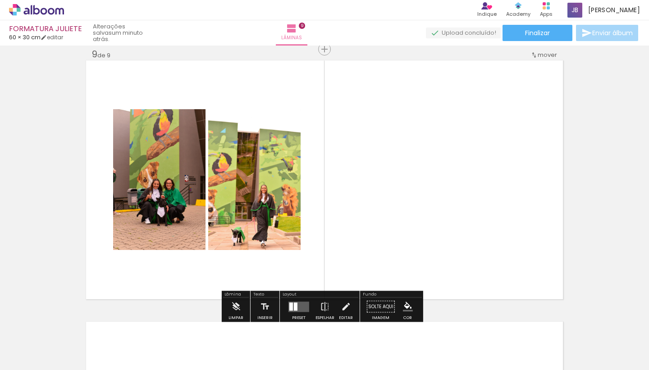
click at [300, 309] on quentale-layouter at bounding box center [299, 306] width 21 height 10
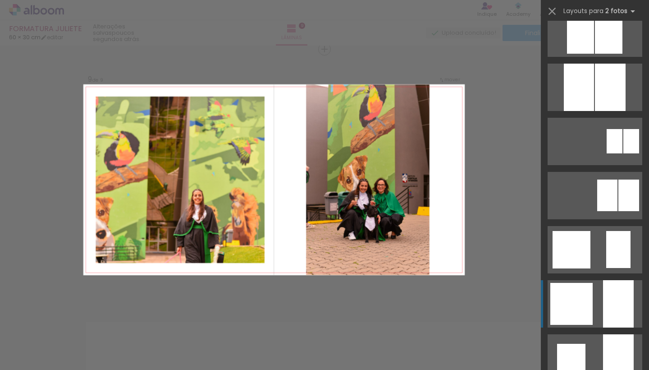
scroll to position [548, 0]
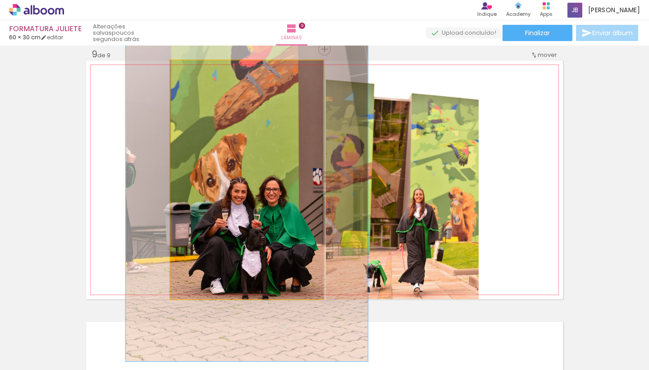
drag, startPoint x: 189, startPoint y: 71, endPoint x: 207, endPoint y: 73, distance: 18.2
type paper-slider "158"
click at [207, 73] on div at bounding box center [208, 70] width 8 height 8
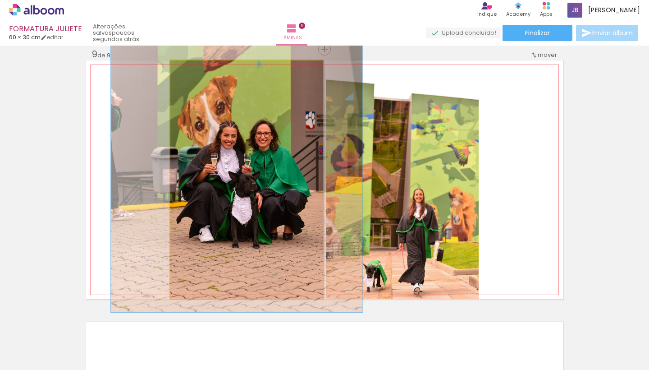
drag, startPoint x: 259, startPoint y: 118, endPoint x: 249, endPoint y: 61, distance: 57.7
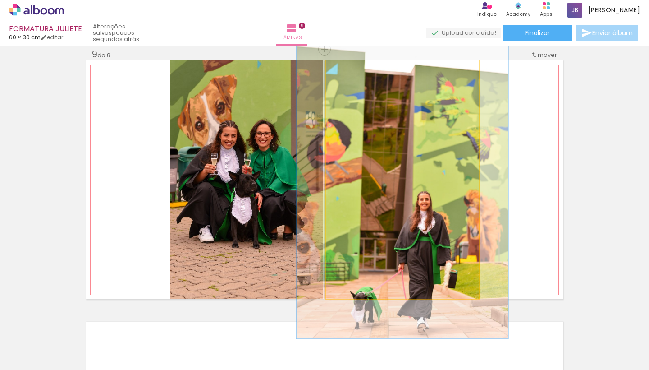
drag, startPoint x: 344, startPoint y: 73, endPoint x: 355, endPoint y: 74, distance: 11.0
type paper-slider "135"
click at [355, 74] on div at bounding box center [357, 70] width 14 height 14
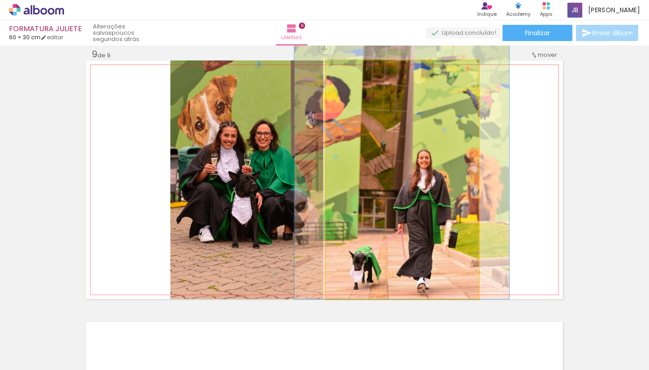
drag, startPoint x: 416, startPoint y: 180, endPoint x: 416, endPoint y: 132, distance: 47.4
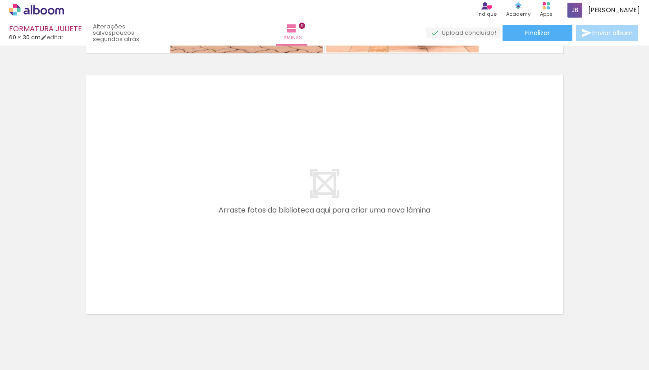
scroll to position [2350, 0]
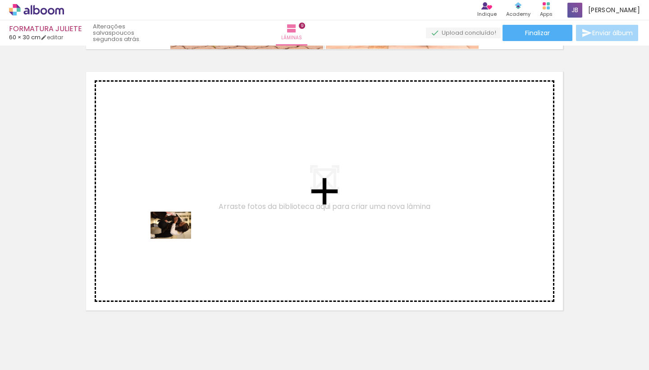
drag, startPoint x: 92, startPoint y: 338, endPoint x: 178, endPoint y: 238, distance: 131.8
click at [178, 238] on quentale-workspace at bounding box center [324, 185] width 649 height 370
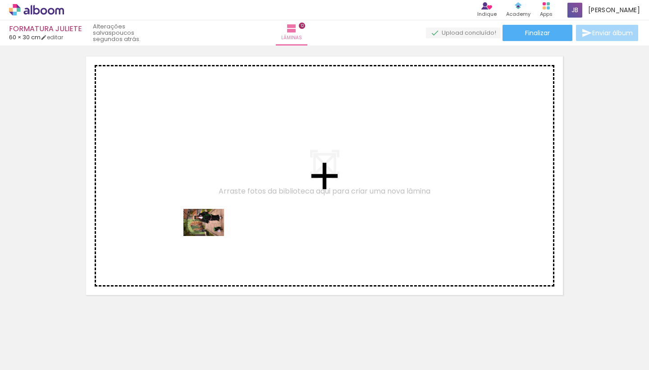
drag, startPoint x: 121, startPoint y: 342, endPoint x: 211, endPoint y: 236, distance: 138.9
click at [211, 236] on quentale-workspace at bounding box center [324, 185] width 649 height 370
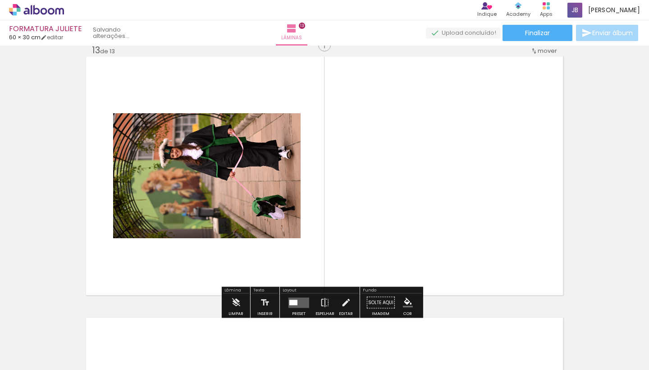
scroll to position [3145, 0]
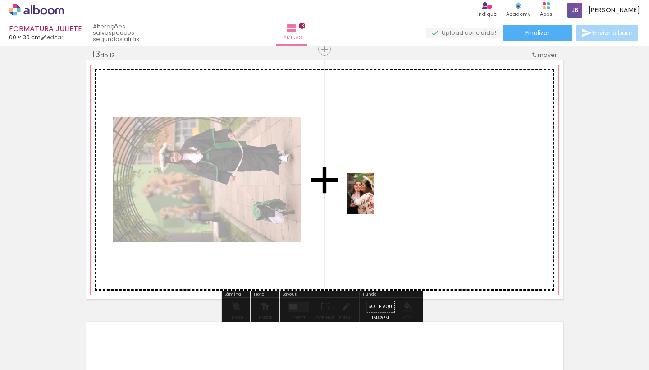
drag, startPoint x: 373, startPoint y: 344, endPoint x: 374, endPoint y: 200, distance: 143.9
click at [374, 200] on quentale-workspace at bounding box center [324, 185] width 649 height 370
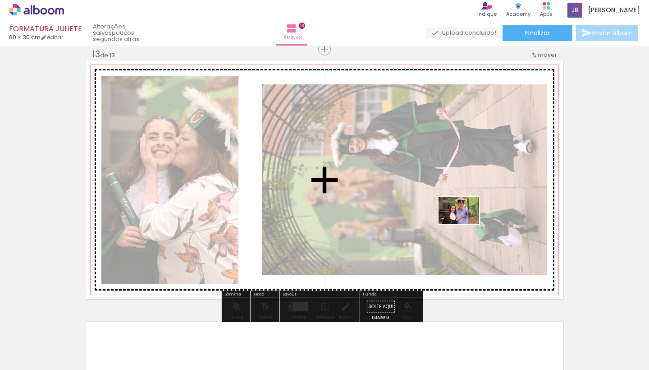
drag, startPoint x: 475, startPoint y: 342, endPoint x: 466, endPoint y: 224, distance: 118.1
click at [466, 224] on quentale-workspace at bounding box center [324, 185] width 649 height 370
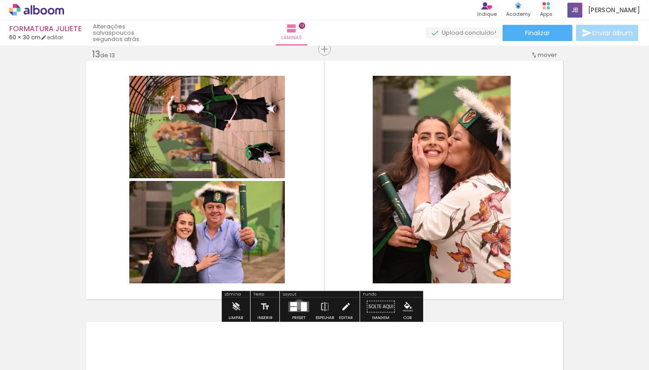
click at [297, 304] on quentale-layouter at bounding box center [299, 306] width 21 height 10
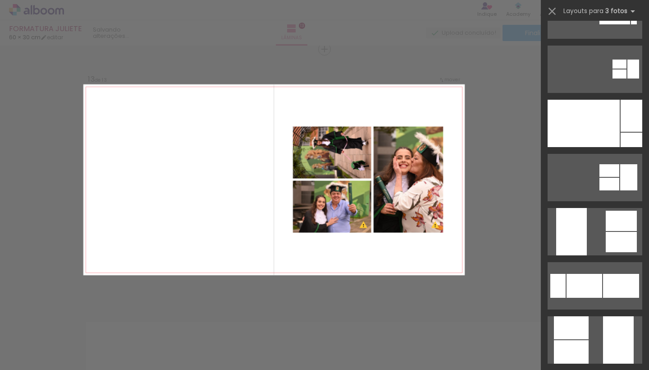
scroll to position [106, 0]
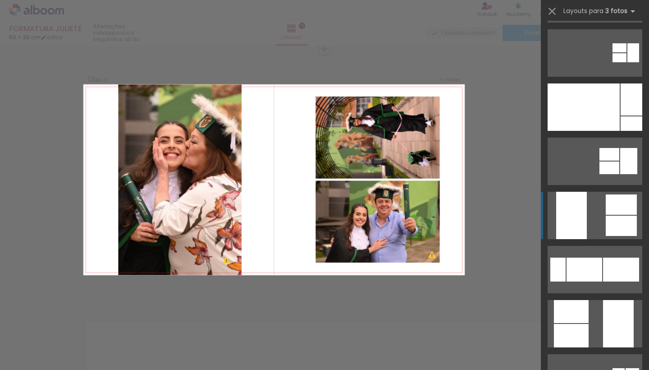
click at [576, 131] on div at bounding box center [584, 106] width 72 height 47
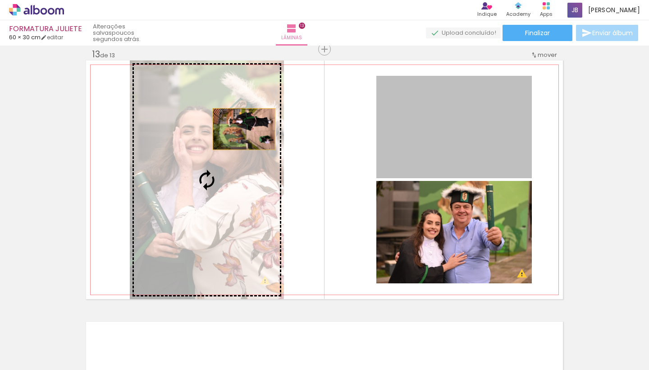
drag, startPoint x: 451, startPoint y: 120, endPoint x: 241, endPoint y: 129, distance: 210.8
click at [0, 0] on slot at bounding box center [0, 0] width 0 height 0
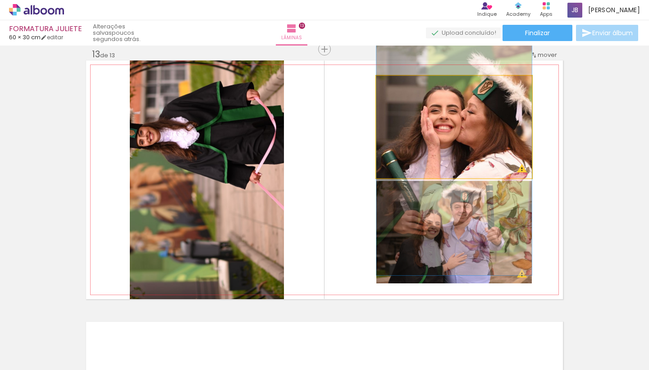
drag, startPoint x: 475, startPoint y: 137, endPoint x: 475, endPoint y: 168, distance: 31.1
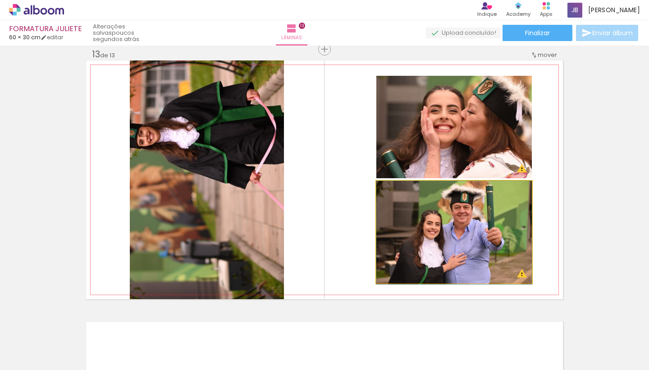
drag, startPoint x: 483, startPoint y: 205, endPoint x: 483, endPoint y: 219, distance: 14.4
click at [483, 219] on div at bounding box center [455, 232] width 156 height 103
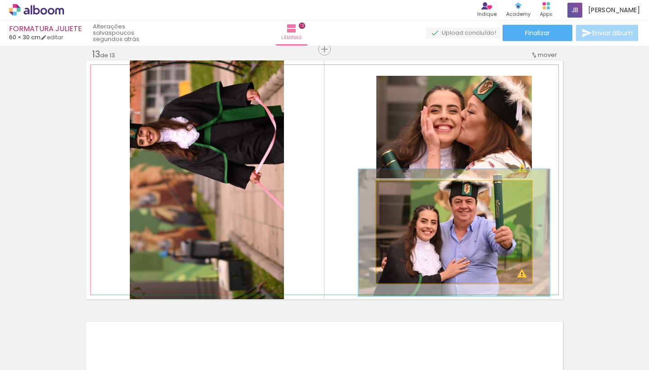
drag, startPoint x: 395, startPoint y: 192, endPoint x: 402, endPoint y: 194, distance: 7.9
click at [402, 194] on div at bounding box center [405, 190] width 8 height 8
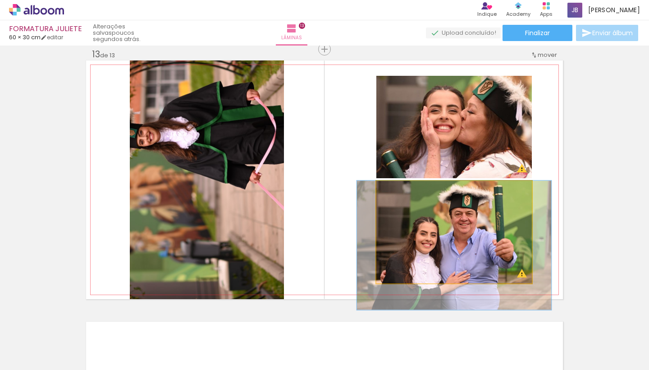
drag, startPoint x: 452, startPoint y: 229, endPoint x: 452, endPoint y: 242, distance: 12.6
drag, startPoint x: 403, startPoint y: 192, endPoint x: 408, endPoint y: 193, distance: 4.6
click at [408, 193] on div at bounding box center [407, 190] width 8 height 8
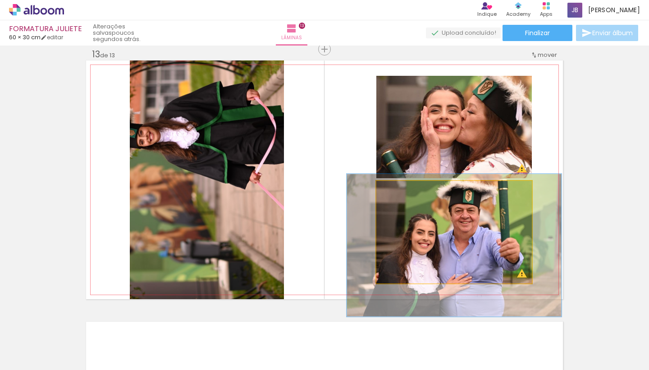
click at [407, 190] on div at bounding box center [411, 190] width 8 height 8
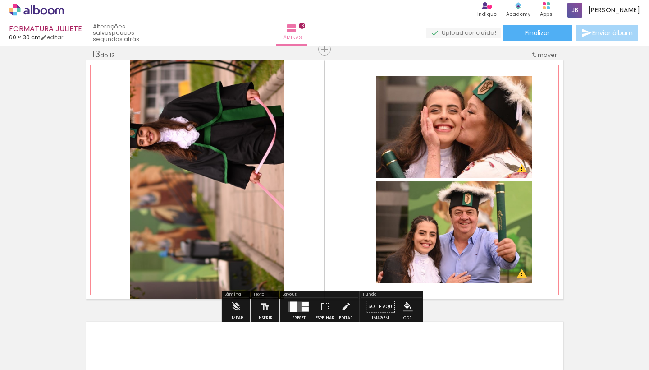
click at [222, 148] on quentale-photo at bounding box center [207, 179] width 154 height 239
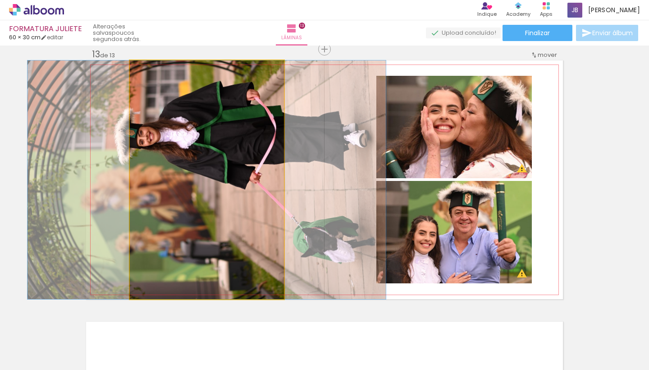
click at [212, 138] on quentale-photo at bounding box center [207, 179] width 154 height 239
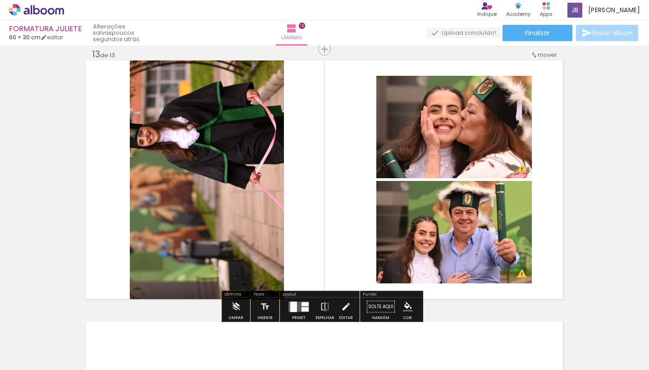
click at [292, 300] on div at bounding box center [299, 307] width 24 height 18
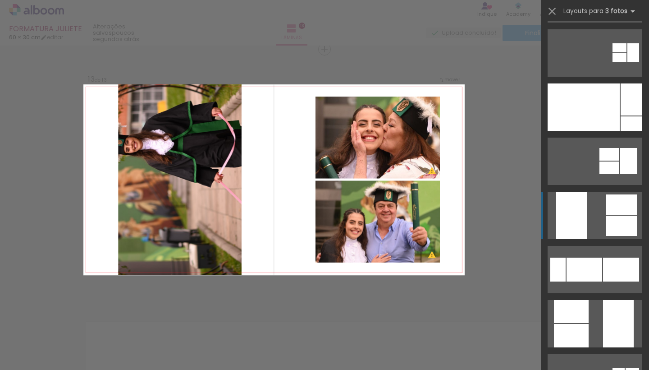
scroll to position [271, 0]
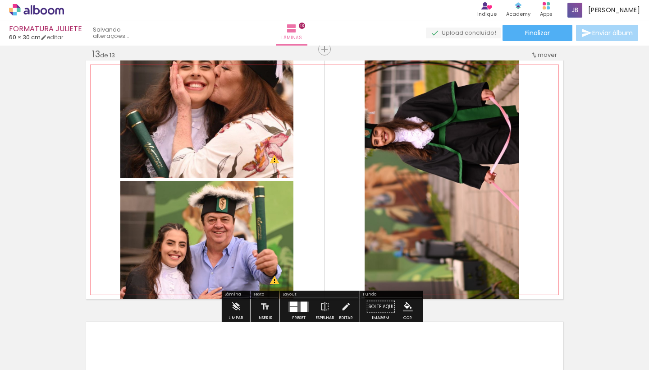
drag, startPoint x: 251, startPoint y: 103, endPoint x: 455, endPoint y: 173, distance: 215.5
click at [0, 0] on slot at bounding box center [0, 0] width 0 height 0
click at [297, 304] on quentale-layouter at bounding box center [299, 306] width 21 height 10
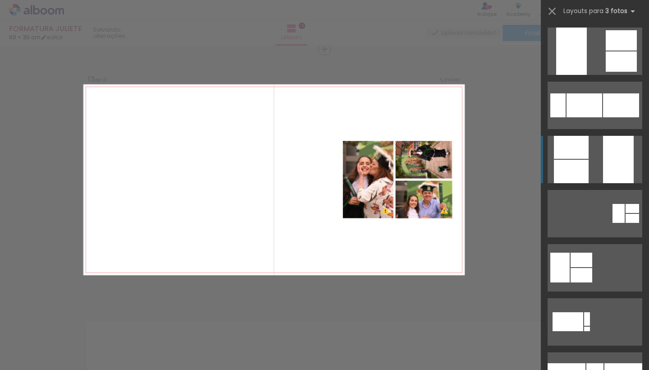
scroll to position [379, 0]
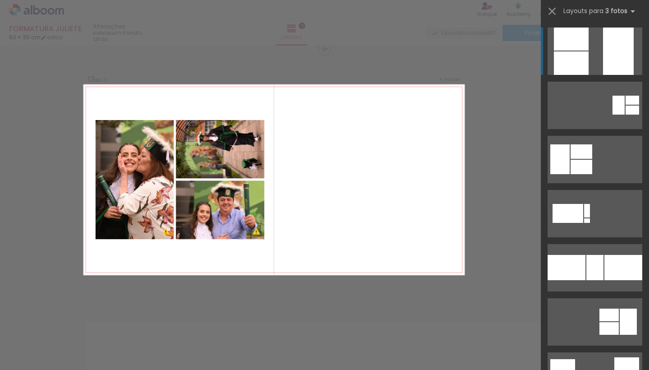
drag, startPoint x: 516, startPoint y: 135, endPoint x: 525, endPoint y: 77, distance: 58.8
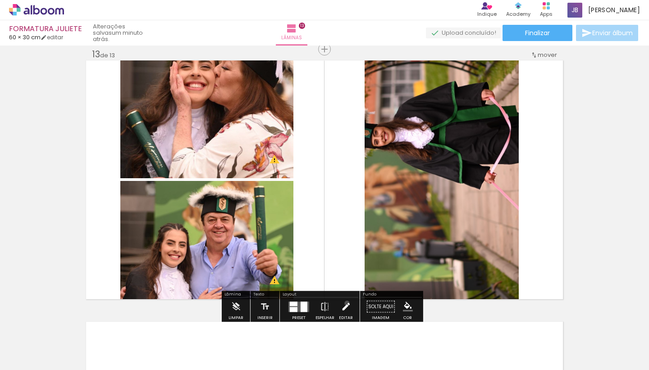
click at [345, 303] on iron-icon at bounding box center [346, 307] width 10 height 18
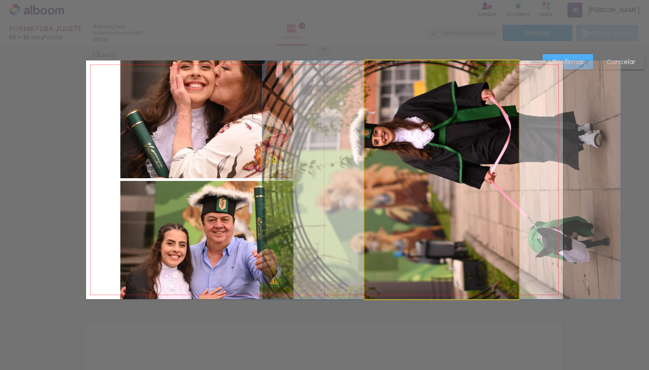
click at [449, 174] on quentale-photo at bounding box center [442, 179] width 154 height 239
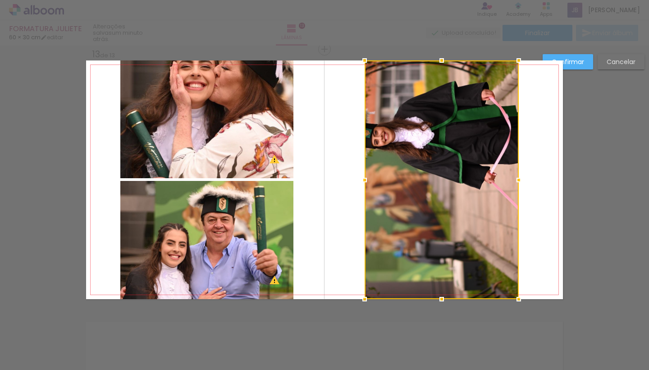
click at [449, 174] on div at bounding box center [442, 179] width 154 height 239
click at [0, 0] on slot "Cancelar" at bounding box center [0, 0] width 0 height 0
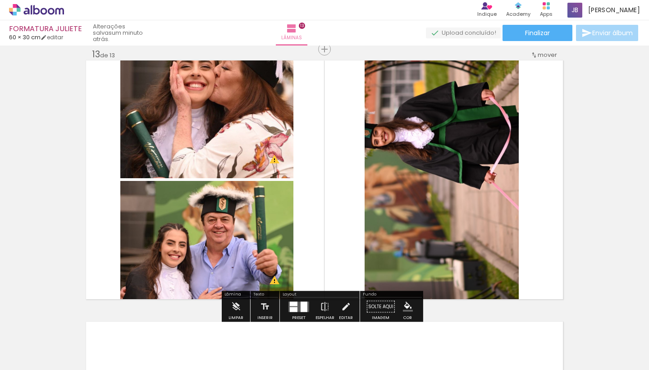
click at [400, 302] on paper-menu-button "#ffebee #ffcdd2 #ef9a9a #e57373 #ef5350 #f44336 #e53935 #d32f2f #c62828 #b71c1c…" at bounding box center [408, 306] width 17 height 17
click at [400, 305] on paper-menu-button "#ffebee #ffcdd2 #ef9a9a #e57373 #ef5350 #f44336 #e53935 #d32f2f #c62828 #b71c1c…" at bounding box center [408, 306] width 17 height 17
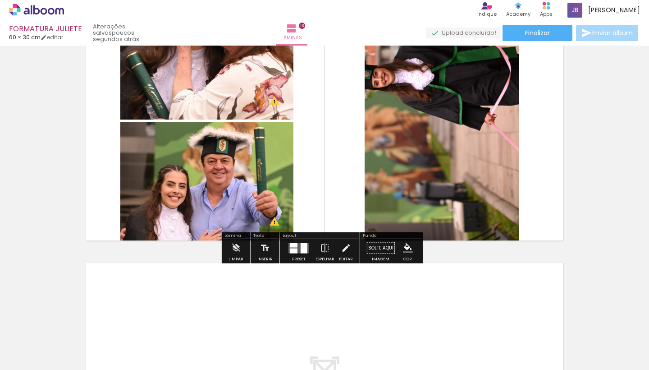
click at [404, 250] on iron-icon "color picker" at bounding box center [408, 248] width 10 height 10
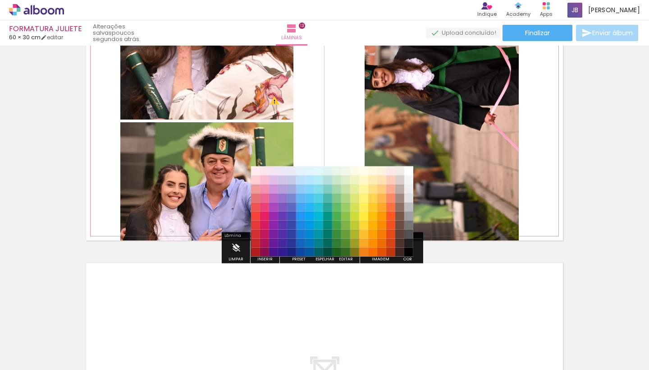
click at [542, 200] on quentale-layouter at bounding box center [324, 121] width 477 height 239
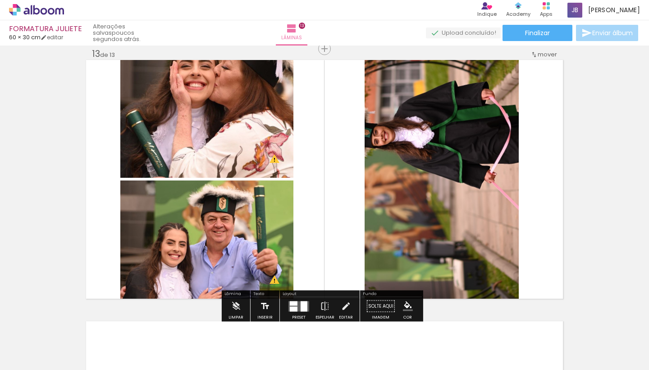
scroll to position [3145, 0]
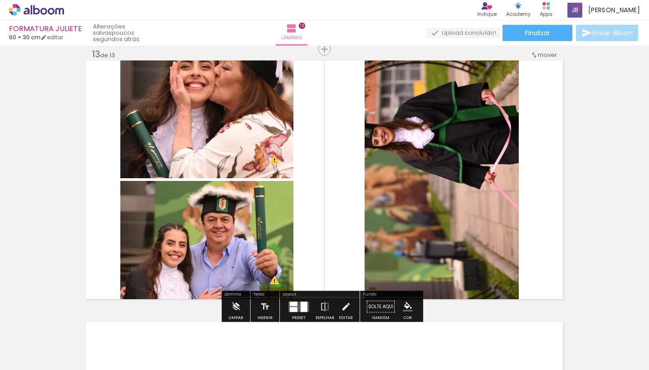
click at [293, 305] on div at bounding box center [294, 303] width 8 height 5
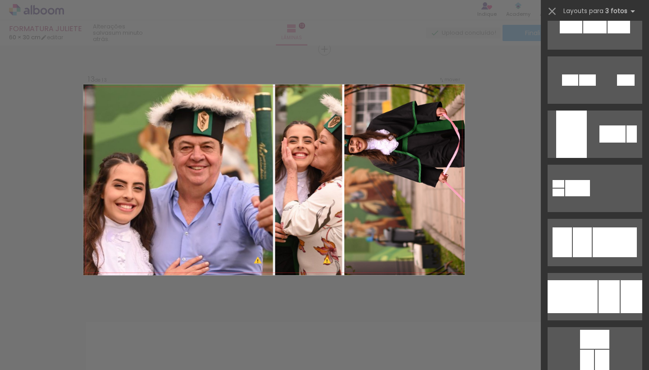
scroll to position [2746, 0]
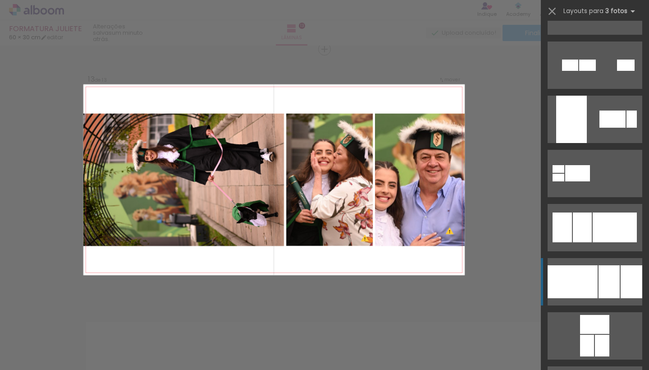
click at [587, 280] on div at bounding box center [573, 281] width 50 height 33
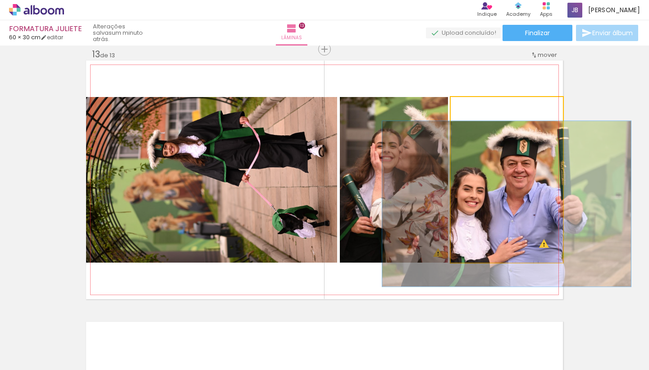
type paper-slider "100"
drag, startPoint x: 478, startPoint y: 109, endPoint x: 457, endPoint y: 109, distance: 20.3
click at [457, 109] on div at bounding box center [485, 107] width 63 height 14
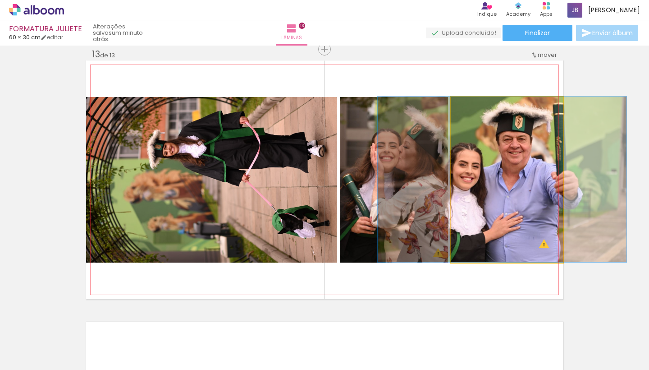
drag, startPoint x: 508, startPoint y: 180, endPoint x: 504, endPoint y: 170, distance: 10.5
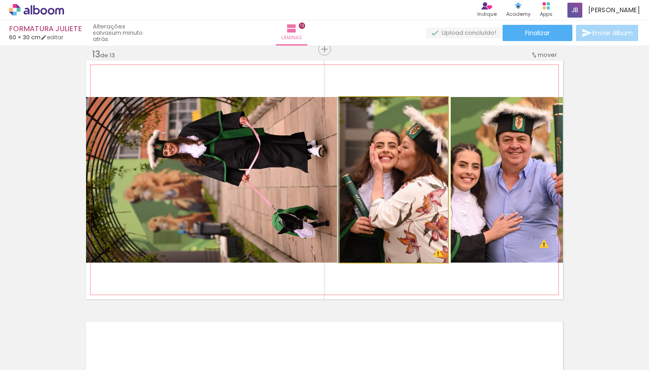
drag, startPoint x: 392, startPoint y: 176, endPoint x: 387, endPoint y: 176, distance: 5.9
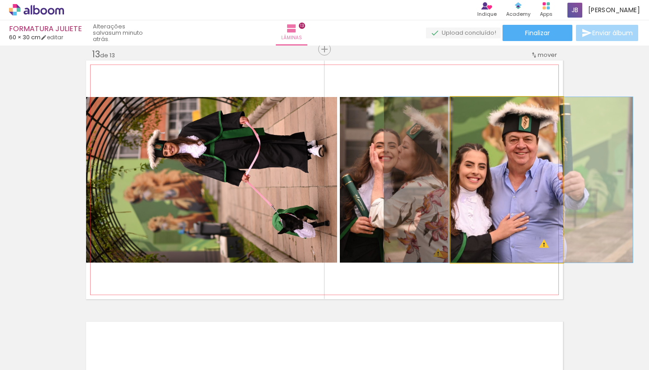
drag, startPoint x: 543, startPoint y: 186, endPoint x: 548, endPoint y: 188, distance: 6.1
click at [548, 188] on div at bounding box center [508, 180] width 249 height 166
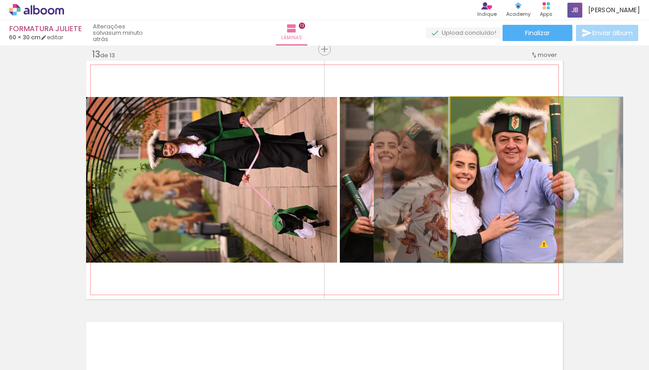
drag, startPoint x: 548, startPoint y: 185, endPoint x: 537, endPoint y: 185, distance: 10.4
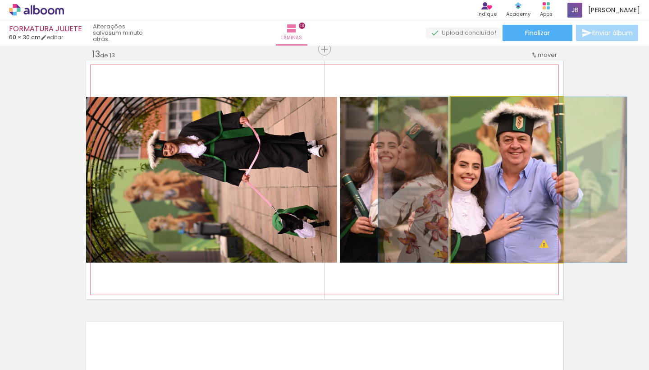
click at [524, 202] on div at bounding box center [502, 180] width 249 height 166
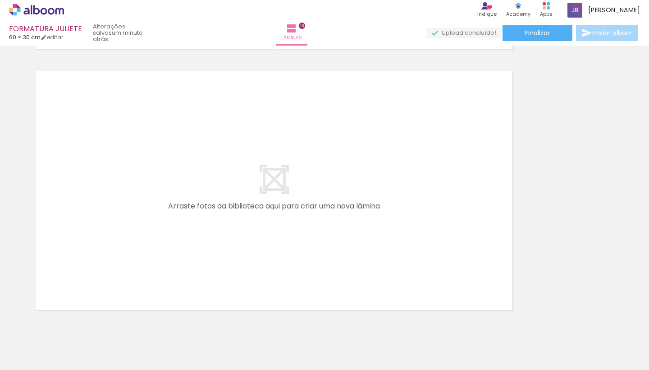
scroll to position [0, 785]
click at [29, 342] on input "Todas as fotos" at bounding box center [25, 343] width 34 height 8
click at [0, 0] on slot "Não utilizadas" at bounding box center [0, 0] width 0 height 0
type input "Não utilizadas"
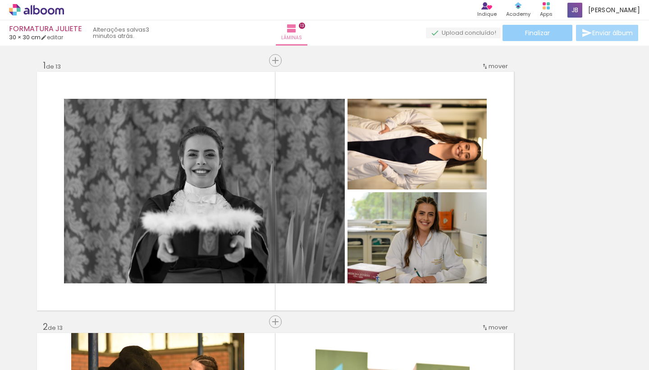
click at [540, 31] on span "Finalizar" at bounding box center [537, 33] width 25 height 6
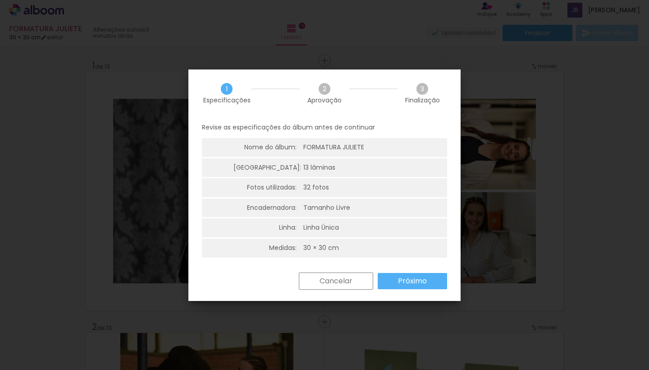
click at [0, 0] on slot "Próximo" at bounding box center [0, 0] width 0 height 0
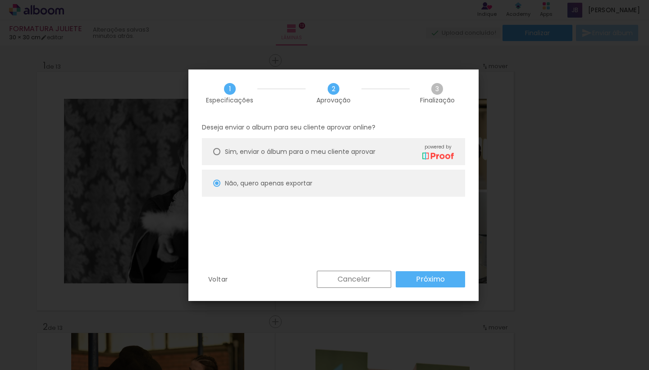
click at [0, 0] on slot "Próximo" at bounding box center [0, 0] width 0 height 0
type input "Alta, 300 DPI"
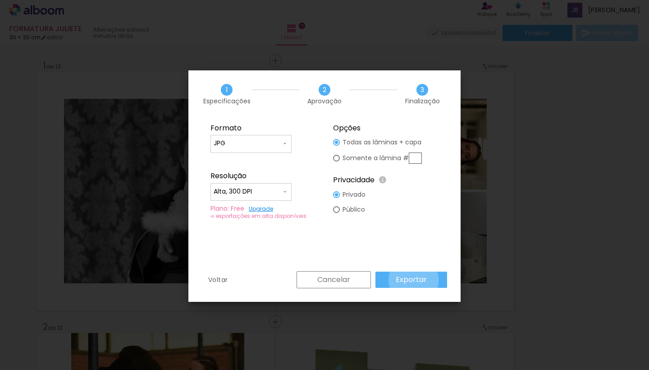
click at [0, 0] on slot "Exportar" at bounding box center [0, 0] width 0 height 0
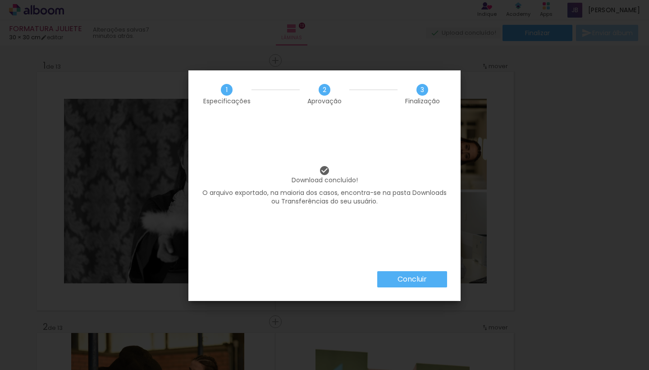
click at [0, 0] on slot "Concluir" at bounding box center [0, 0] width 0 height 0
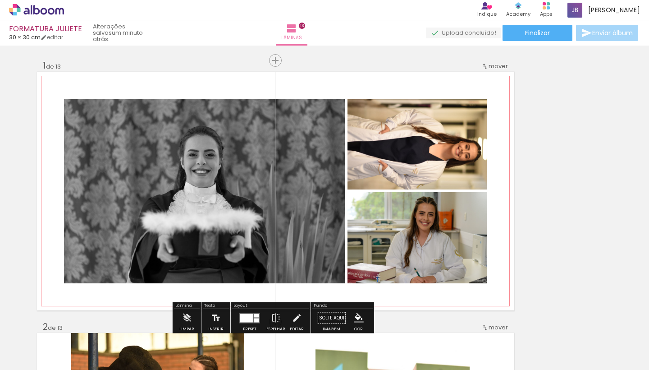
scroll to position [0, 49]
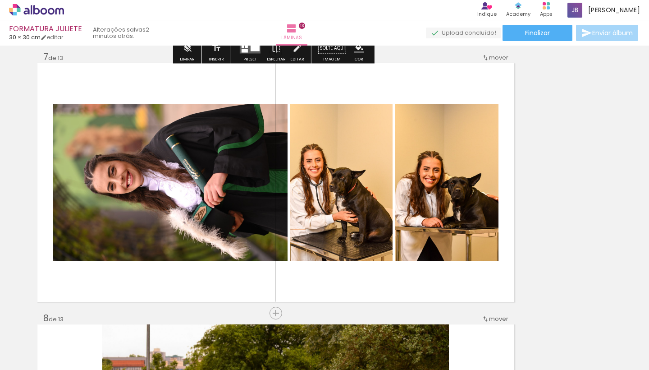
scroll to position [1575, 52]
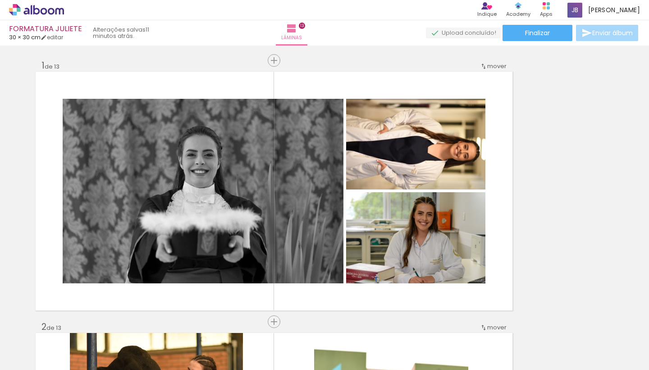
click at [0, 0] on iron-icon at bounding box center [0, 0] width 0 height 0
